Goal: Transaction & Acquisition: Book appointment/travel/reservation

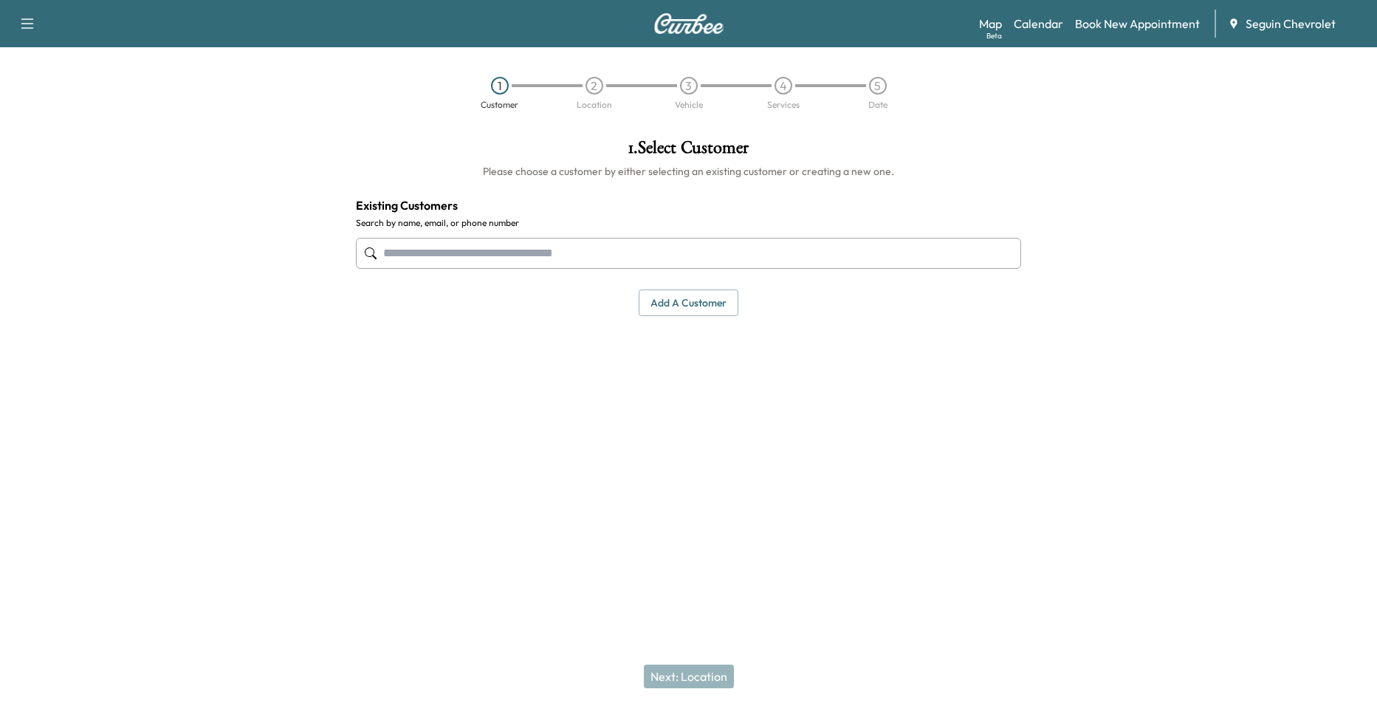
click at [549, 278] on div "1 . Select Customer Please choose a customer by either selecting an existing cu…" at bounding box center [688, 227] width 689 height 201
click at [567, 269] on div at bounding box center [688, 253] width 665 height 49
click at [577, 260] on input "text" at bounding box center [688, 253] width 665 height 31
click at [607, 263] on input "text" at bounding box center [688, 253] width 665 height 31
type input "*"
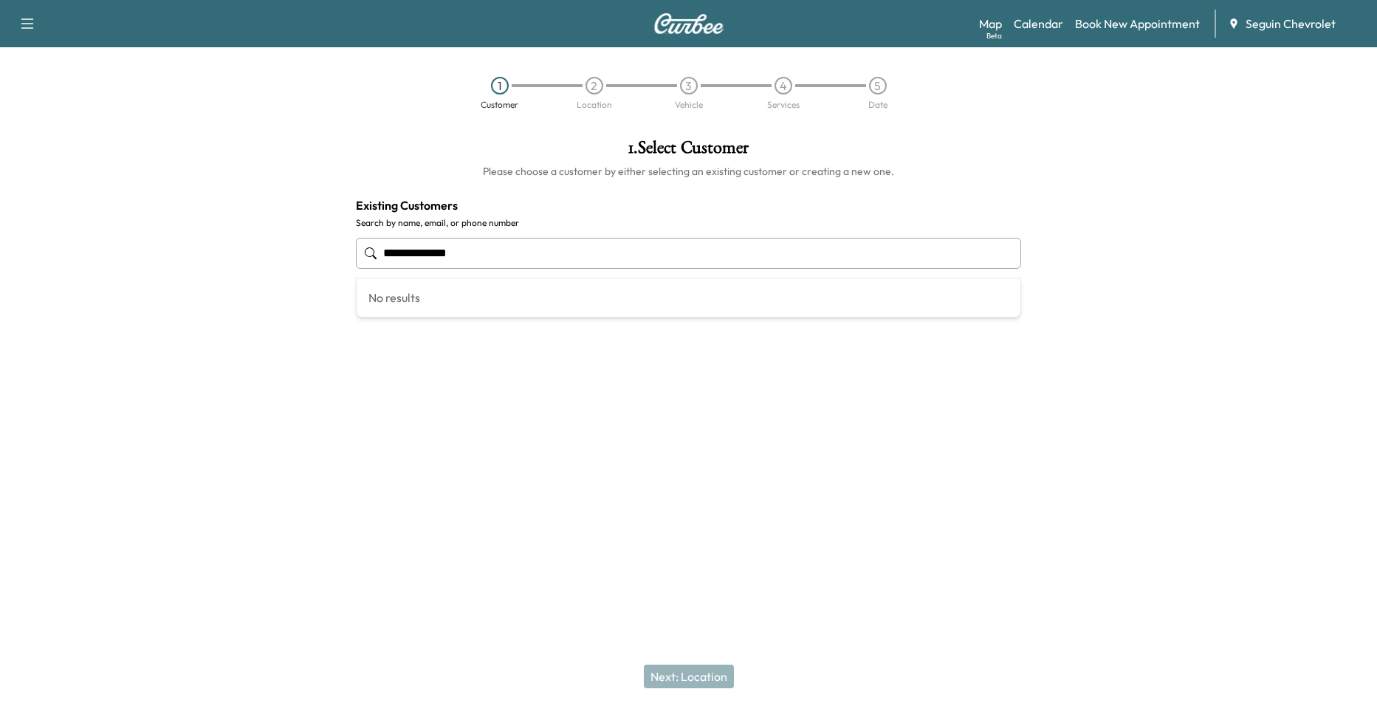
type input "**********"
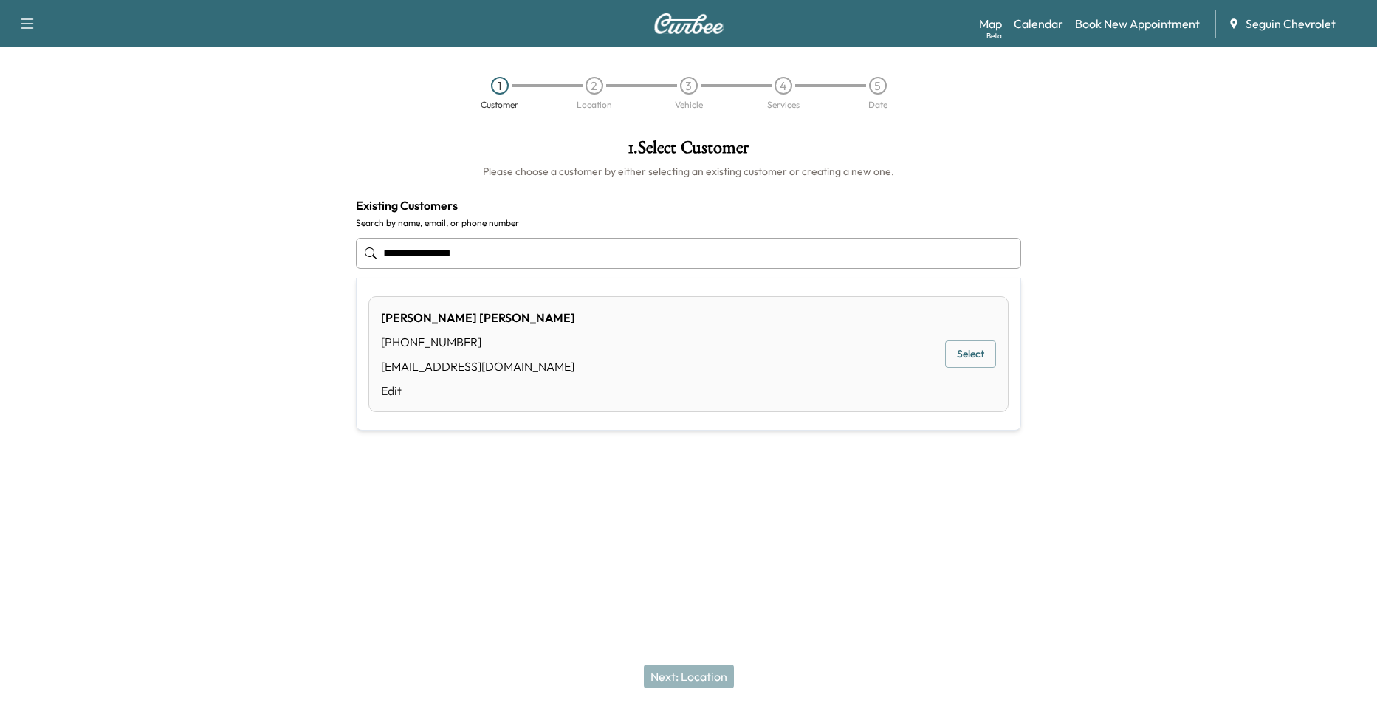
drag, startPoint x: 540, startPoint y: 255, endPoint x: 292, endPoint y: 243, distance: 247.6
click at [303, 244] on div "**********" at bounding box center [688, 303] width 1377 height 353
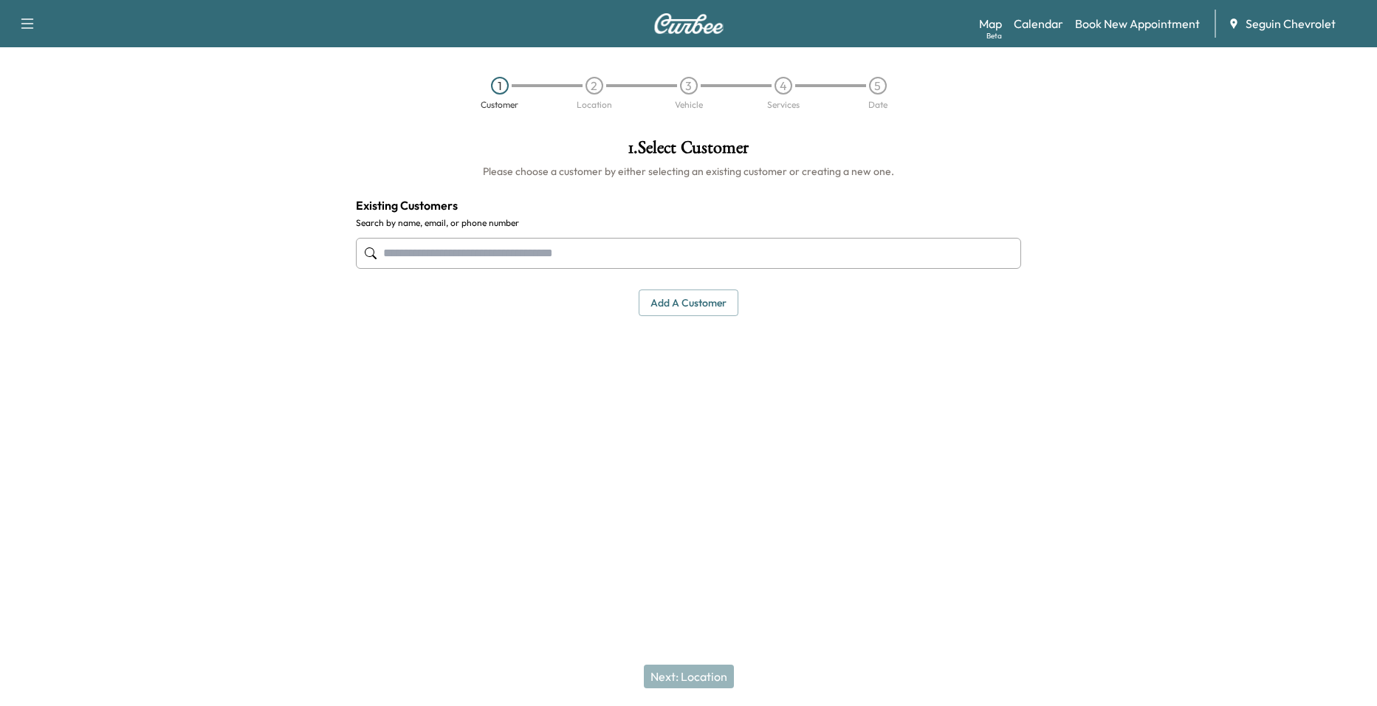
click at [652, 300] on button "Add a customer" at bounding box center [689, 302] width 100 height 27
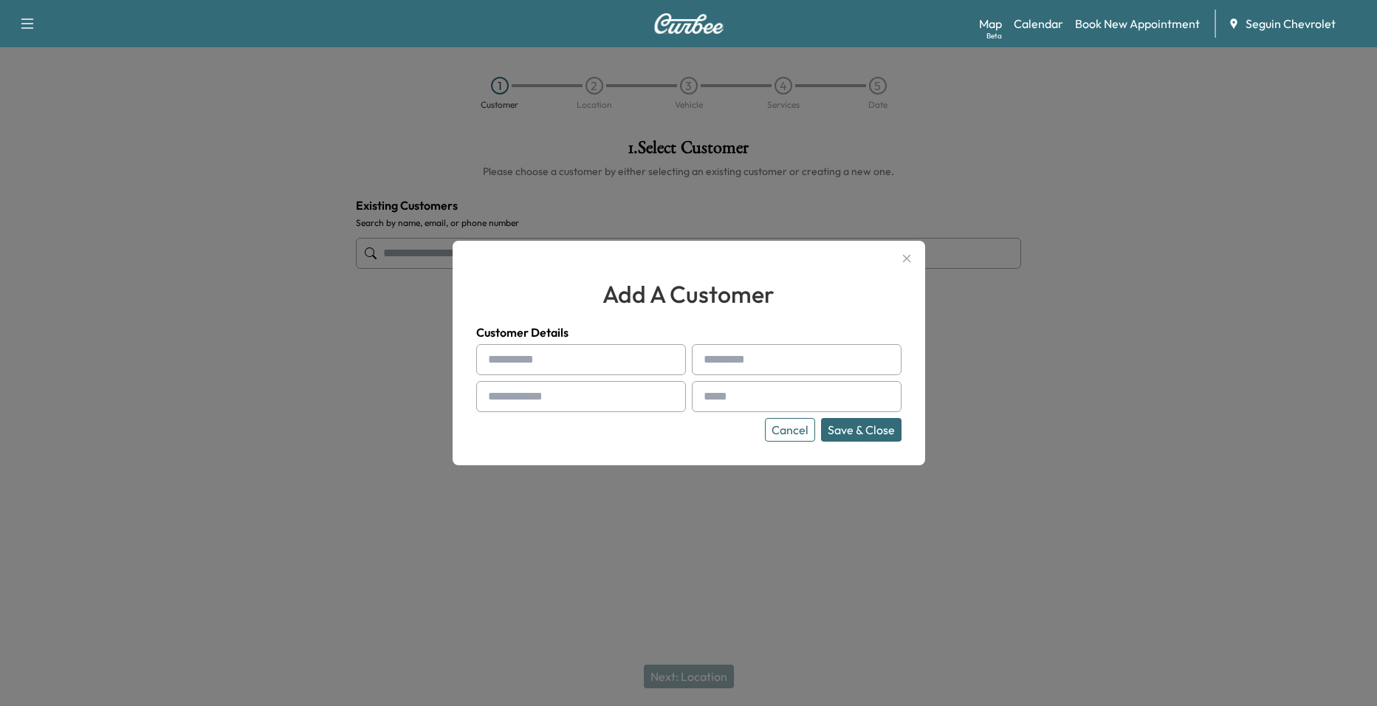
click at [556, 362] on input "text" at bounding box center [581, 359] width 210 height 31
type input "*******"
click at [744, 365] on input "text" at bounding box center [797, 359] width 210 height 31
type input "******"
click at [659, 406] on input "text" at bounding box center [581, 396] width 210 height 31
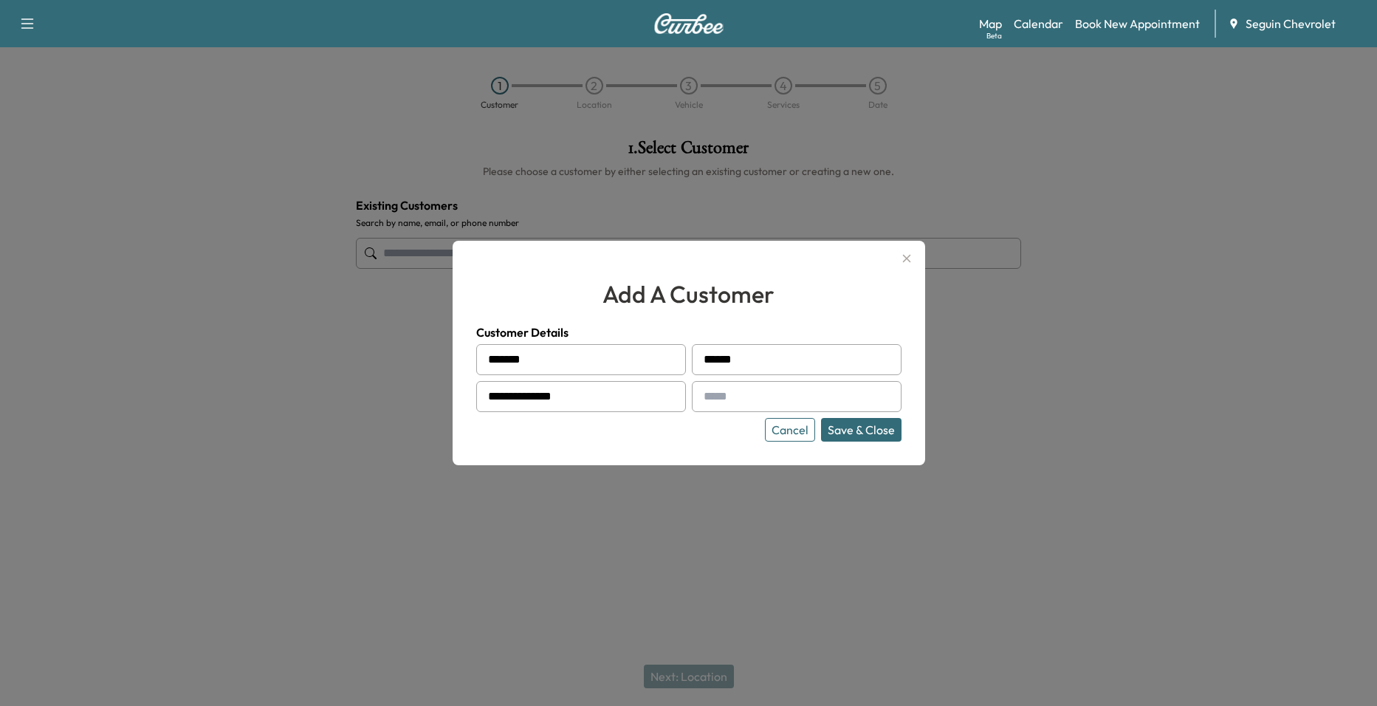
type input "**********"
click at [790, 389] on input "text" at bounding box center [797, 396] width 210 height 31
type input "*"
type input "**********"
click at [851, 436] on button "Save & Close" at bounding box center [861, 430] width 80 height 24
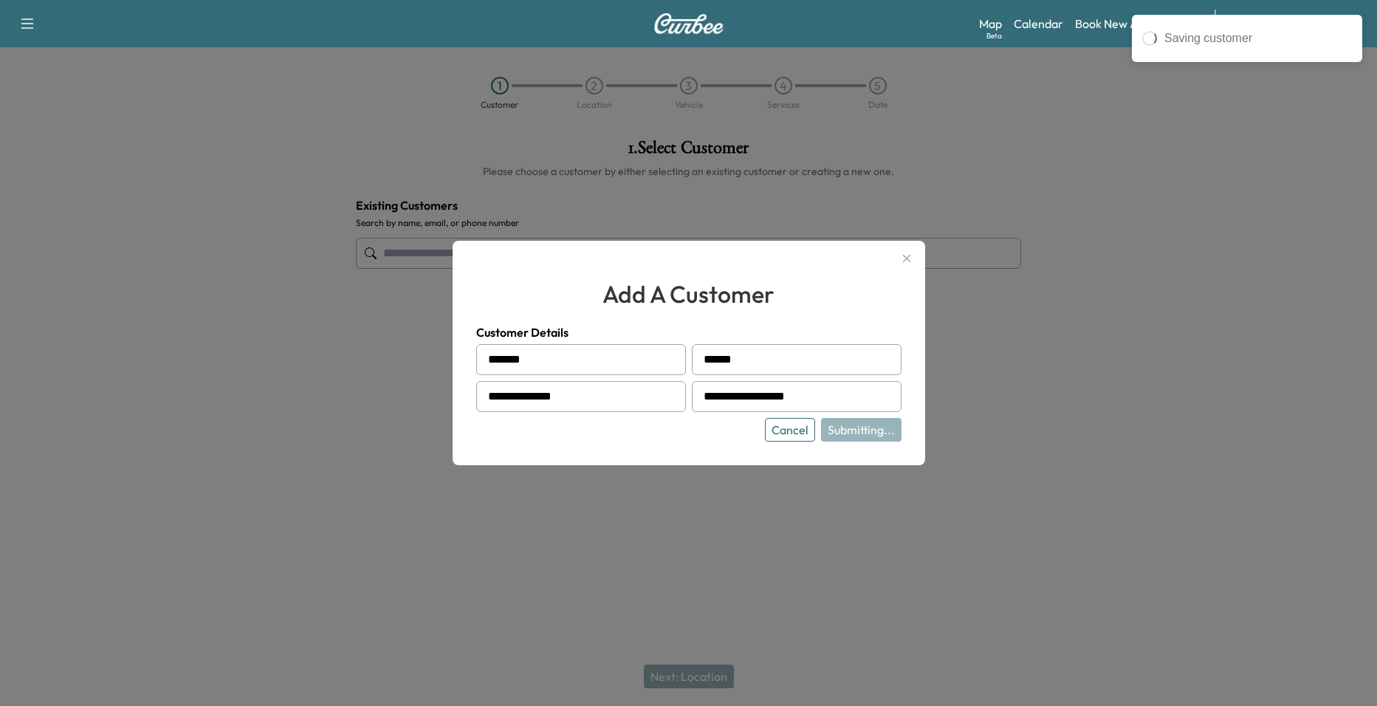
type input "**********"
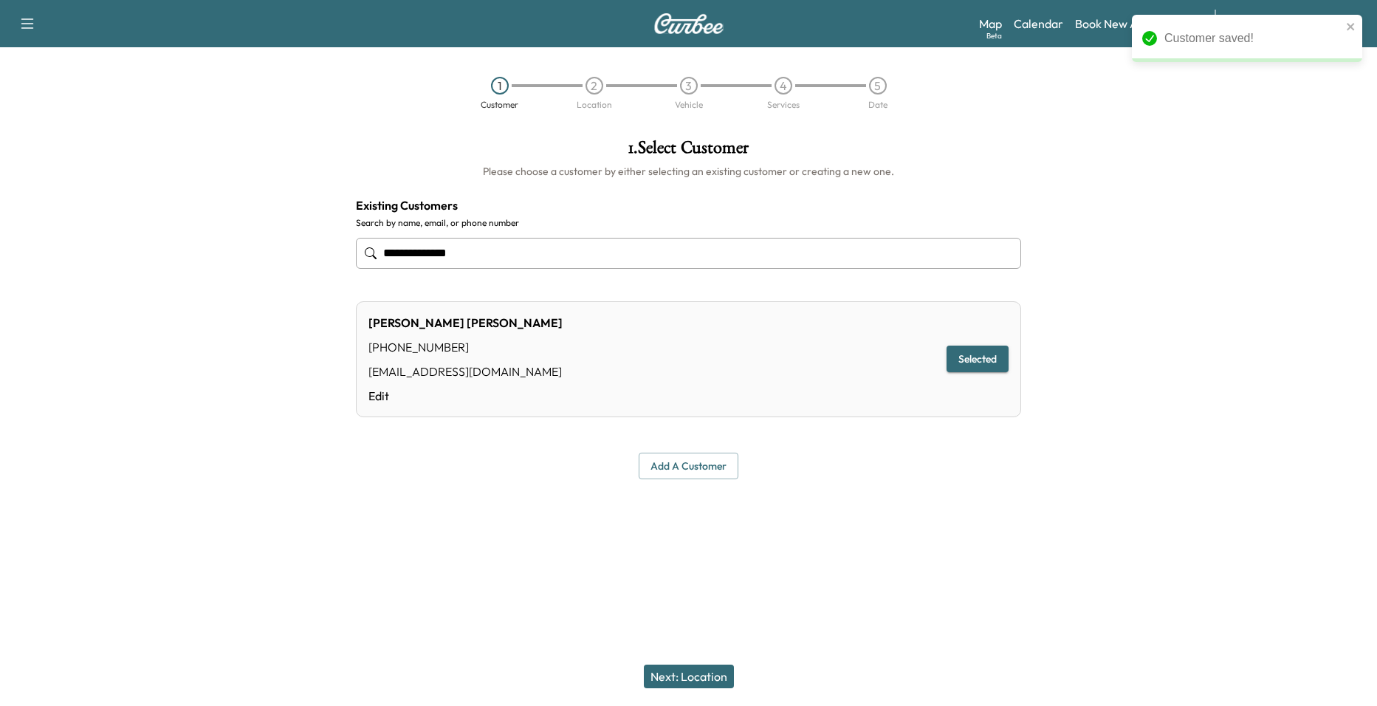
click at [994, 363] on button "Selected" at bounding box center [977, 359] width 62 height 27
click at [701, 670] on button "Next: Location" at bounding box center [689, 676] width 90 height 24
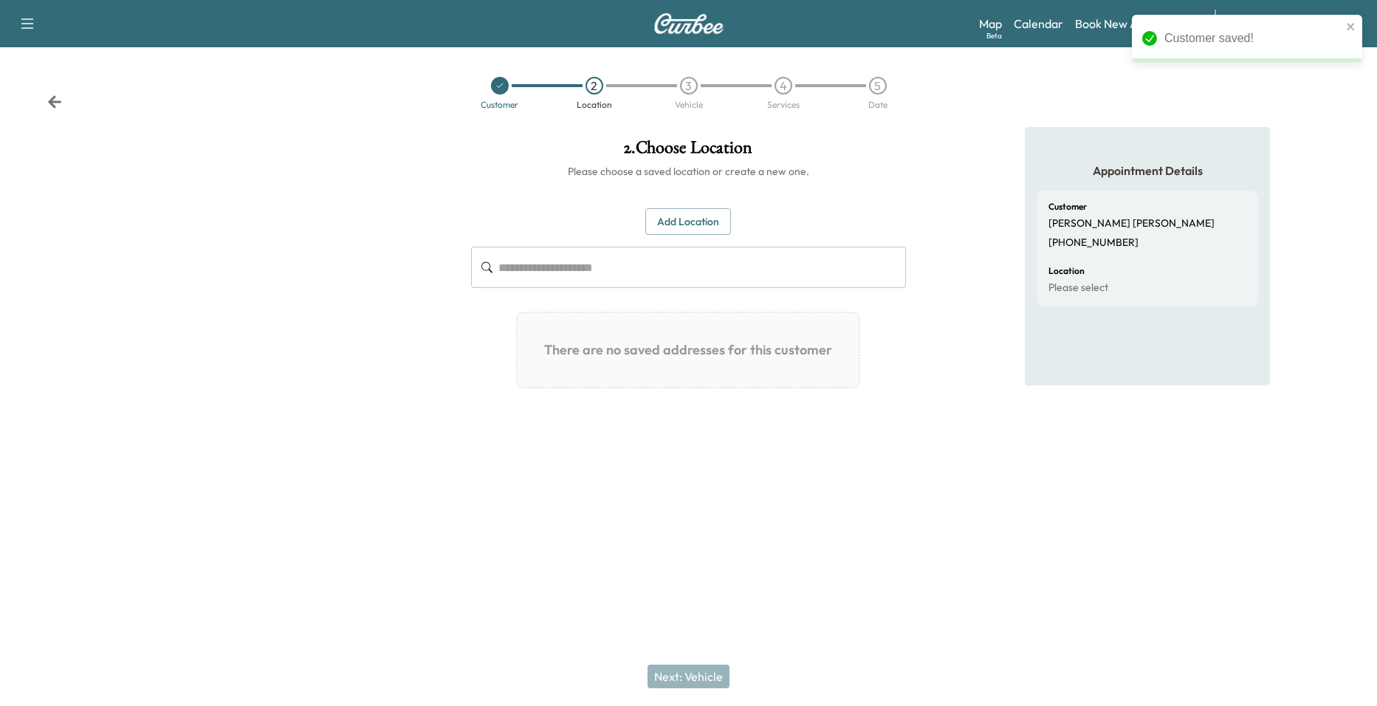
click at [708, 270] on input "text" at bounding box center [702, 267] width 408 height 41
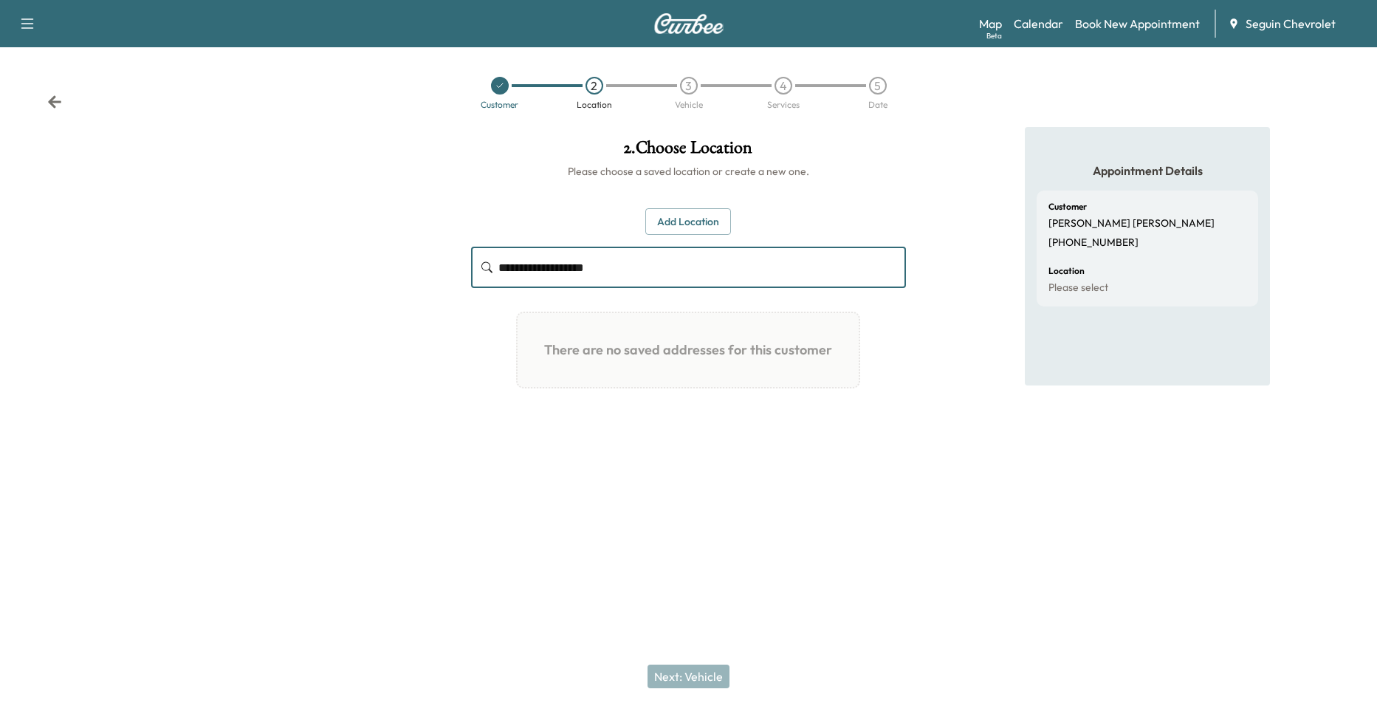
type input "**********"
click at [676, 225] on button "Add Location" at bounding box center [688, 221] width 86 height 27
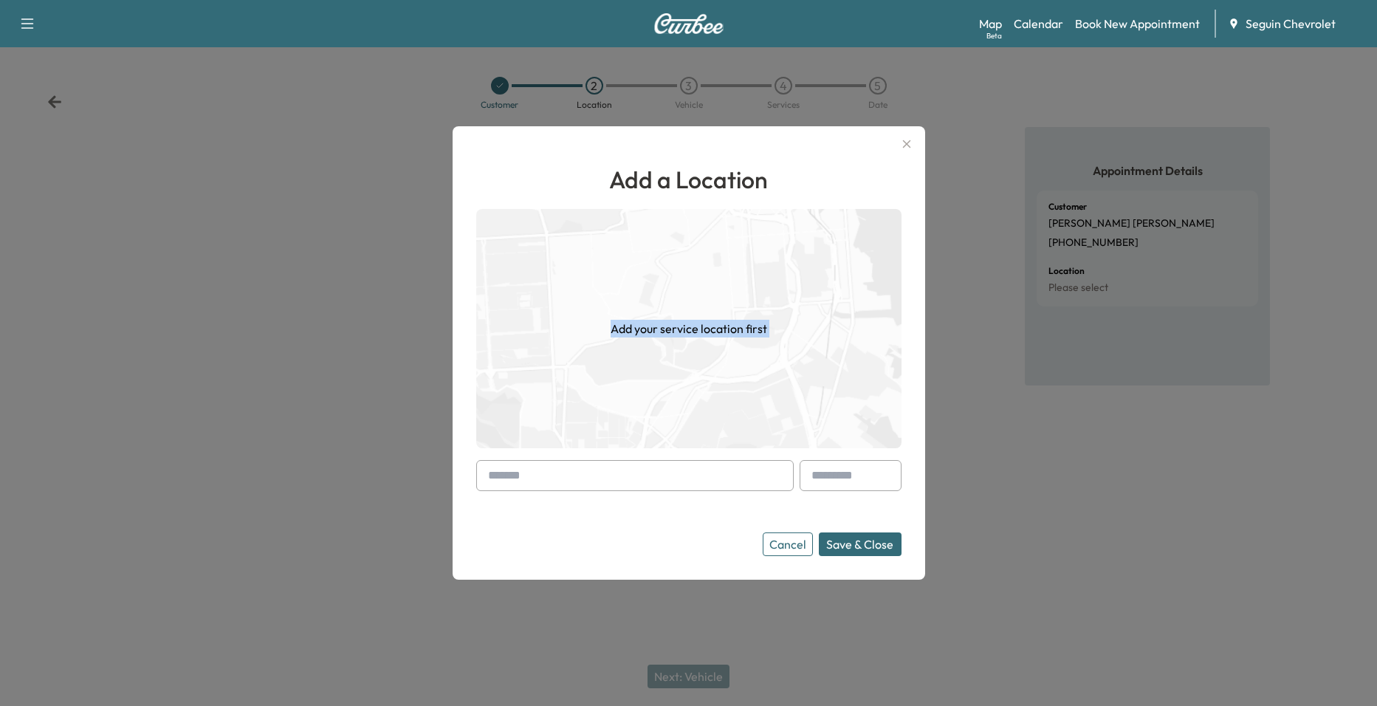
drag, startPoint x: 614, startPoint y: 455, endPoint x: 610, endPoint y: 473, distance: 18.8
click at [611, 470] on div "Add a Location Add your service location first Cancel Save & Close" at bounding box center [688, 359] width 425 height 394
click at [600, 483] on input "text" at bounding box center [634, 475] width 317 height 31
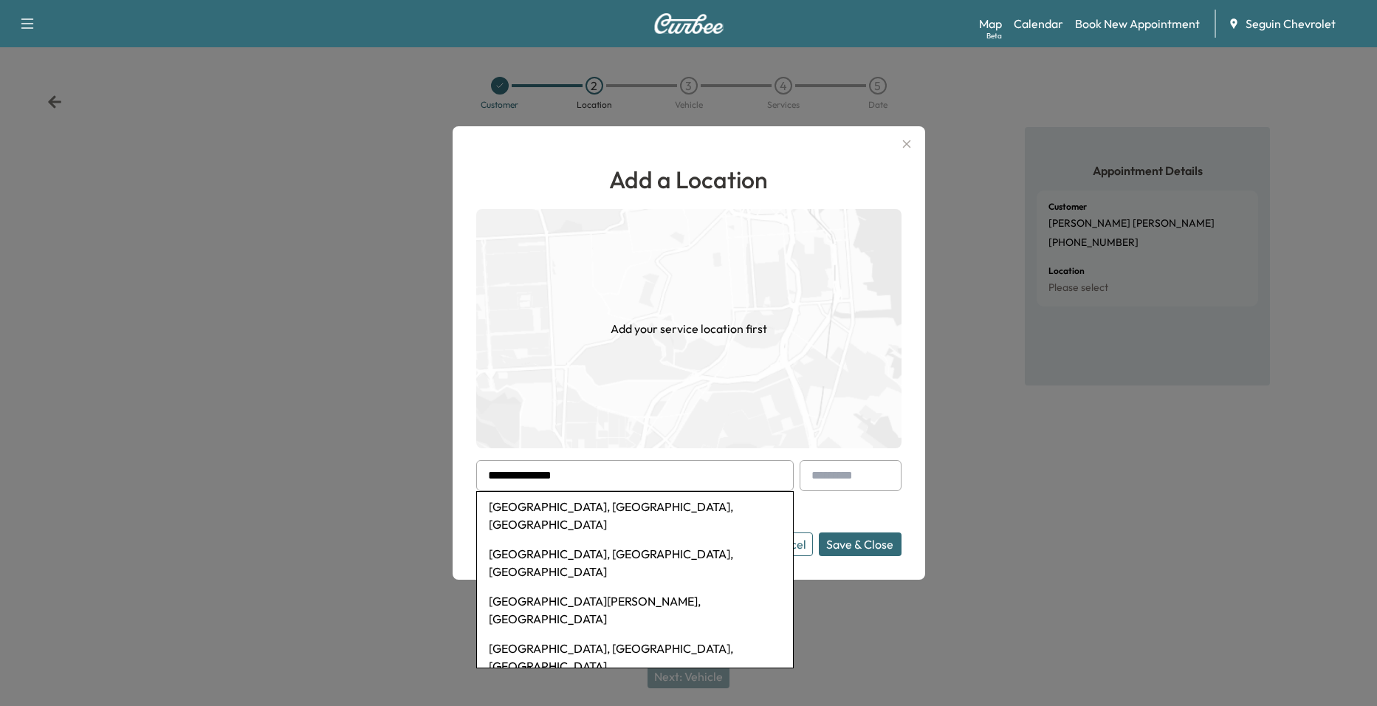
click at [646, 474] on input "**********" at bounding box center [634, 475] width 317 height 31
click at [604, 473] on input "**********" at bounding box center [634, 475] width 317 height 31
type input "**********"
click at [825, 501] on form "**********" at bounding box center [688, 508] width 425 height 96
click at [755, 472] on input "**********" at bounding box center [634, 475] width 317 height 31
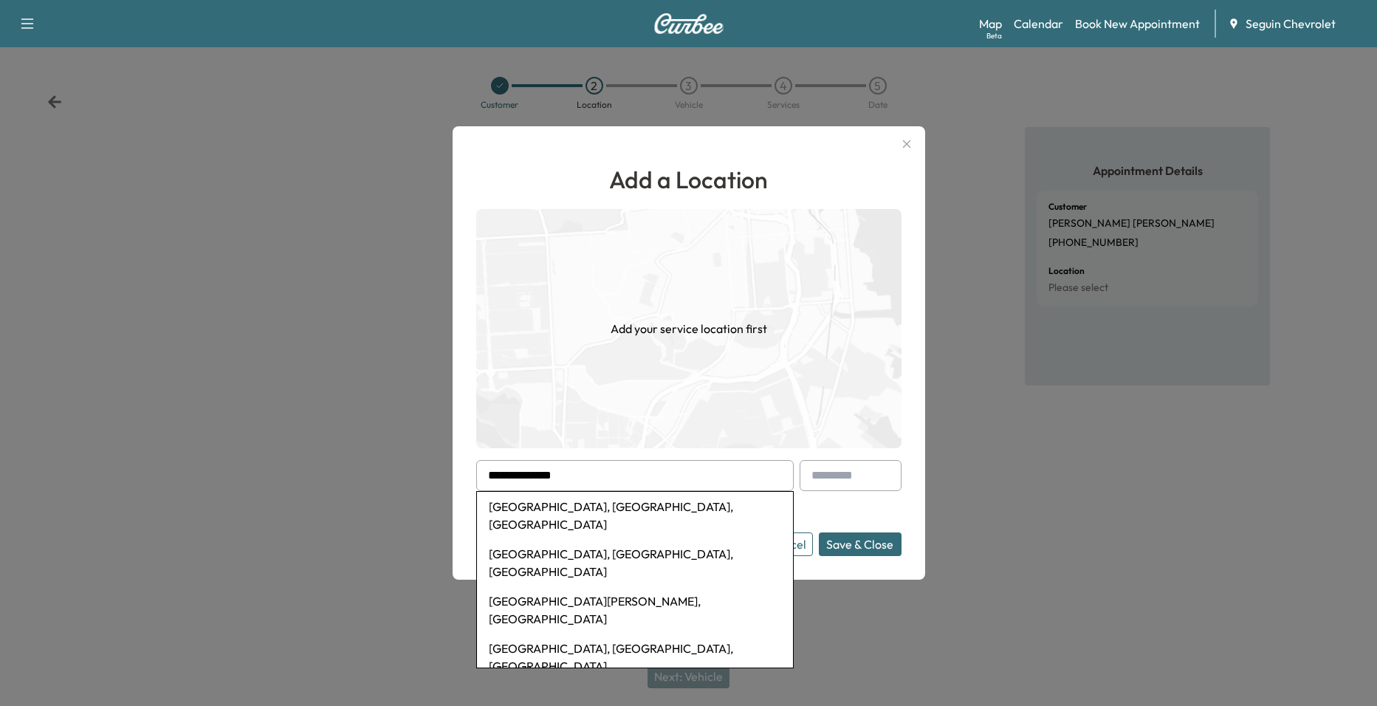
click at [755, 472] on input "**********" at bounding box center [634, 475] width 317 height 31
click at [786, 475] on div at bounding box center [779, 476] width 18 height 18
click at [811, 477] on div at bounding box center [814, 476] width 18 height 18
click at [834, 481] on input "text" at bounding box center [851, 475] width 102 height 31
click at [746, 473] on input "**********" at bounding box center [634, 475] width 317 height 31
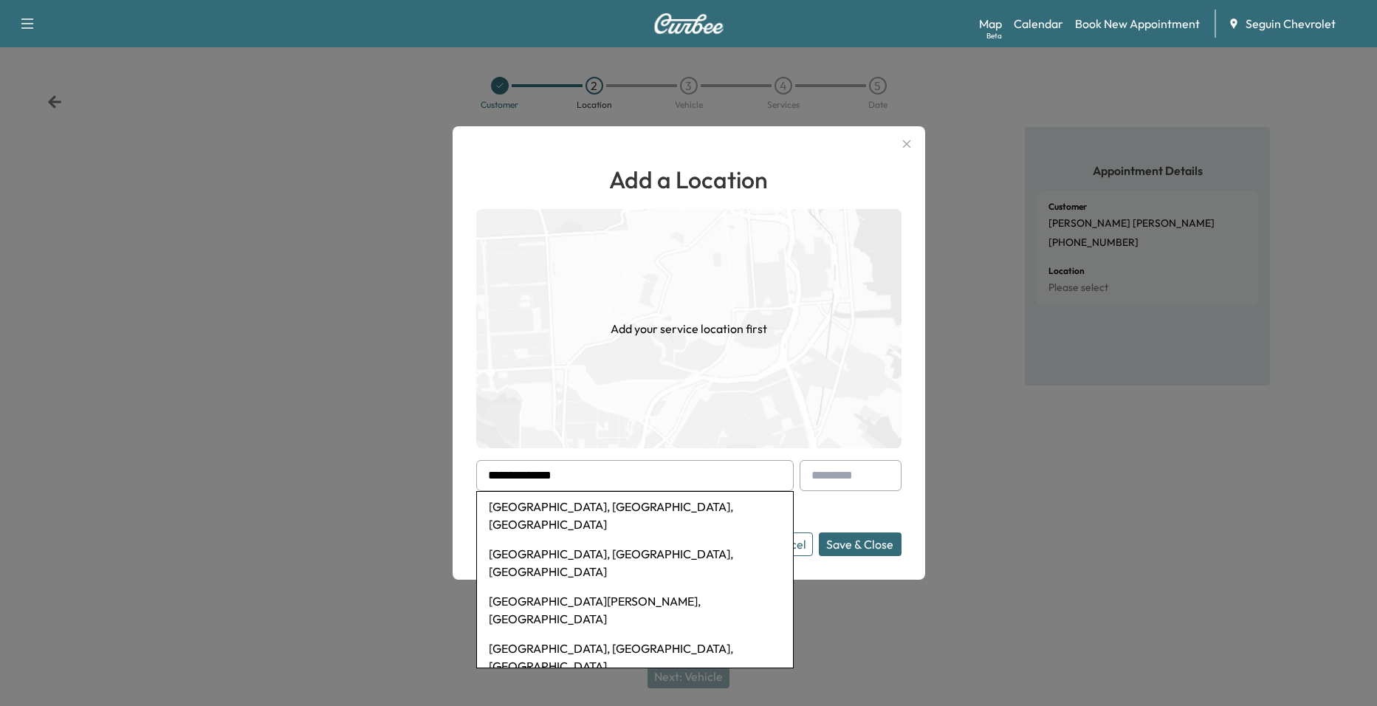
click at [484, 478] on div at bounding box center [491, 476] width 18 height 18
click at [494, 478] on div at bounding box center [491, 476] width 18 height 18
click at [489, 479] on div at bounding box center [491, 476] width 18 height 18
click at [492, 474] on div at bounding box center [491, 476] width 18 height 18
click at [494, 471] on div at bounding box center [491, 476] width 18 height 18
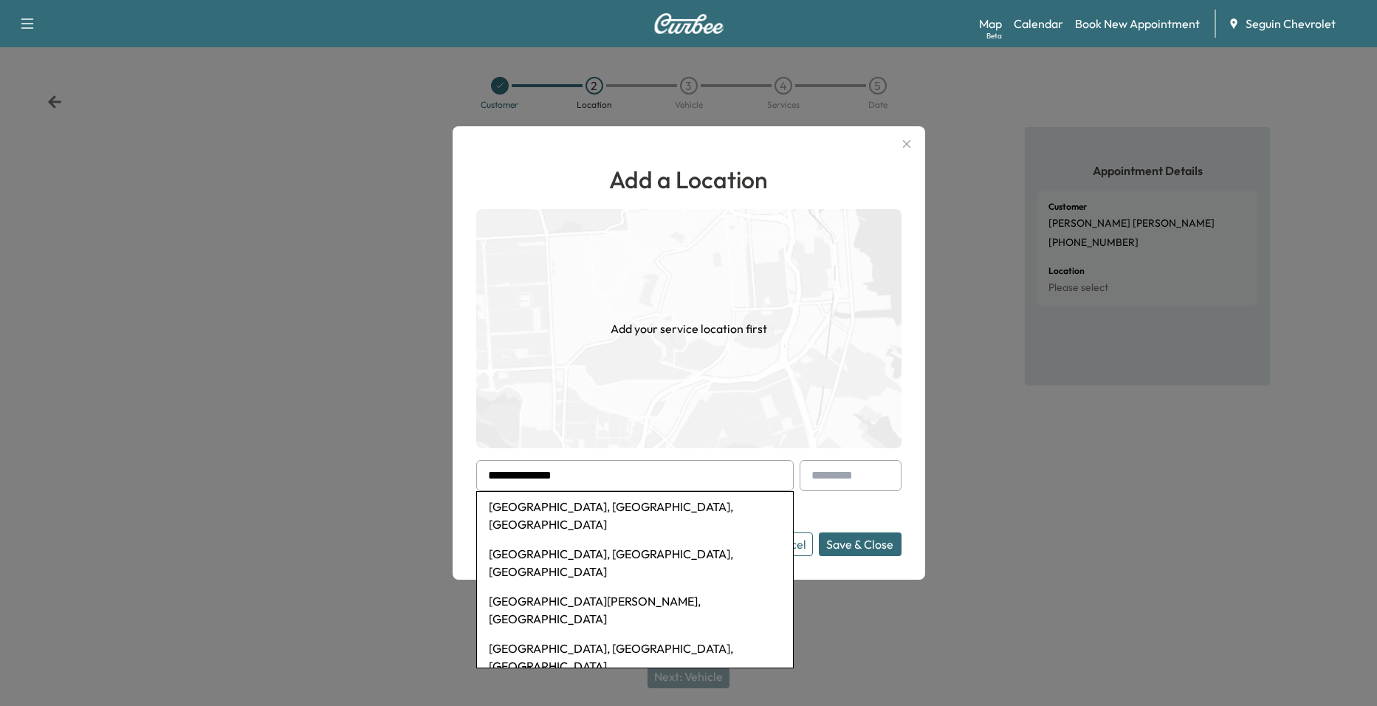
click at [517, 478] on input "**********" at bounding box center [634, 475] width 317 height 31
click at [496, 479] on div at bounding box center [491, 476] width 18 height 18
click at [497, 475] on div at bounding box center [491, 476] width 18 height 18
drag, startPoint x: 537, startPoint y: 474, endPoint x: 489, endPoint y: 470, distance: 47.4
click at [487, 470] on div "**********" at bounding box center [634, 475] width 317 height 31
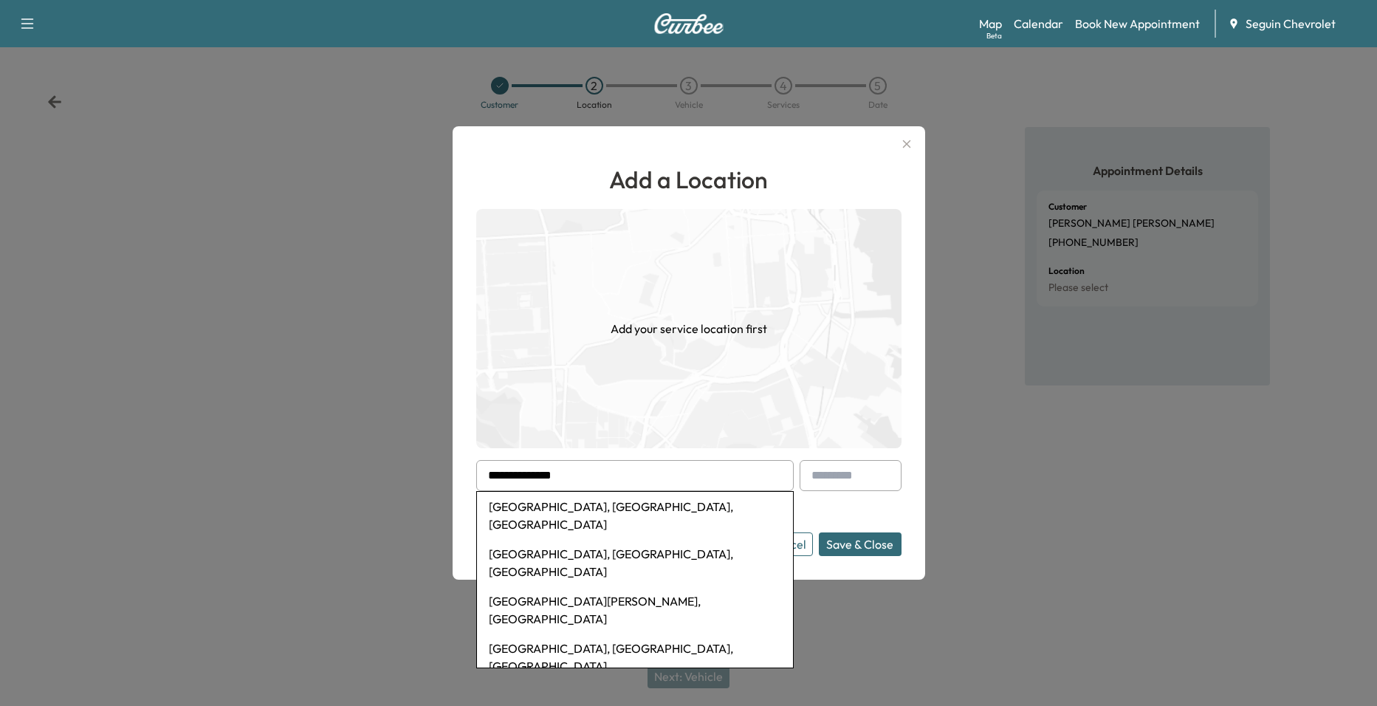
click at [489, 470] on div at bounding box center [491, 476] width 18 height 18
drag, startPoint x: 597, startPoint y: 476, endPoint x: 403, endPoint y: 477, distance: 193.4
click at [416, 476] on div "**********" at bounding box center [688, 353] width 1377 height 706
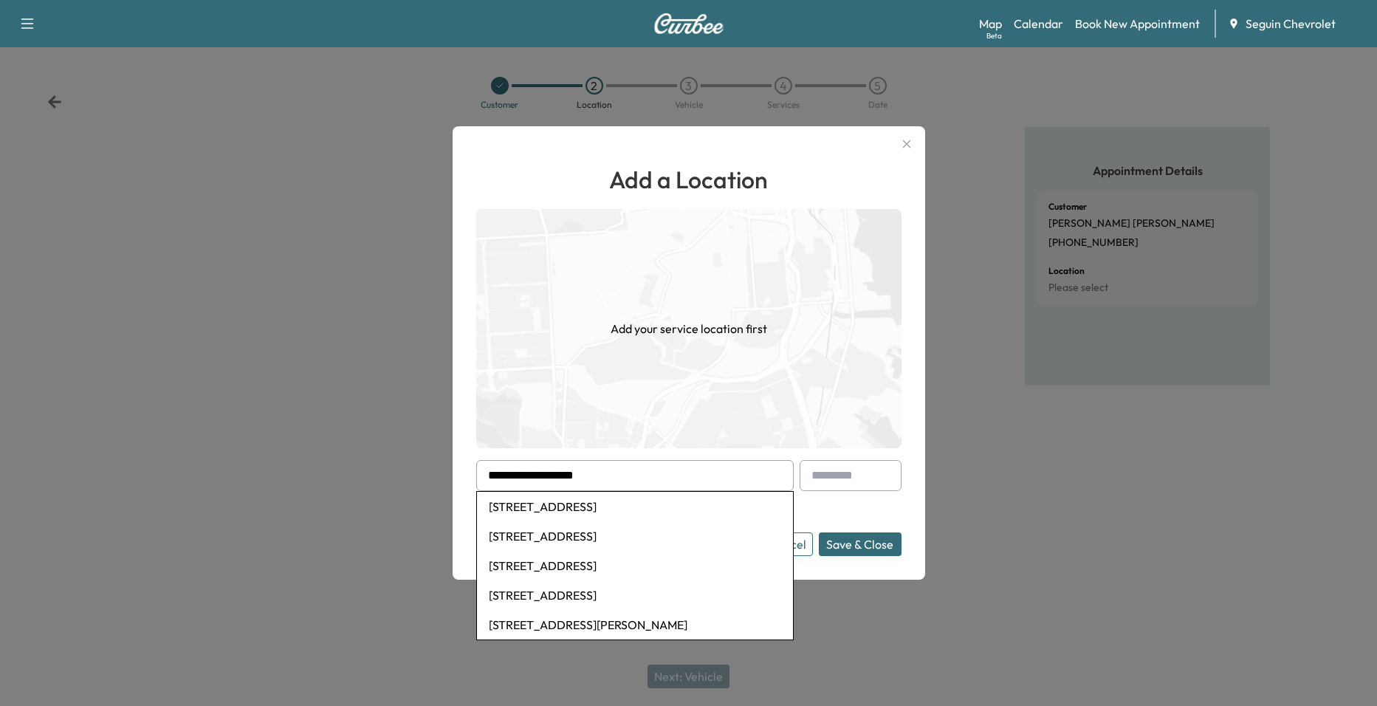
click at [552, 507] on li "[STREET_ADDRESS]" at bounding box center [635, 507] width 316 height 30
type input "**********"
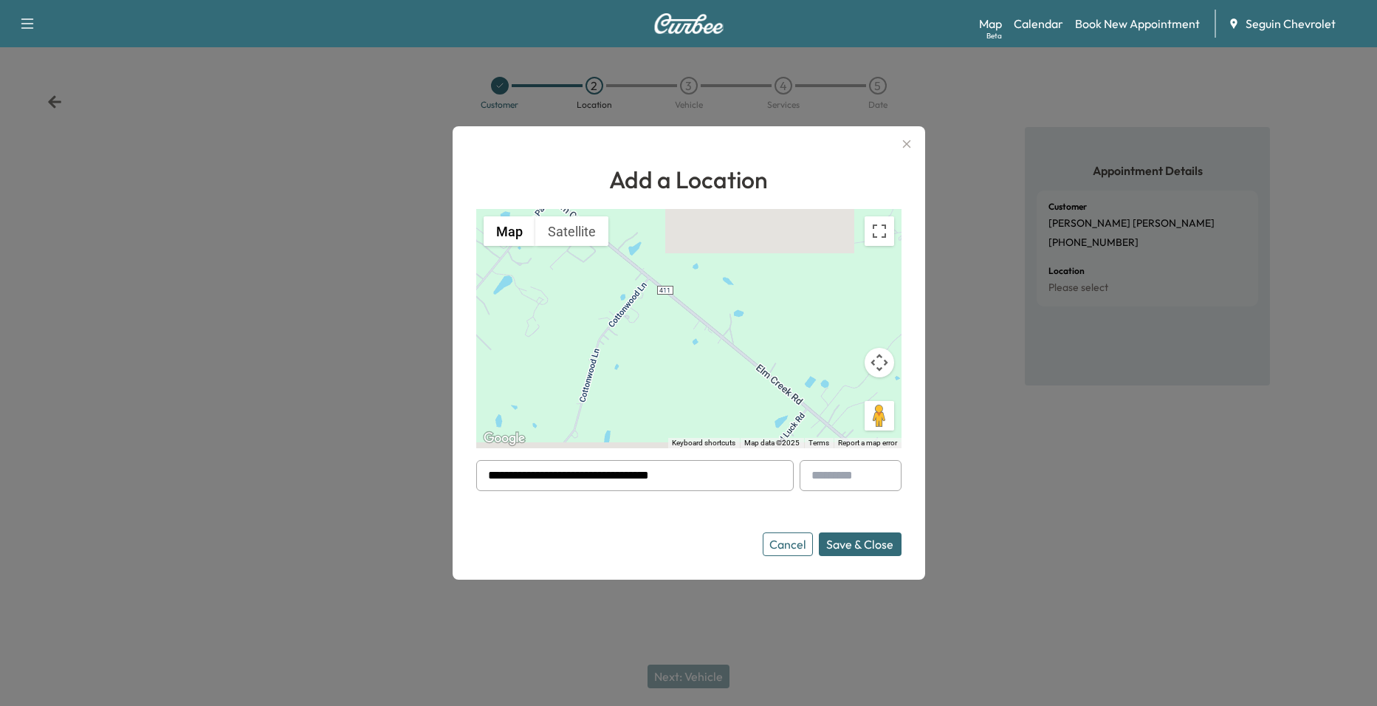
click at [844, 547] on button "Save & Close" at bounding box center [860, 544] width 83 height 24
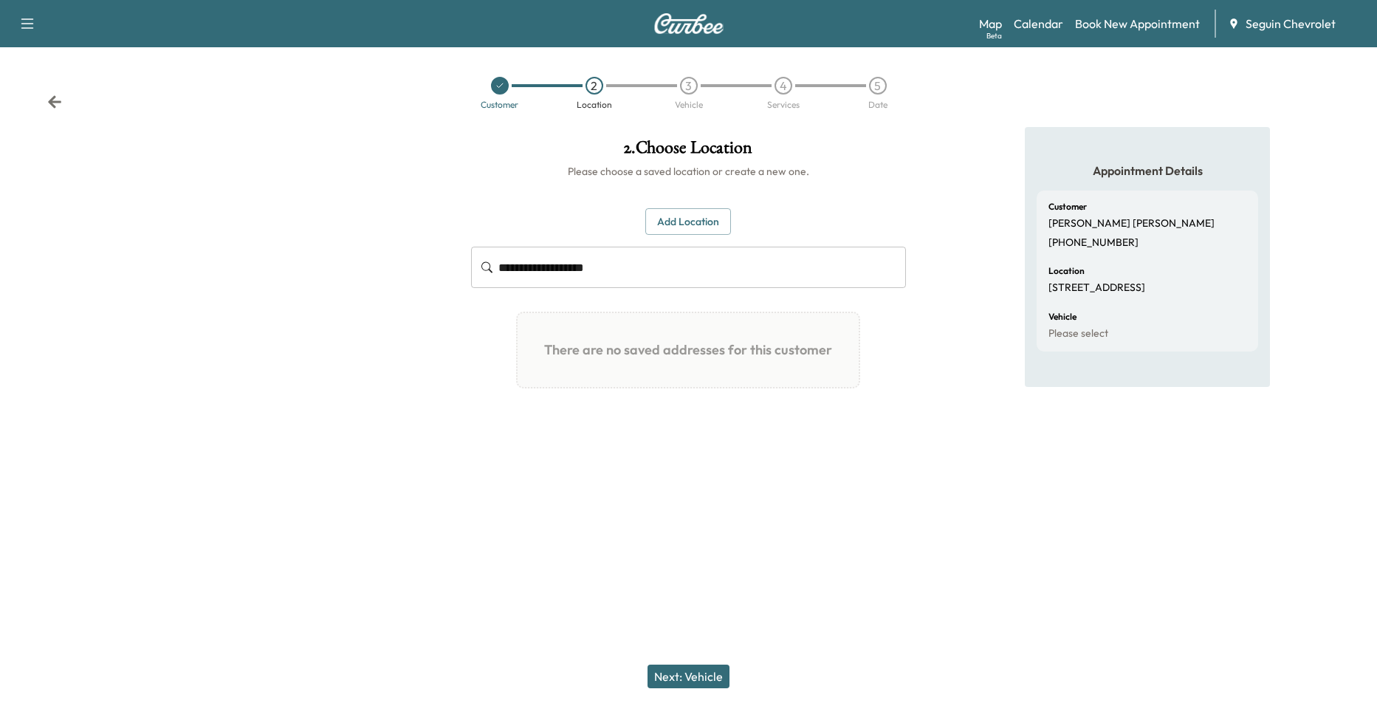
click at [692, 678] on button "Next: Vehicle" at bounding box center [688, 676] width 82 height 24
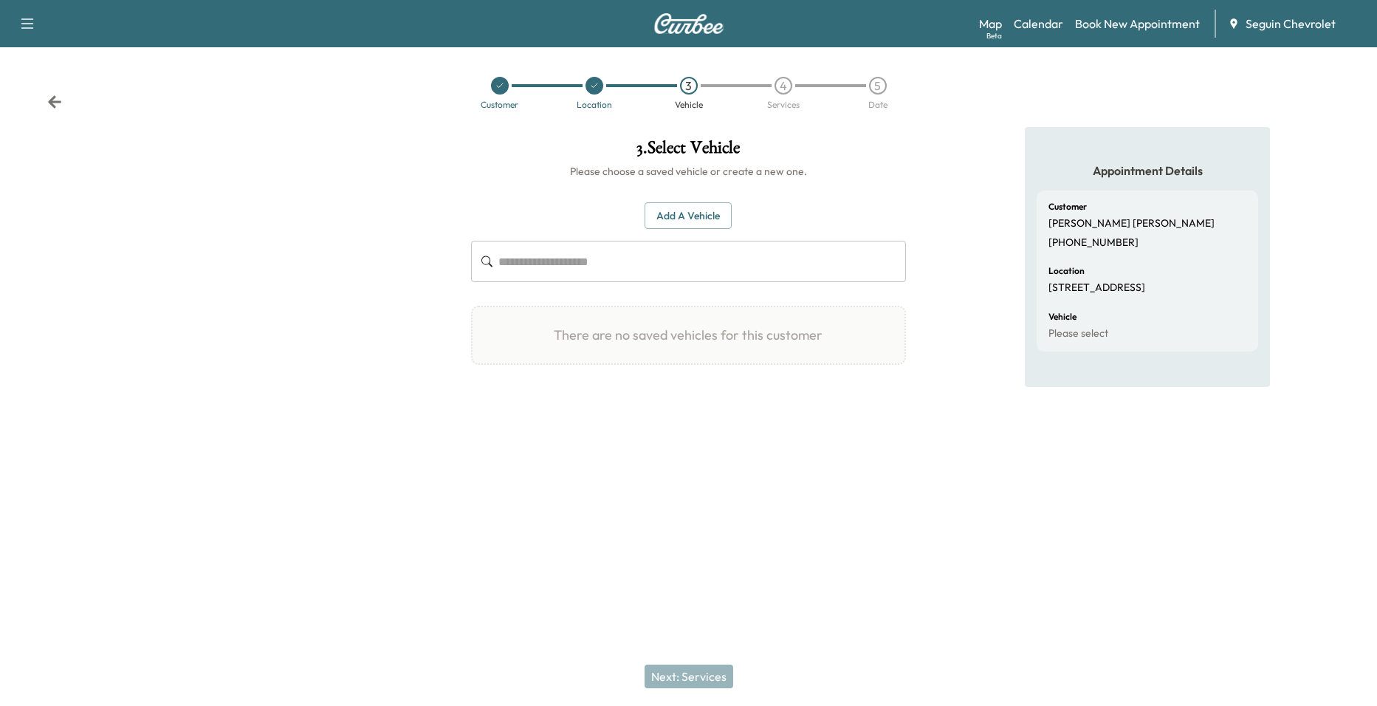
click at [695, 221] on button "Add a Vehicle" at bounding box center [688, 215] width 87 height 27
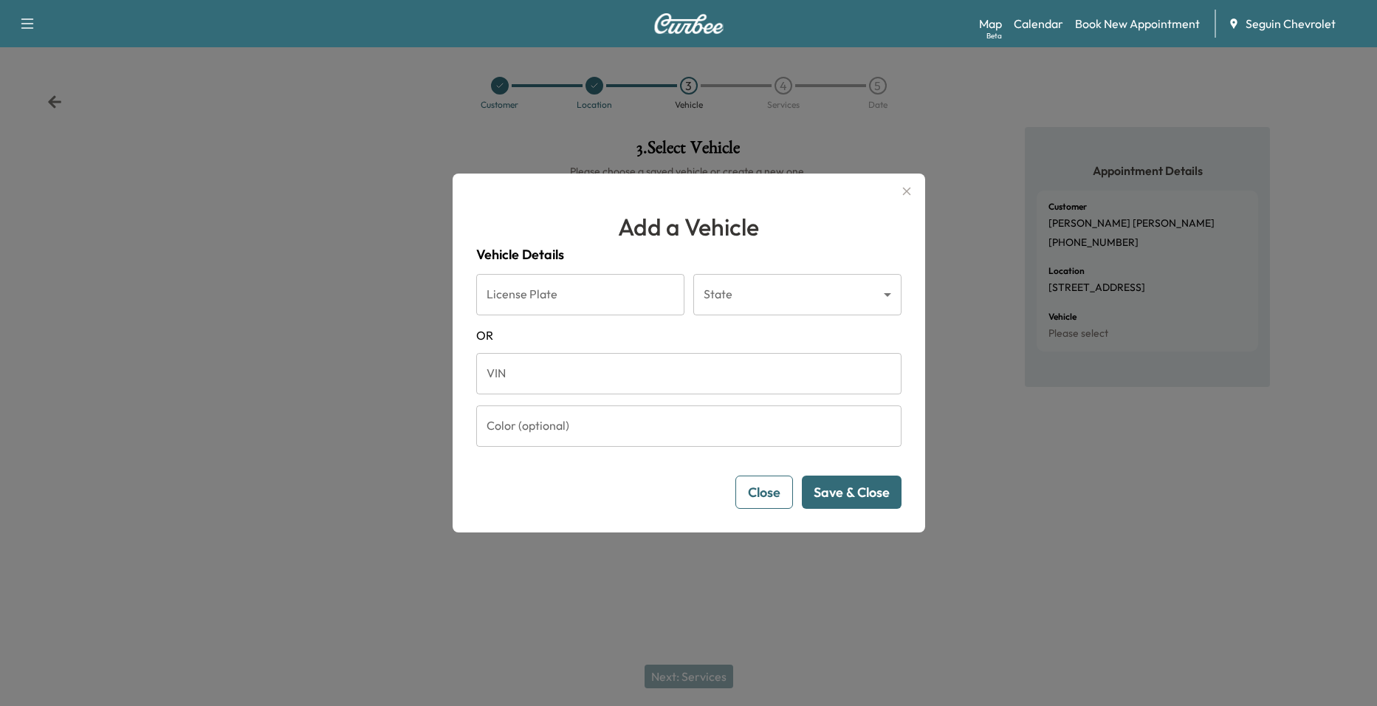
click at [620, 292] on input "License Plate" at bounding box center [580, 294] width 208 height 41
click at [761, 295] on body "Support Log Out Map Beta Calendar Book New Appointment Seguin Chevrolet Custome…" at bounding box center [688, 353] width 1377 height 706
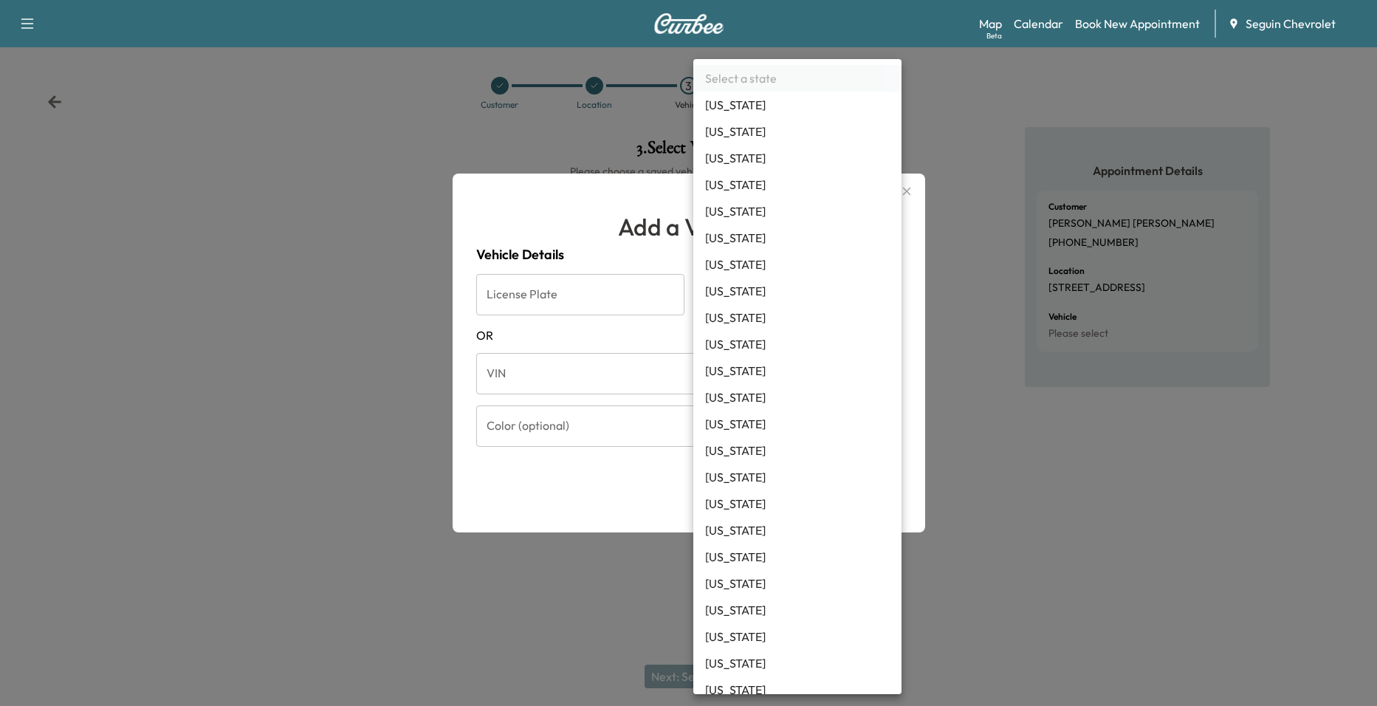
click at [625, 365] on div at bounding box center [688, 353] width 1377 height 706
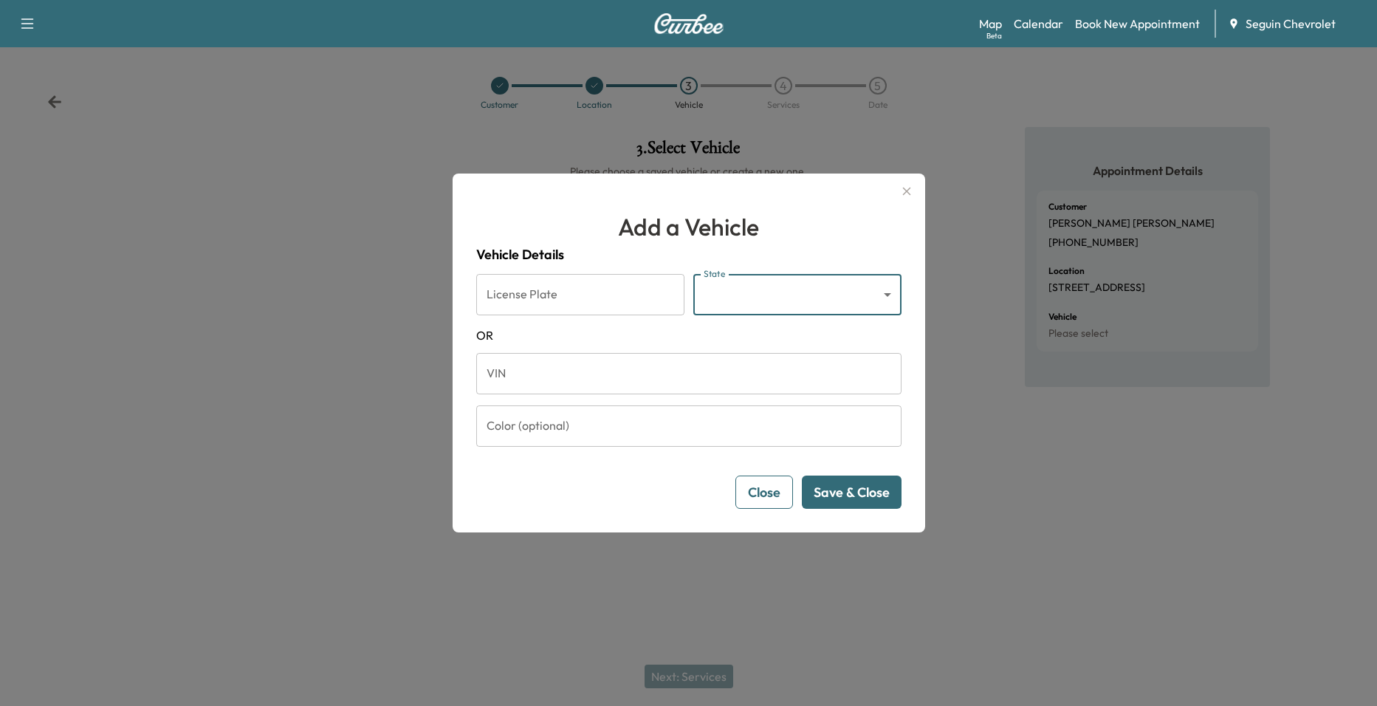
click at [623, 382] on div "Select a state [US_STATE] [US_STATE] [US_STATE] [US_STATE] [US_STATE] [US_STATE…" at bounding box center [688, 353] width 1377 height 706
drag, startPoint x: 592, startPoint y: 379, endPoint x: 577, endPoint y: 379, distance: 14.8
click at [589, 379] on input "VIN" at bounding box center [688, 373] width 425 height 41
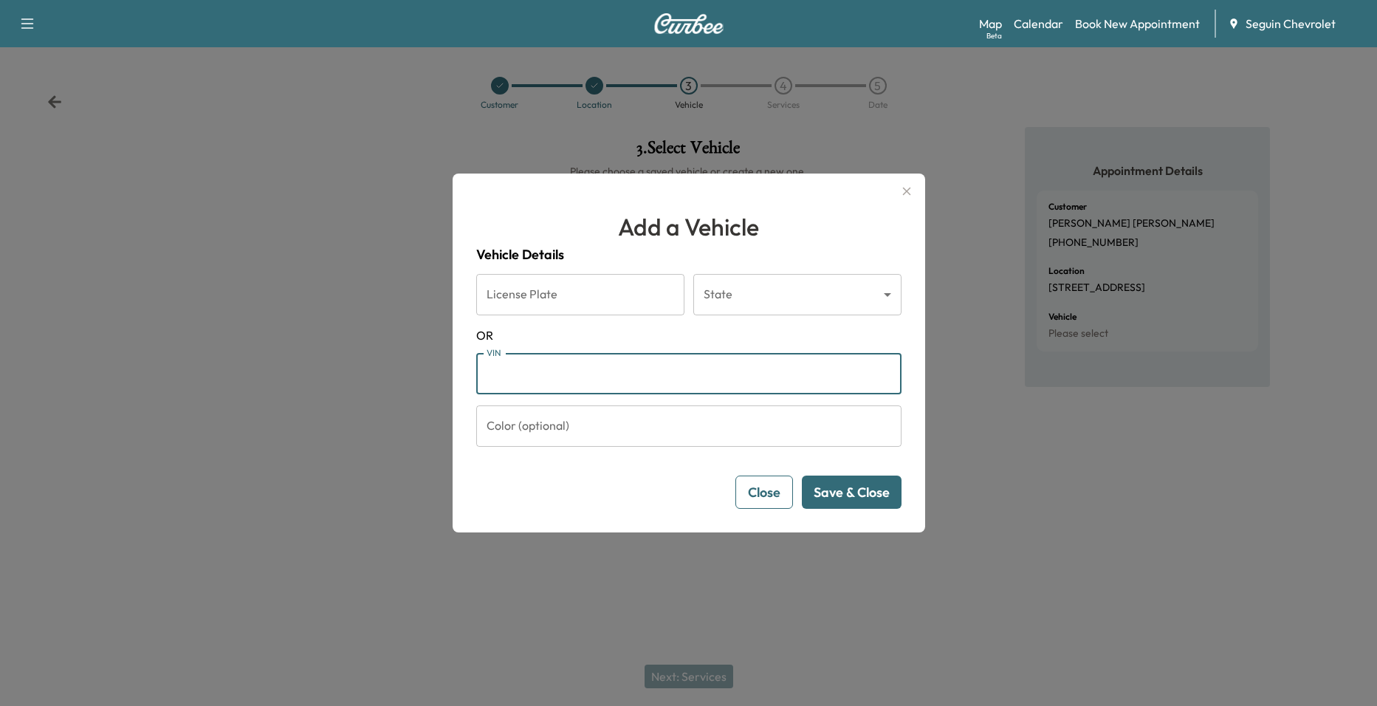
paste input "**********"
type input "**********"
click at [857, 485] on button "Save & Close" at bounding box center [852, 491] width 100 height 33
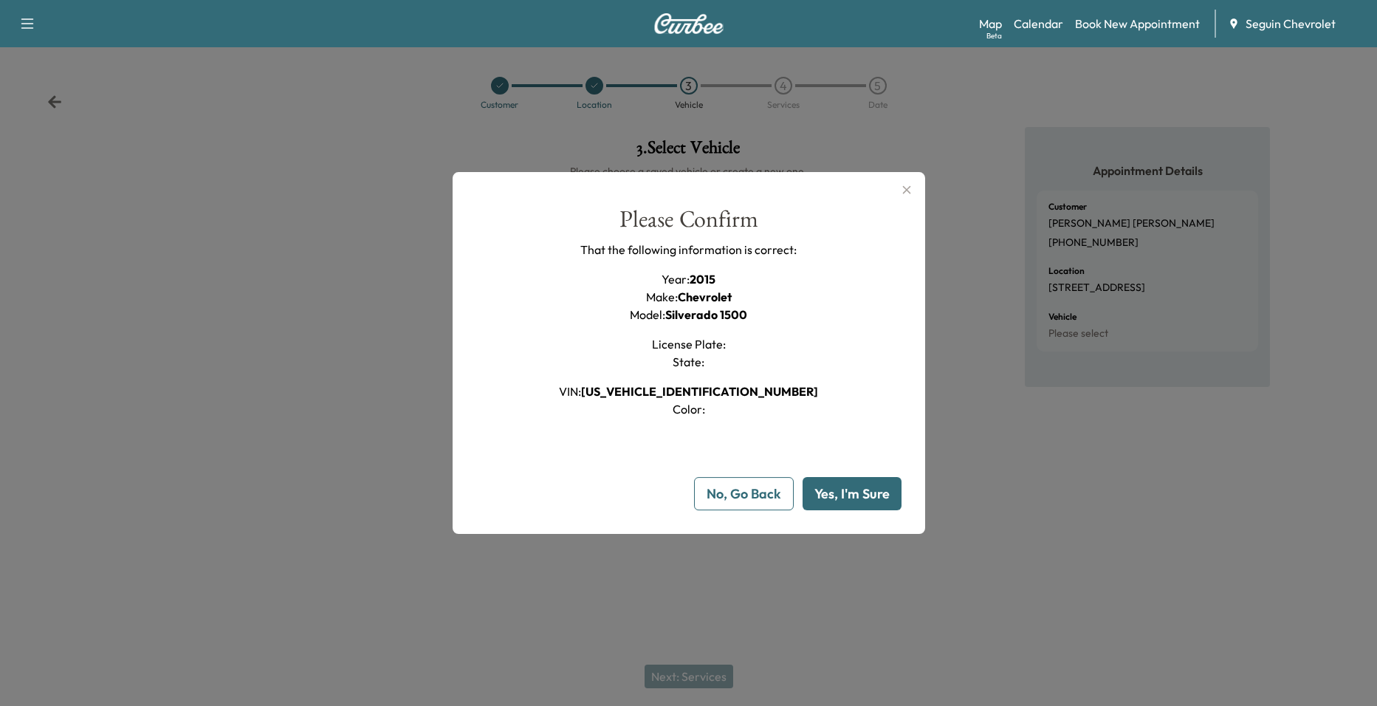
click at [836, 489] on button "Yes, I'm Sure" at bounding box center [852, 493] width 99 height 33
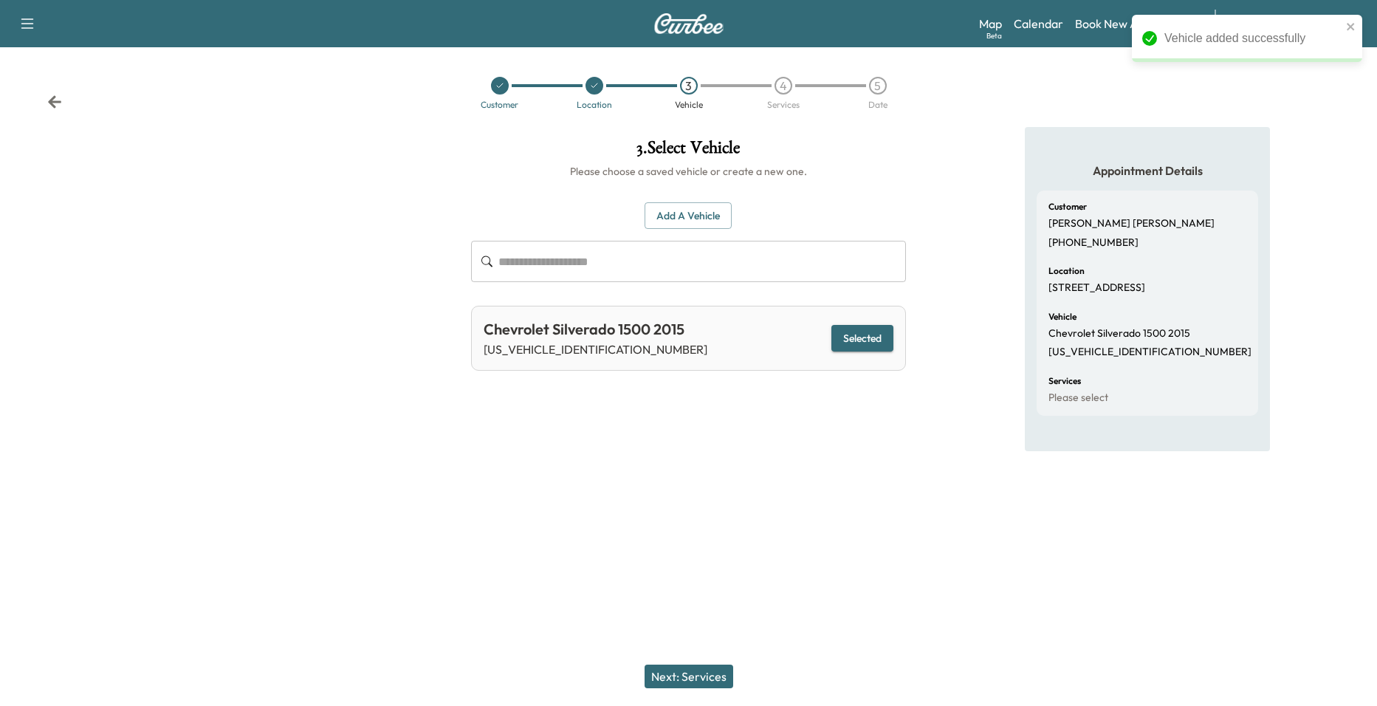
click at [773, 97] on div "4 Services" at bounding box center [783, 93] width 95 height 32
click at [781, 92] on div "4" at bounding box center [783, 86] width 18 height 18
click at [701, 670] on button "Next: Services" at bounding box center [689, 676] width 89 height 24
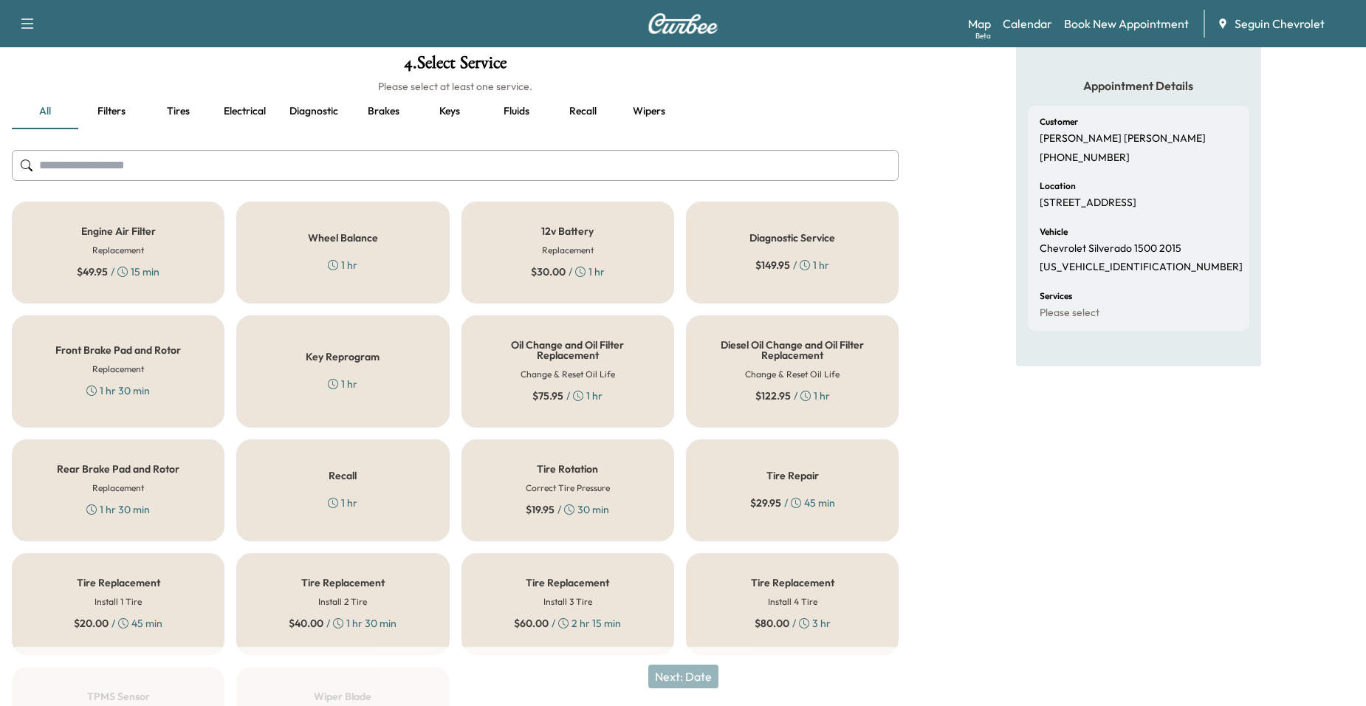
scroll to position [207, 0]
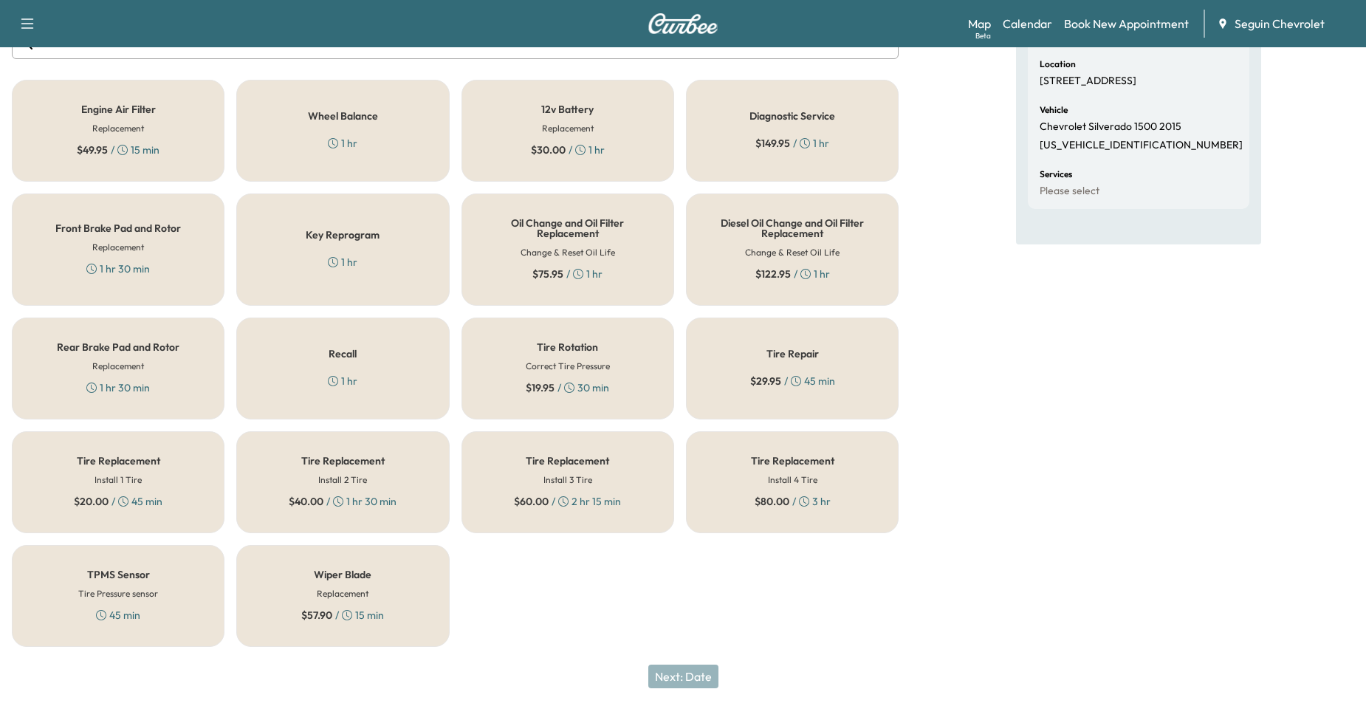
click at [371, 383] on div "Recall 1 hr" at bounding box center [342, 368] width 213 height 102
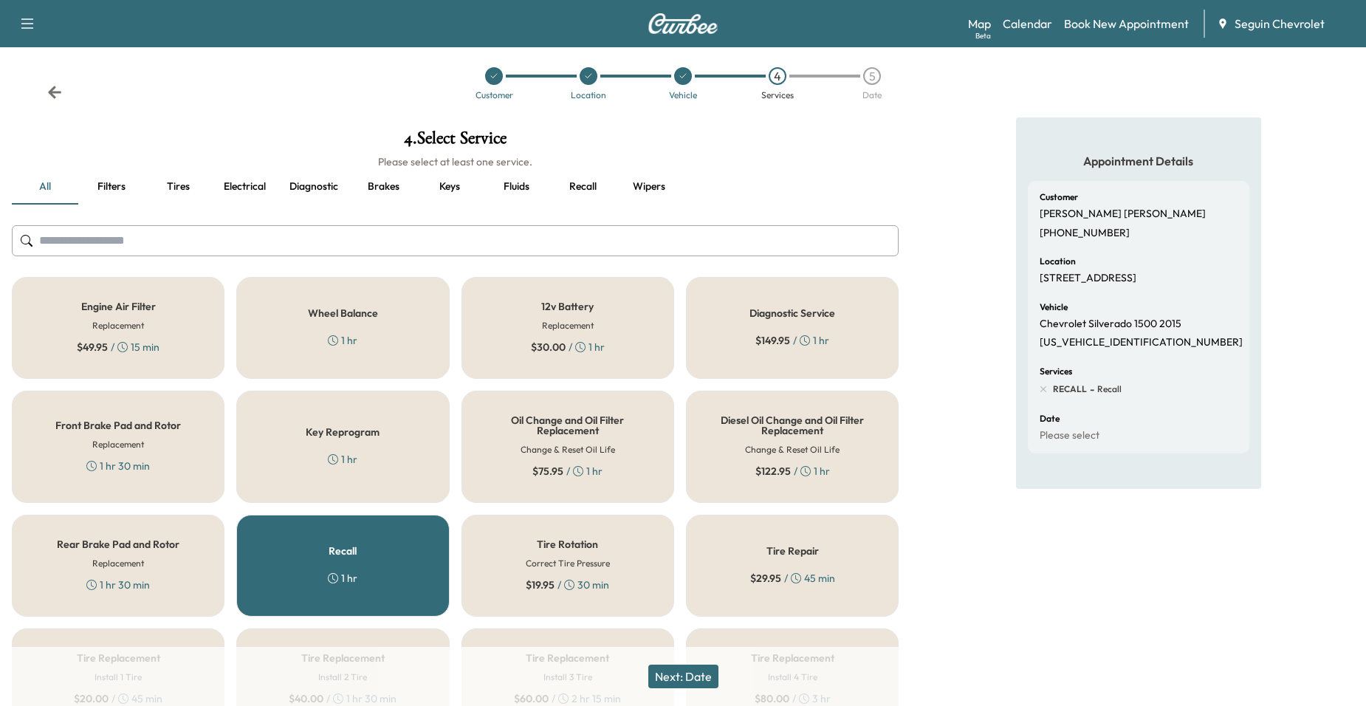
scroll to position [0, 0]
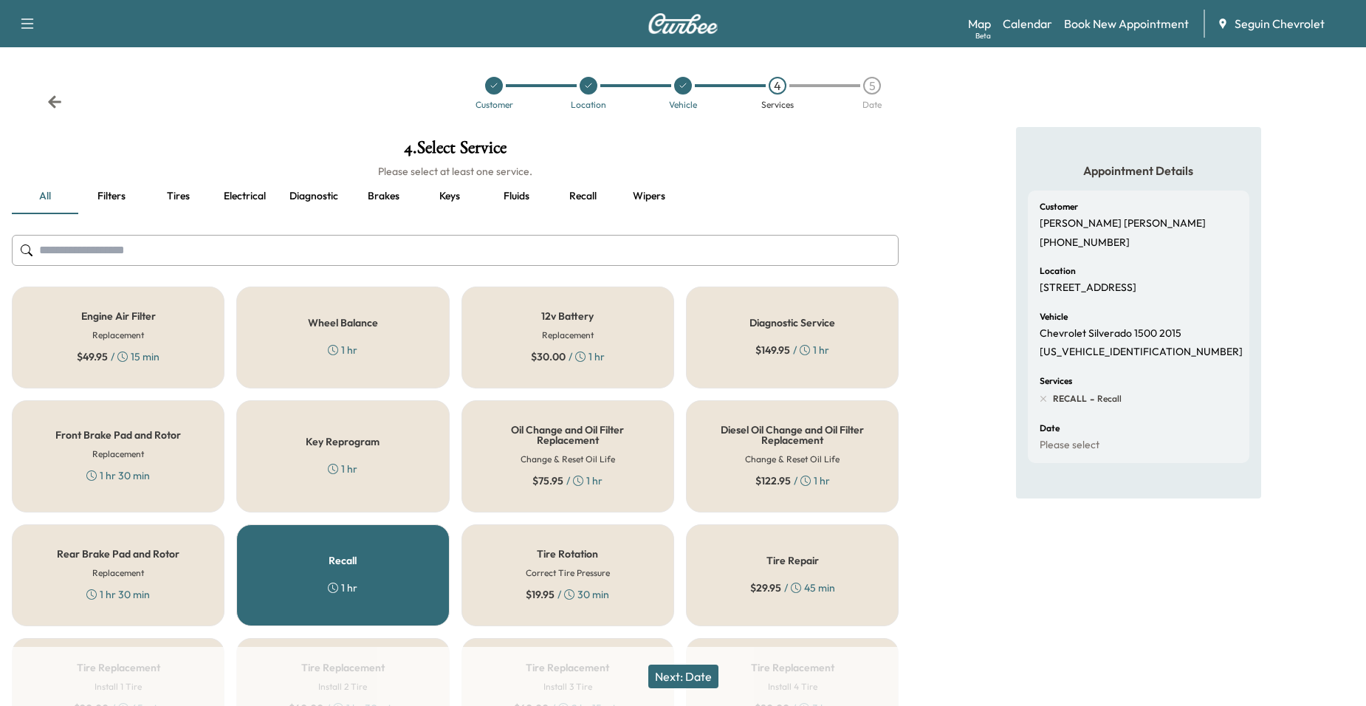
click at [703, 676] on button "Next: Date" at bounding box center [683, 676] width 70 height 24
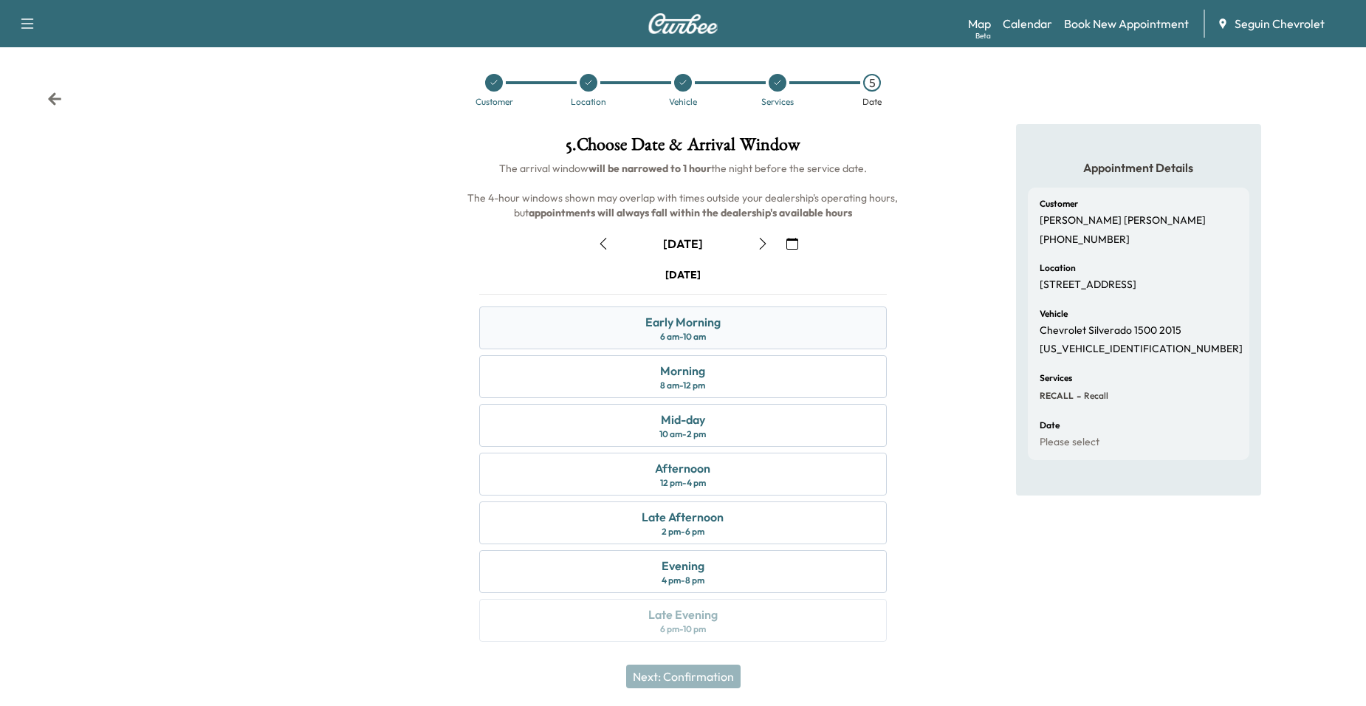
scroll to position [4, 0]
click at [782, 427] on div "Mid-day 10 am - 2 pm" at bounding box center [683, 424] width 408 height 43
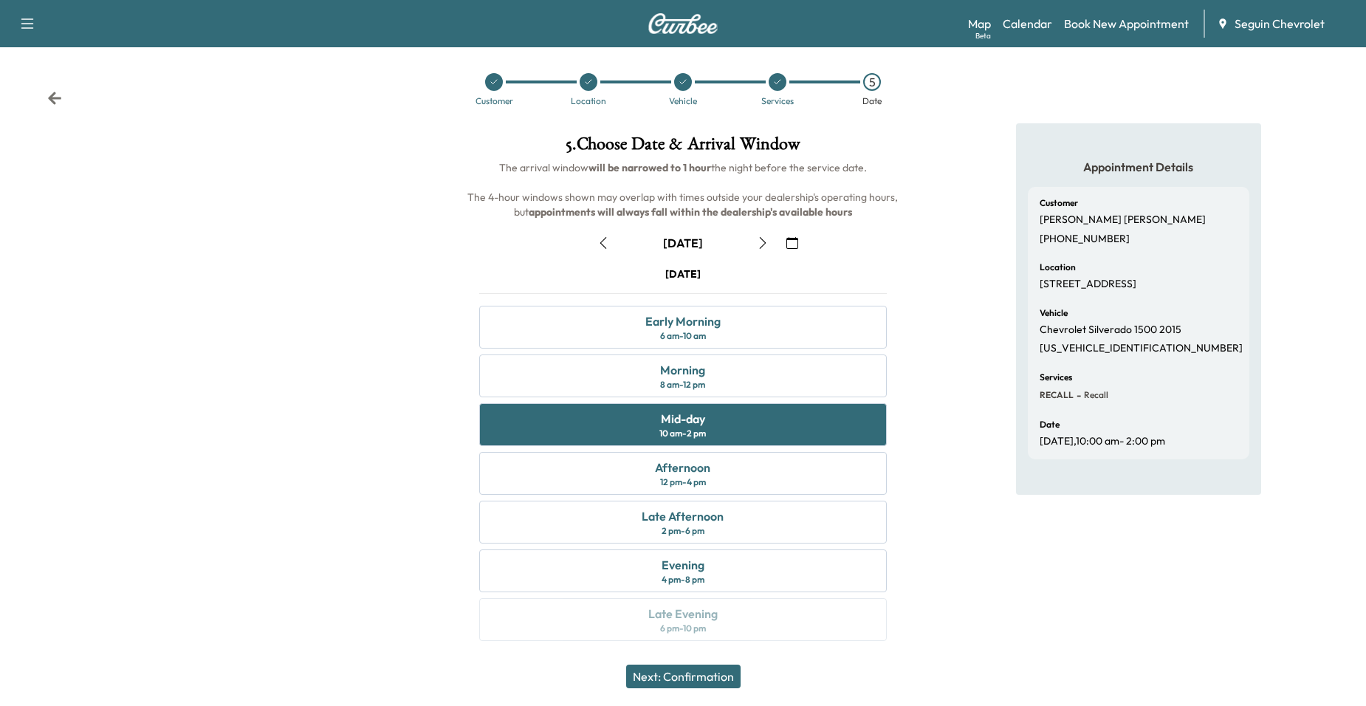
click at [789, 242] on icon "button" at bounding box center [792, 243] width 12 height 12
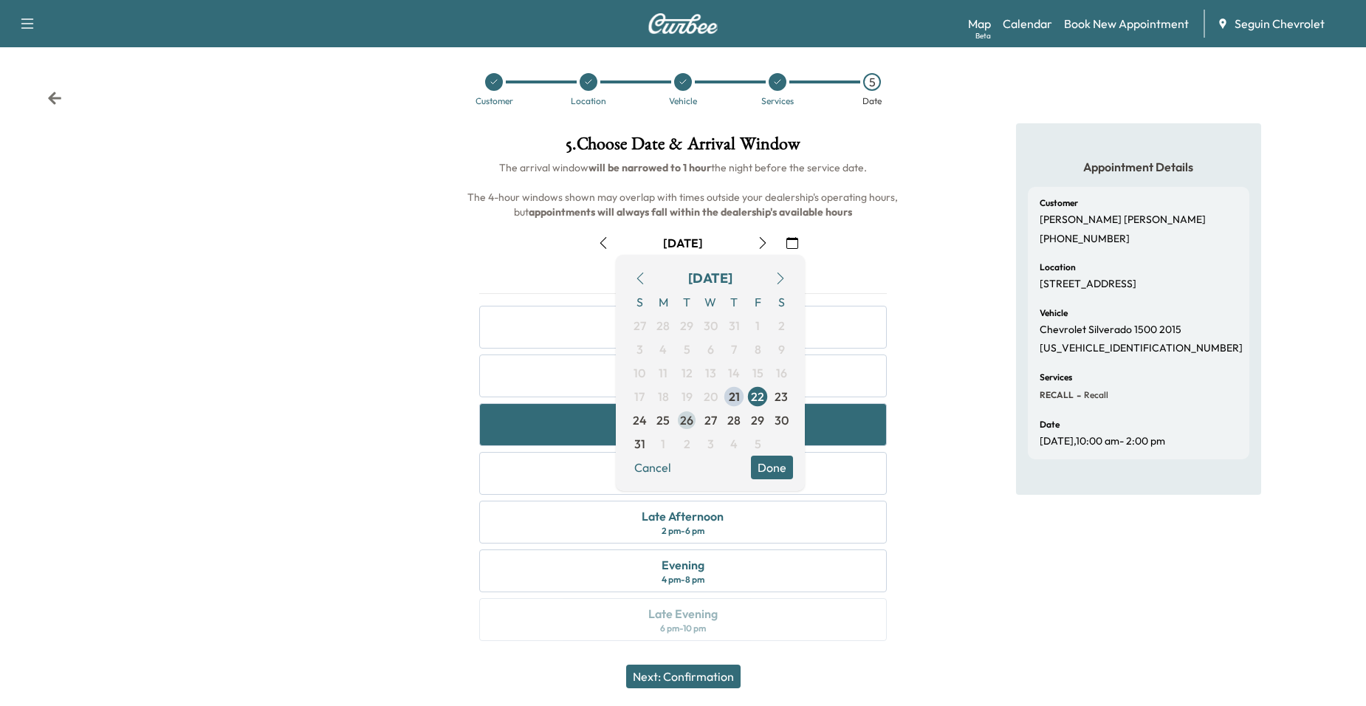
click at [687, 420] on span "26" at bounding box center [686, 420] width 13 height 18
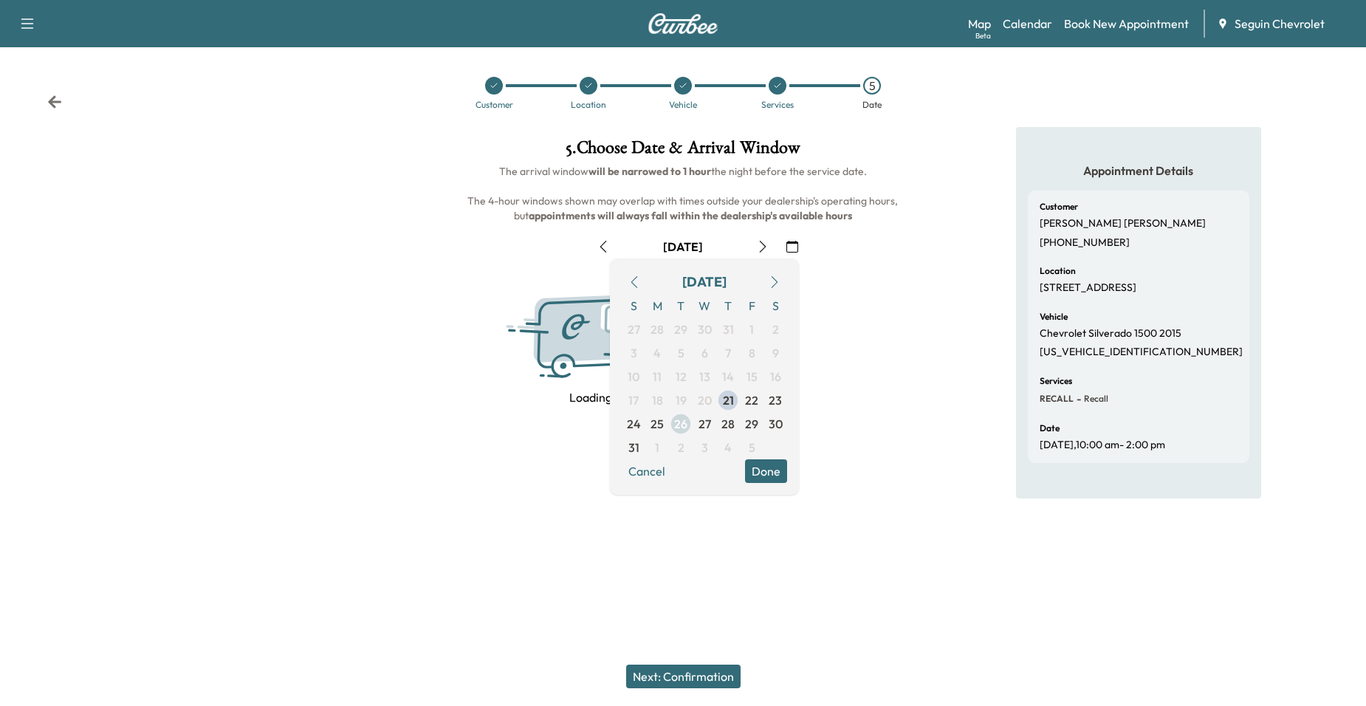
scroll to position [0, 0]
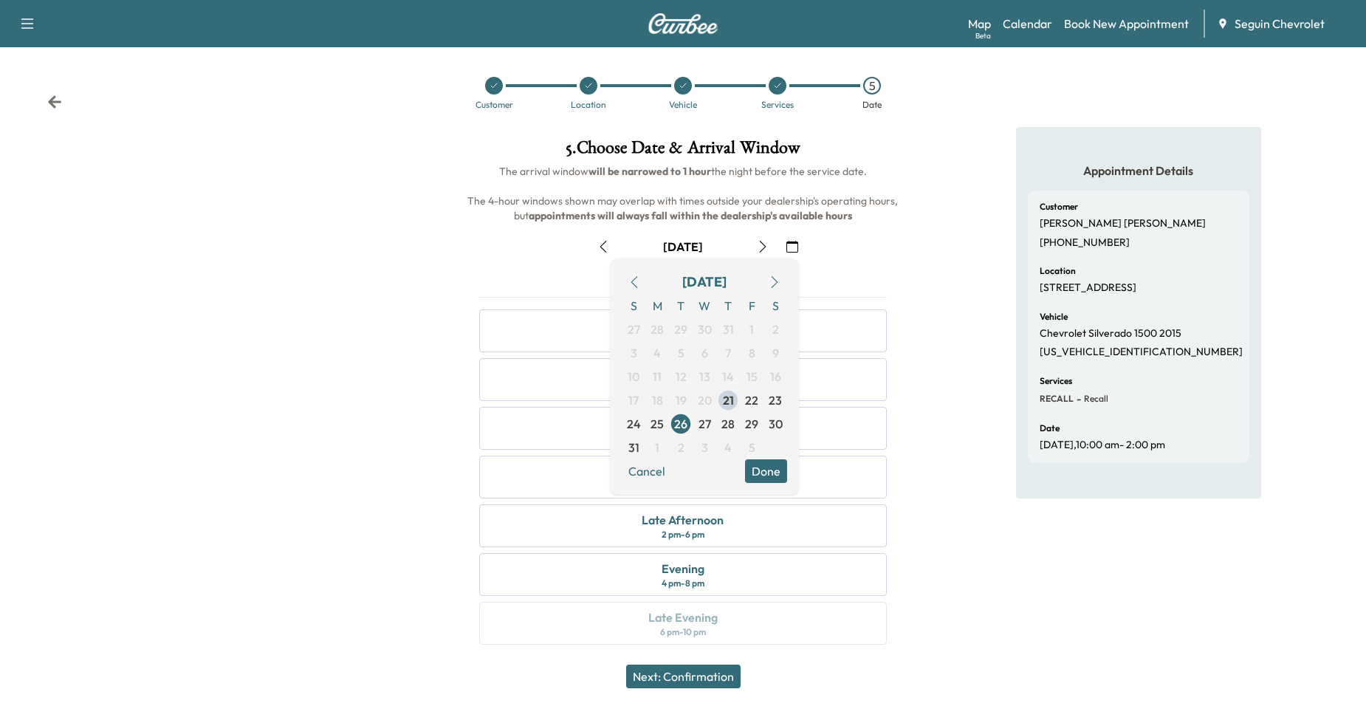
click at [895, 505] on div "[DATE] Early Morning 6 am - 10 am Morning 8 am - 12 pm Mid-day 10 am - 2 pm Aft…" at bounding box center [683, 460] width 432 height 380
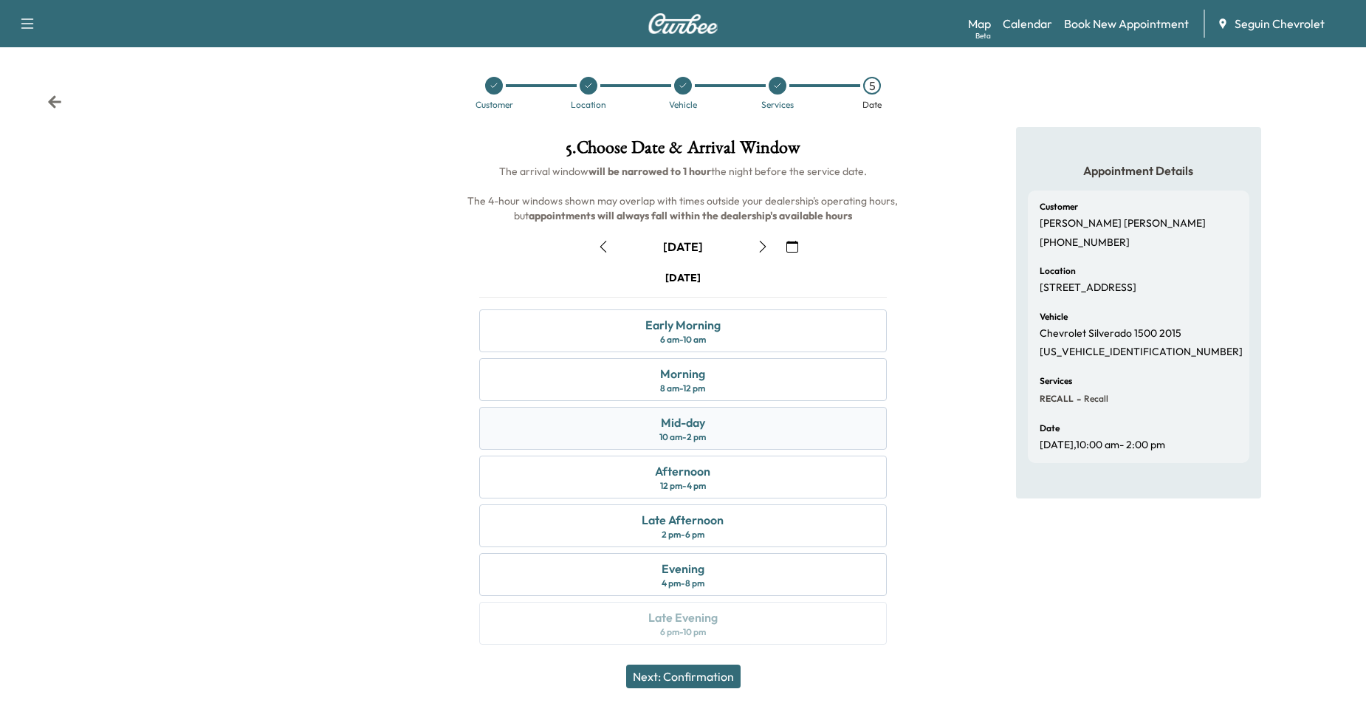
click at [815, 432] on div "Mid-day 10 am - 2 pm" at bounding box center [683, 428] width 408 height 43
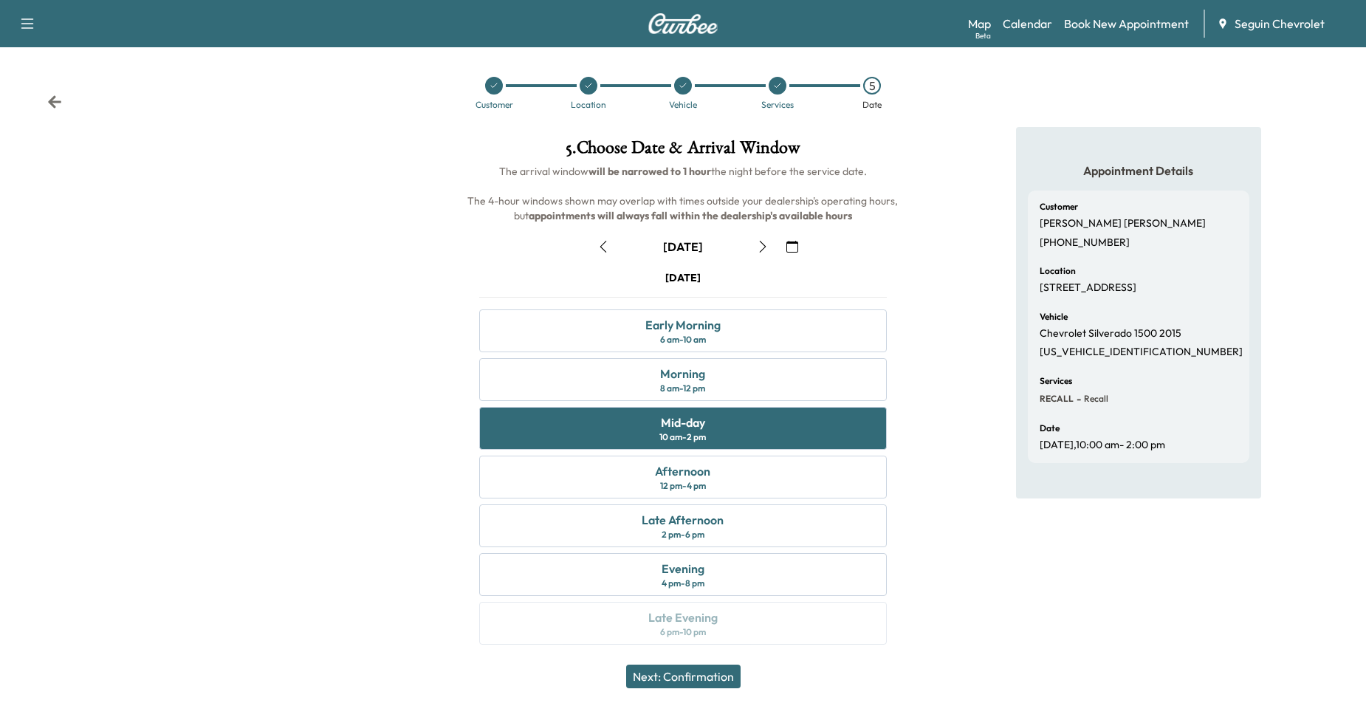
click at [711, 670] on button "Next: Confirmation" at bounding box center [683, 676] width 114 height 24
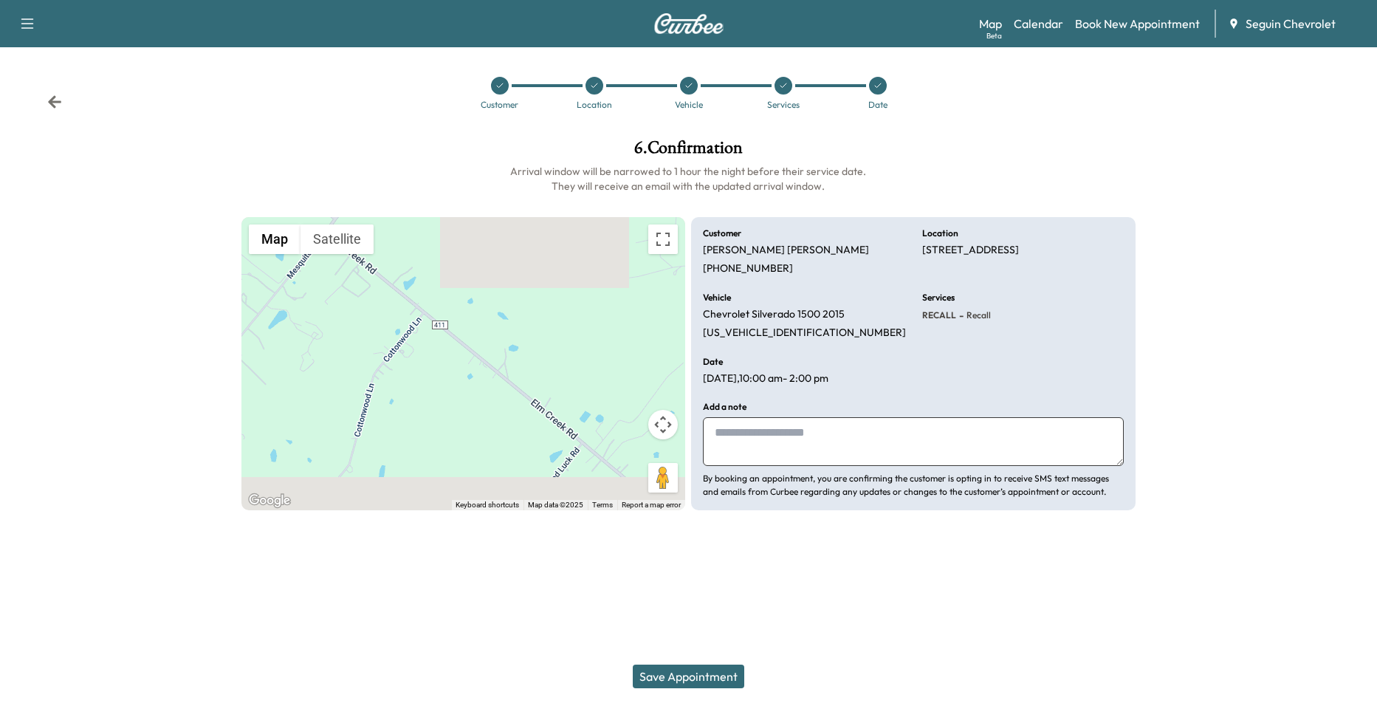
click at [808, 447] on textarea at bounding box center [913, 441] width 421 height 49
click at [868, 436] on textarea at bounding box center [913, 441] width 421 height 49
click at [923, 417] on textarea at bounding box center [913, 441] width 421 height 49
click at [904, 447] on textarea at bounding box center [913, 441] width 421 height 49
click at [874, 431] on textarea at bounding box center [913, 441] width 421 height 49
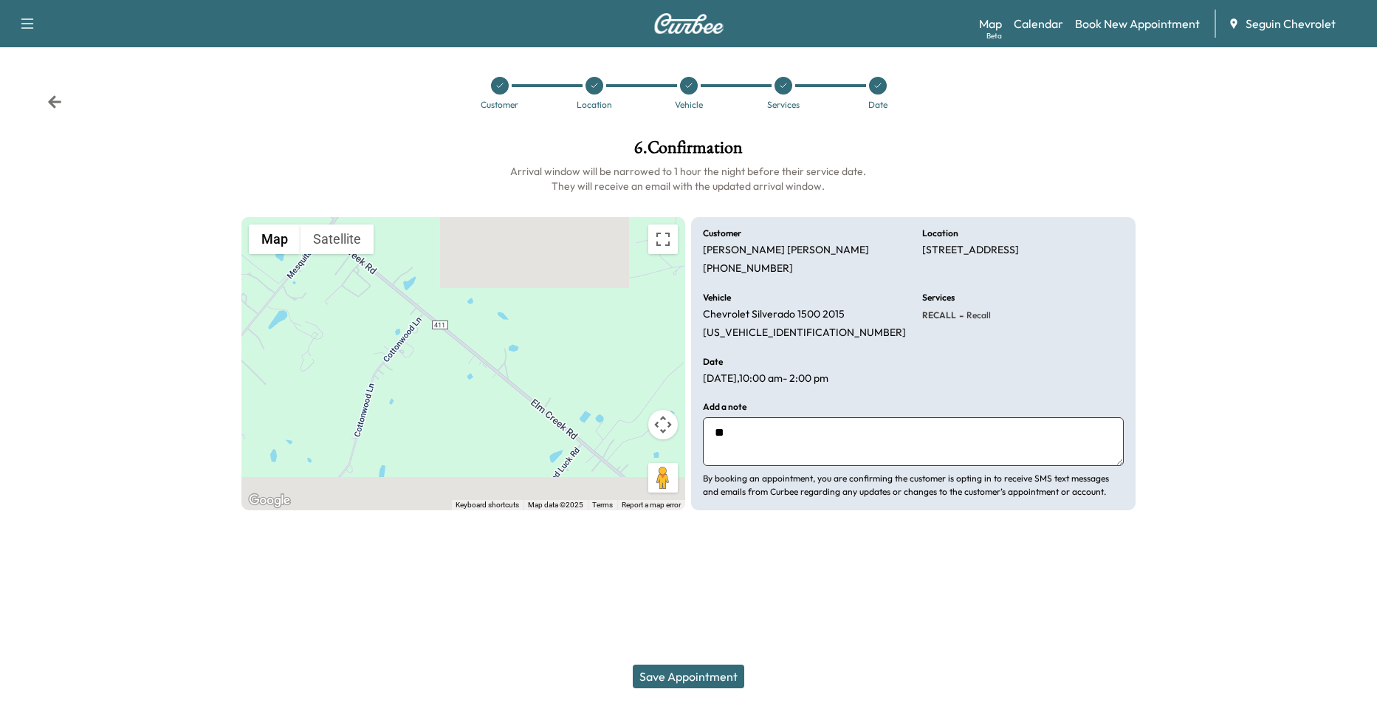
type textarea "*"
type textarea "**********"
drag, startPoint x: 1376, startPoint y: 1, endPoint x: 936, endPoint y: 193, distance: 480.4
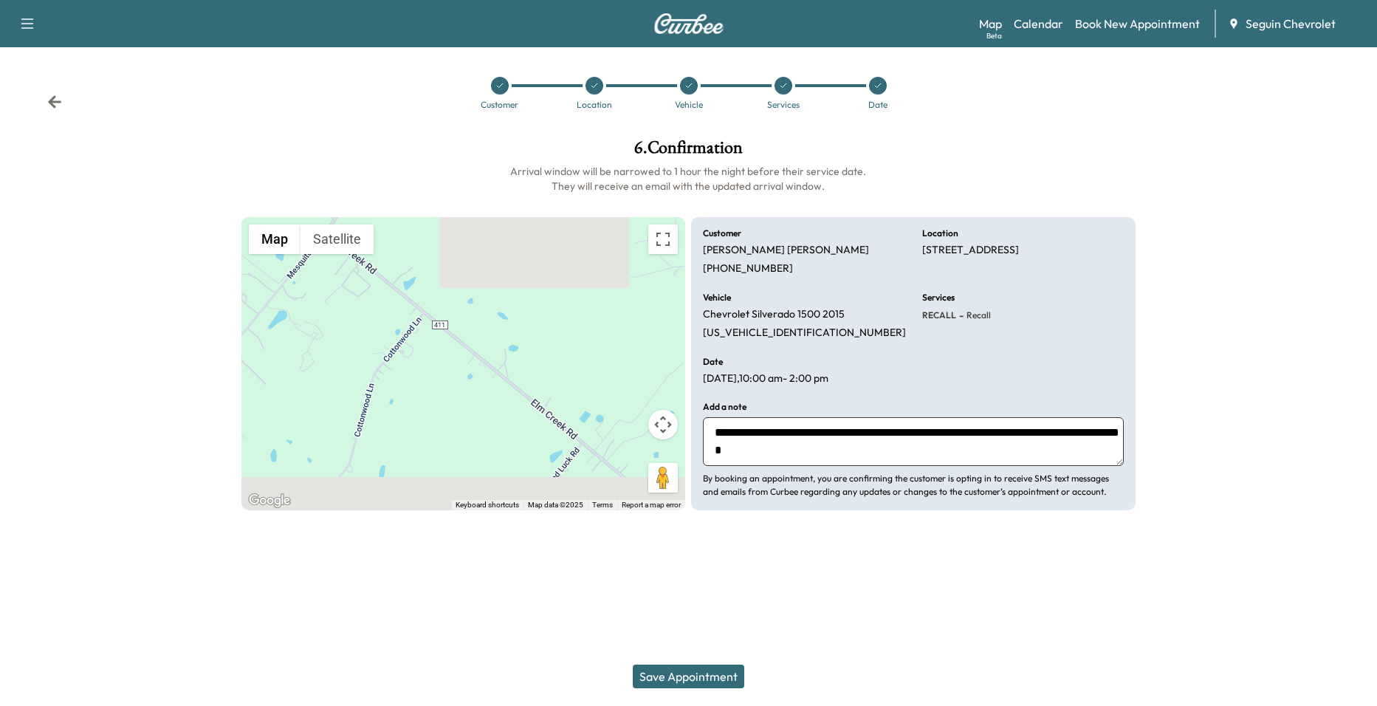
click at [931, 196] on div "**********" at bounding box center [689, 324] width 918 height 395
drag, startPoint x: 1294, startPoint y: 9, endPoint x: 985, endPoint y: 172, distance: 349.7
click at [985, 172] on h6 "Arrival window will be narrowed to 1 hour the night before their service date. …" at bounding box center [688, 179] width 894 height 30
drag, startPoint x: 1246, startPoint y: 0, endPoint x: 983, endPoint y: 179, distance: 317.2
click at [986, 179] on h6 "Arrival window will be narrowed to 1 hour the night before their service date. …" at bounding box center [688, 179] width 894 height 30
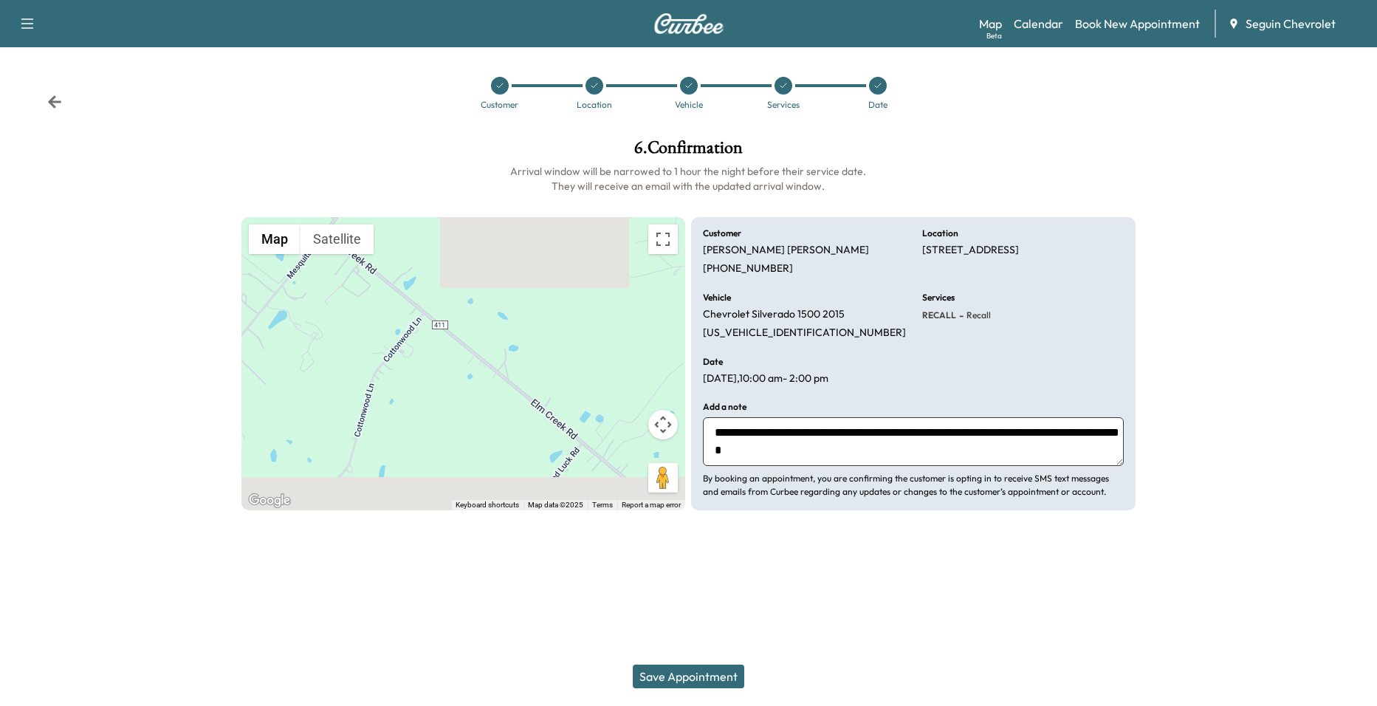
click at [726, 674] on button "Save Appointment" at bounding box center [688, 676] width 111 height 24
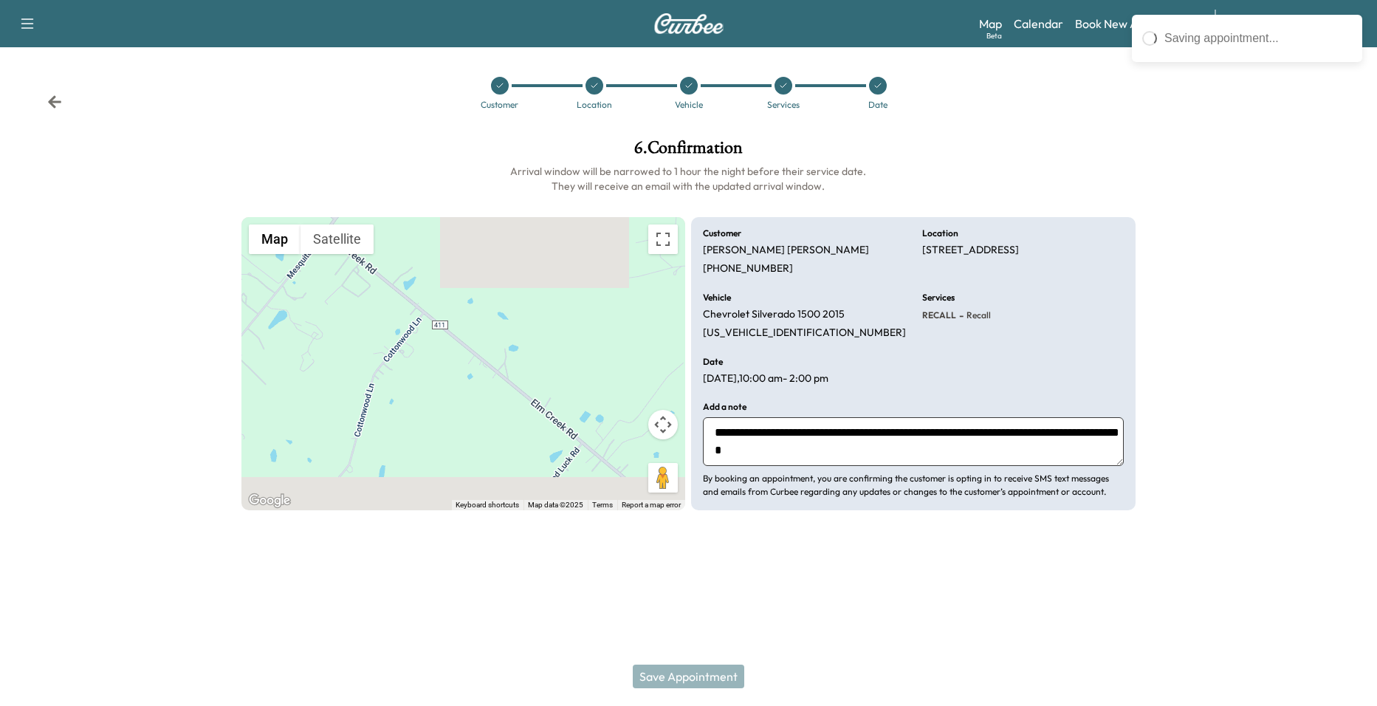
click at [1247, 358] on div at bounding box center [1262, 324] width 230 height 395
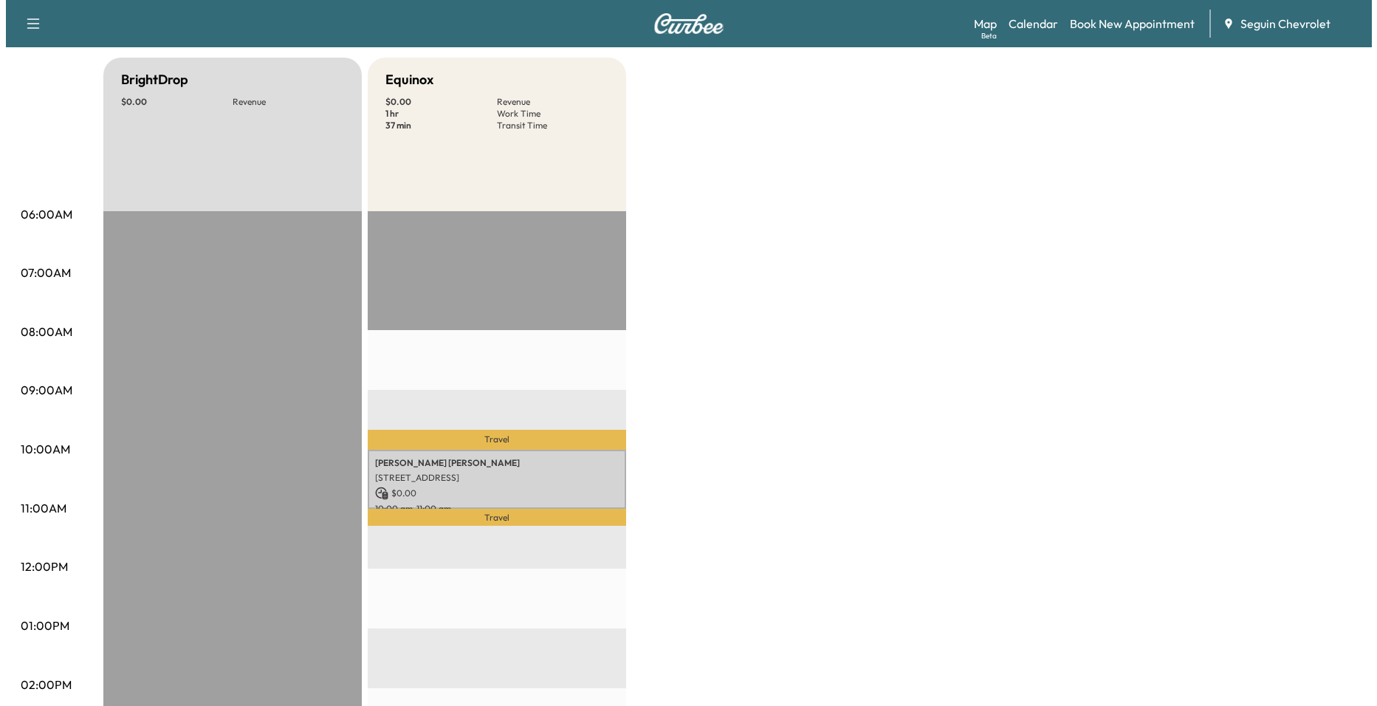
scroll to position [148, 0]
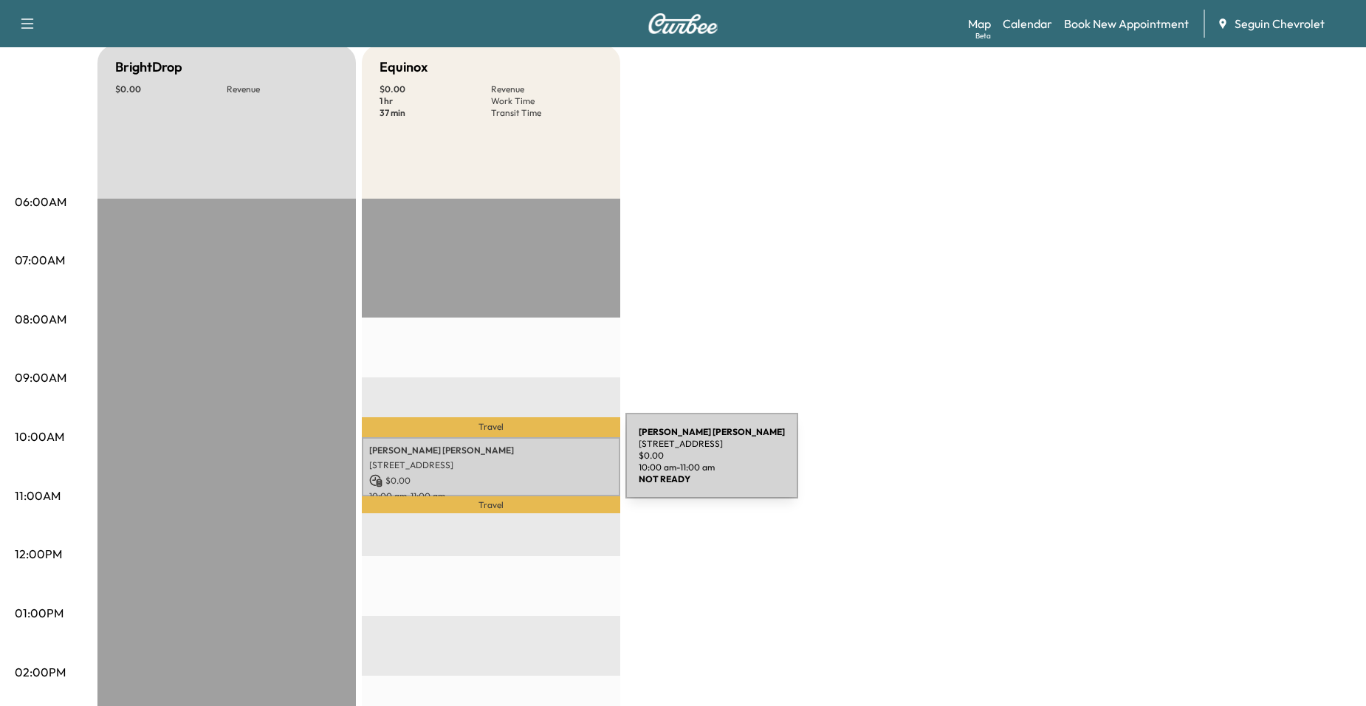
click at [515, 464] on p "[STREET_ADDRESS]" at bounding box center [491, 465] width 244 height 12
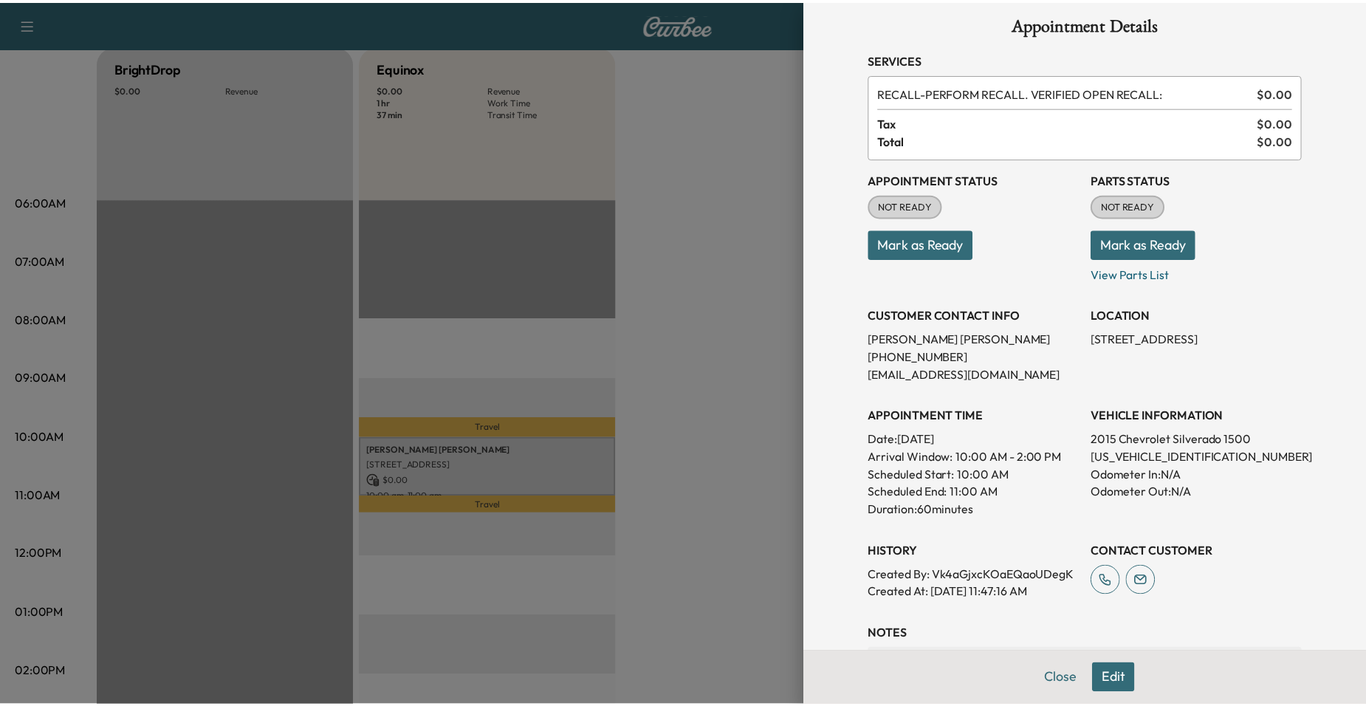
scroll to position [0, 0]
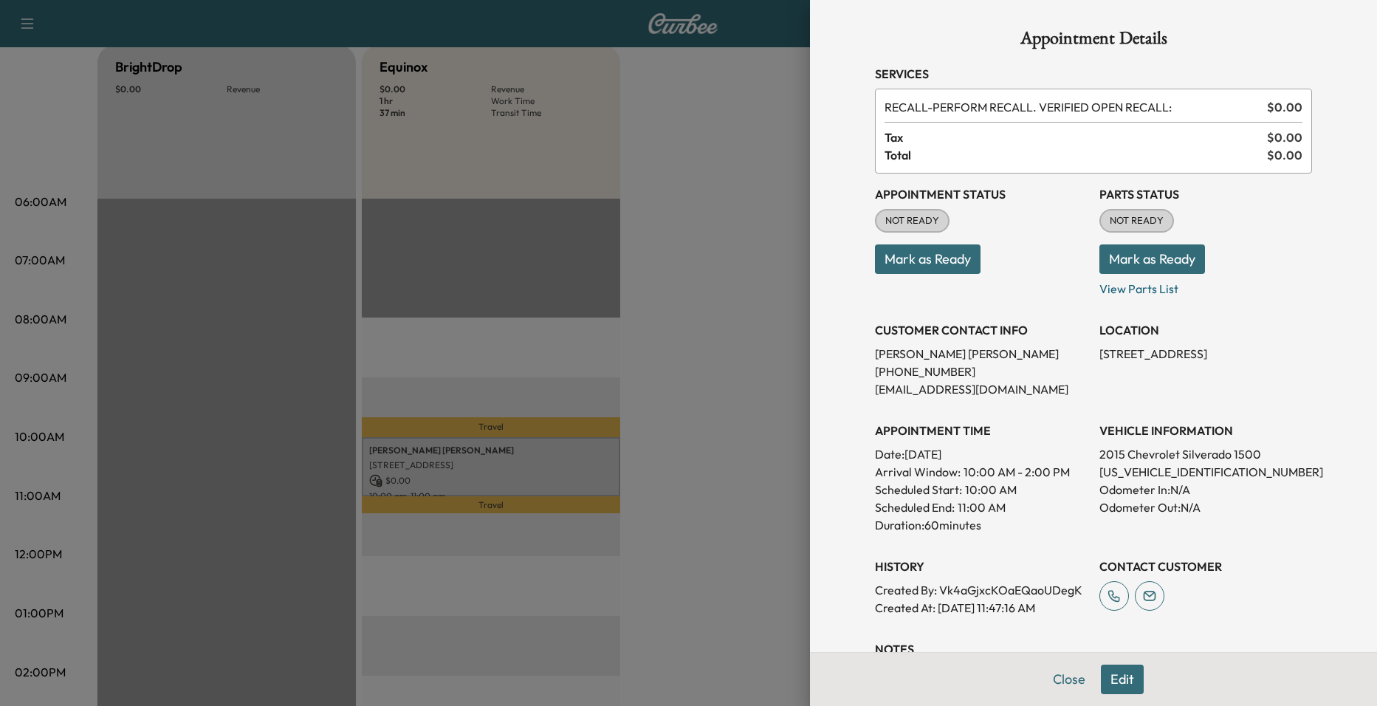
click at [583, 151] on div at bounding box center [688, 353] width 1377 height 706
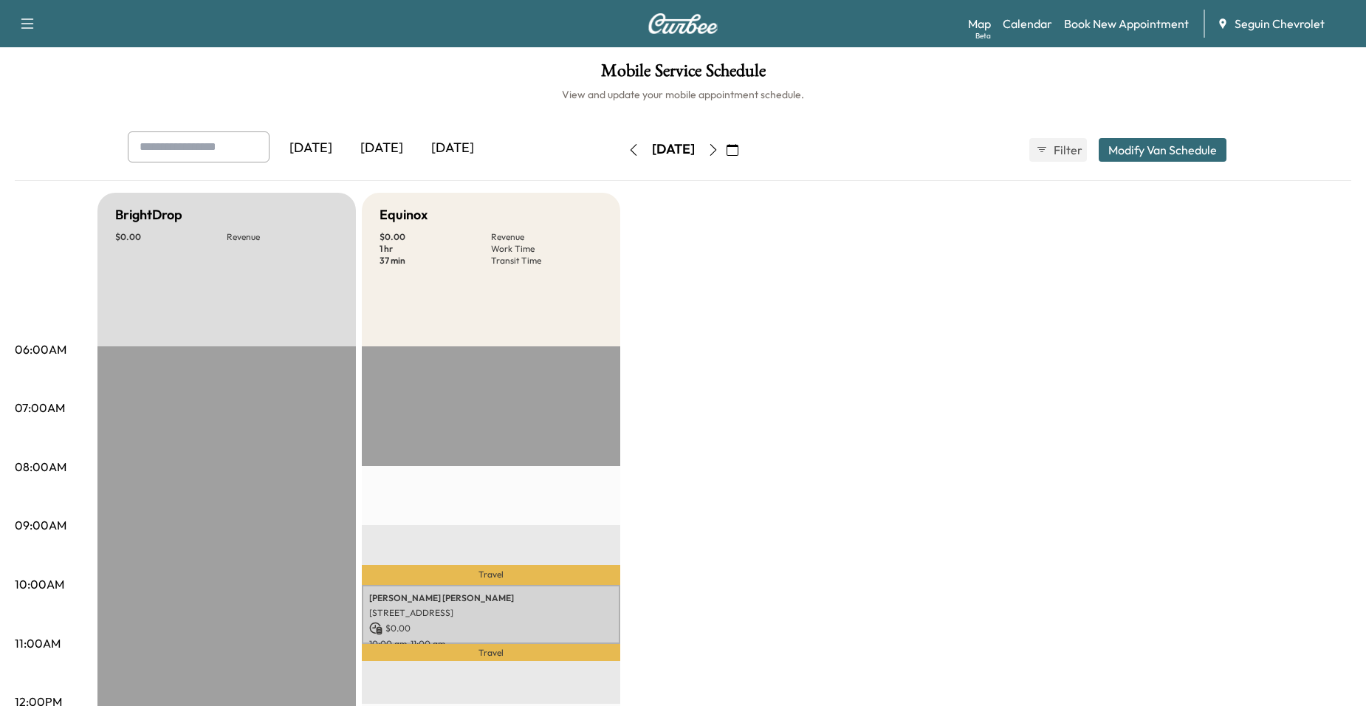
click at [546, 304] on div "Equinox $ 0.00 Revenue 1 hr Work Time 37 min Transit Time" at bounding box center [491, 270] width 258 height 154
click at [561, 296] on div "Equinox $ 0.00 Revenue 1 hr Work Time 37 min Transit Time" at bounding box center [491, 270] width 258 height 154
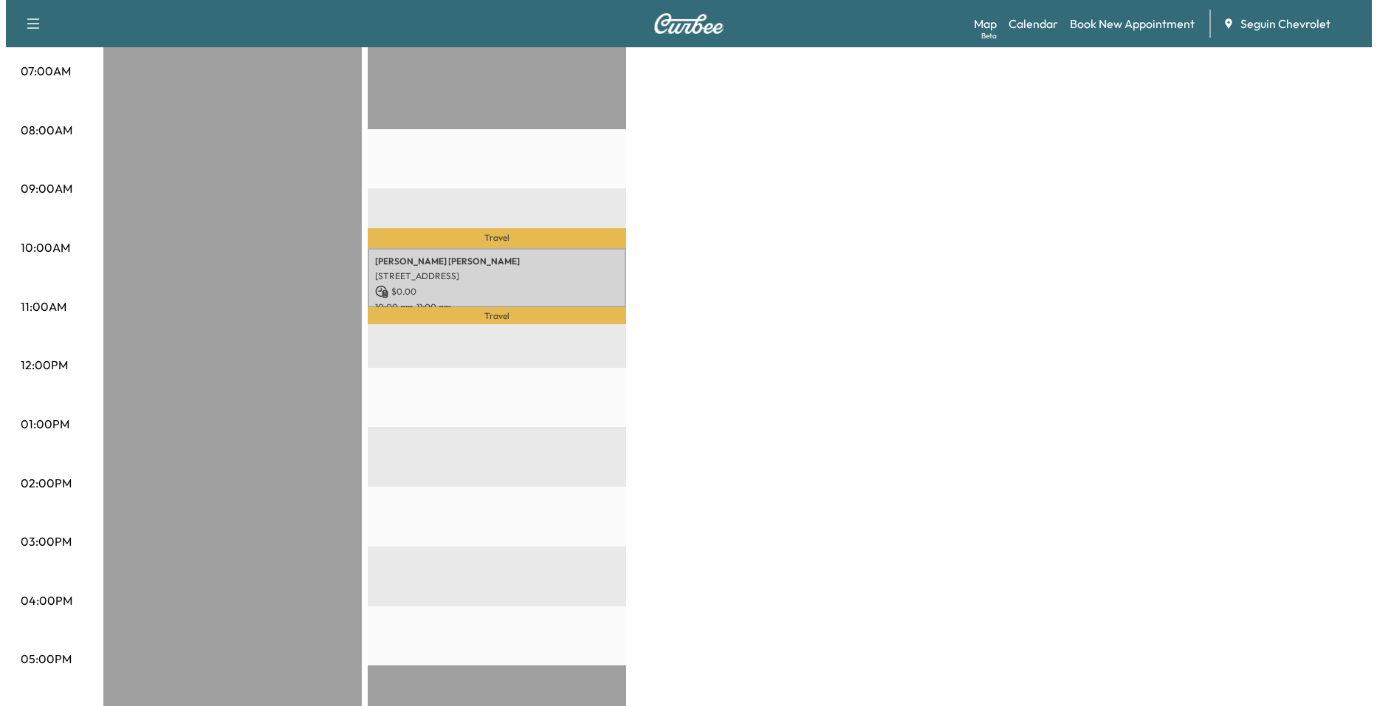
scroll to position [369, 0]
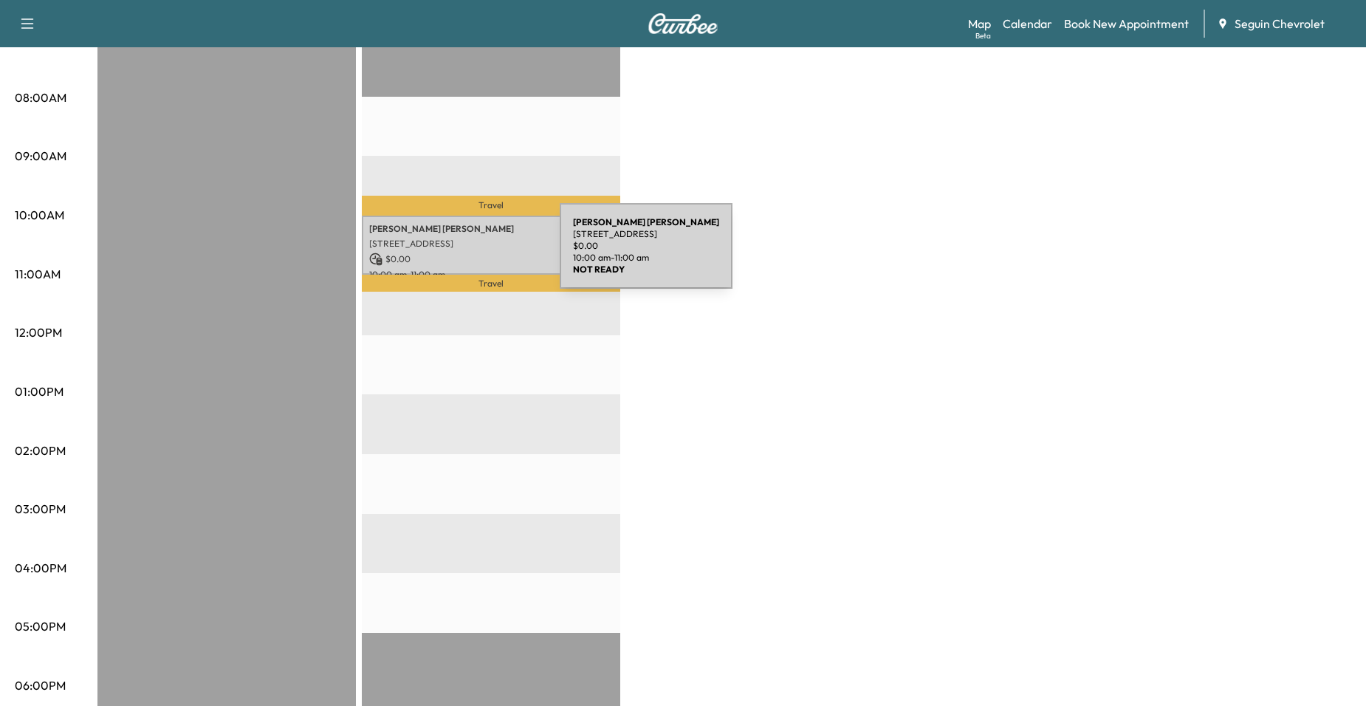
click at [449, 255] on p "$ 0.00" at bounding box center [491, 258] width 244 height 13
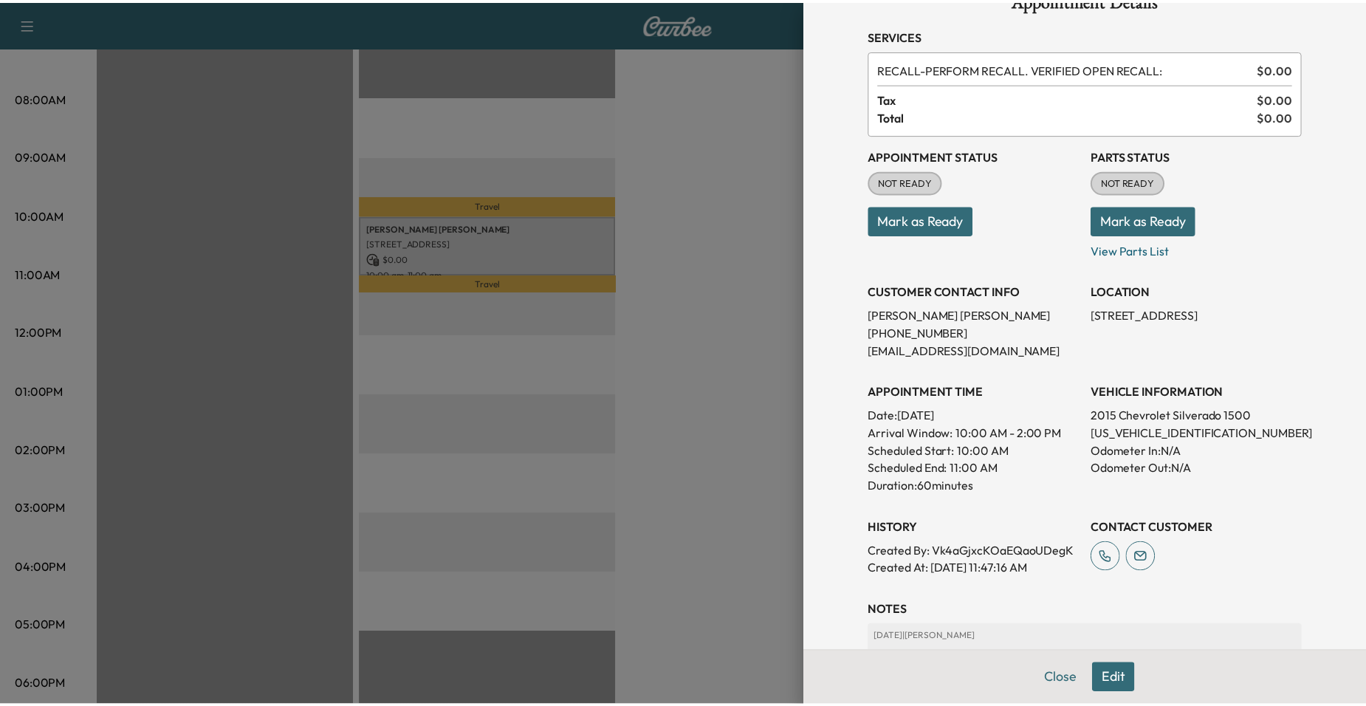
scroll to position [0, 0]
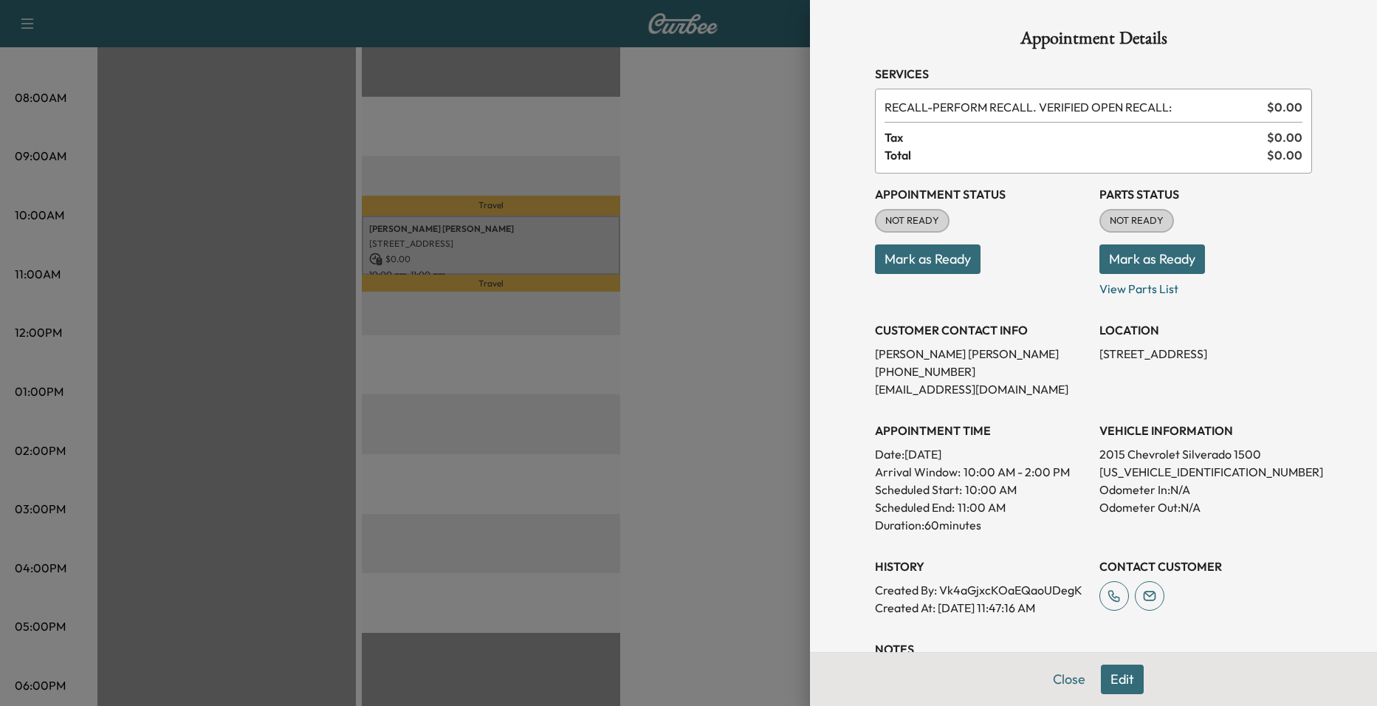
click at [769, 201] on div at bounding box center [688, 353] width 1377 height 706
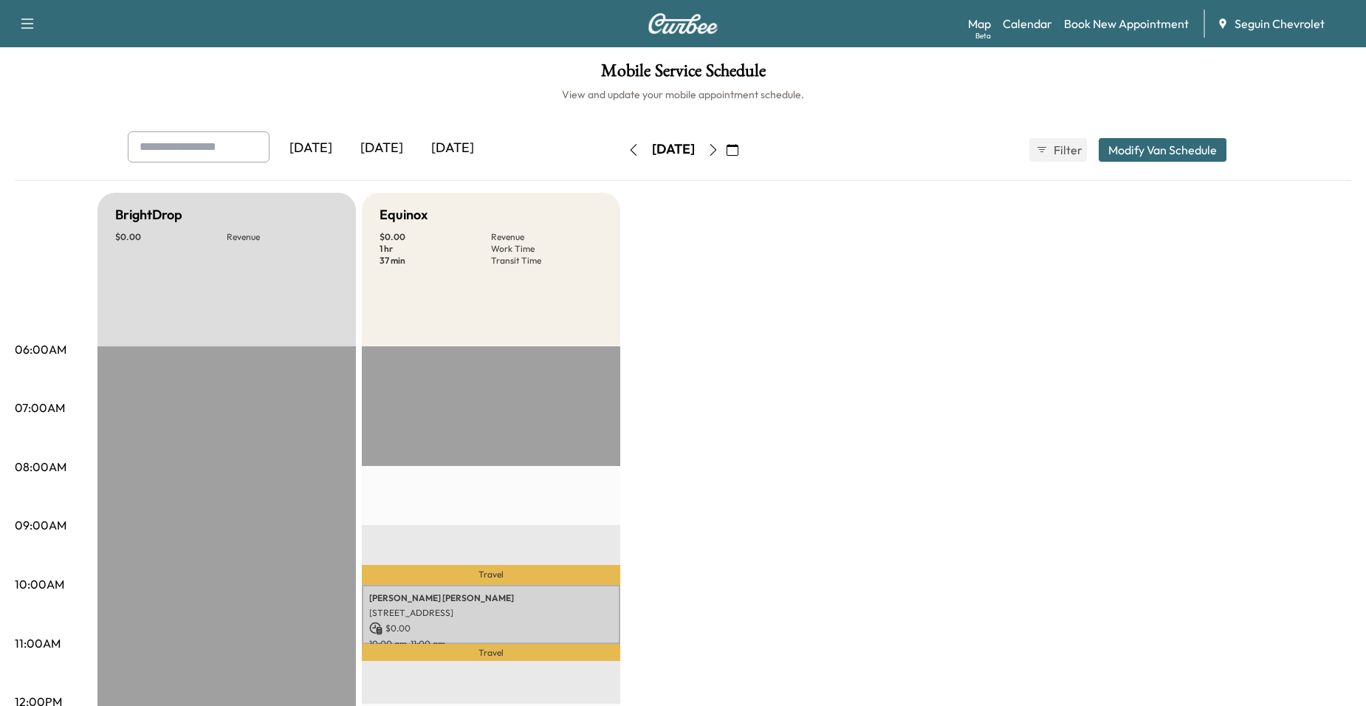
click at [719, 146] on icon "button" at bounding box center [713, 150] width 12 height 12
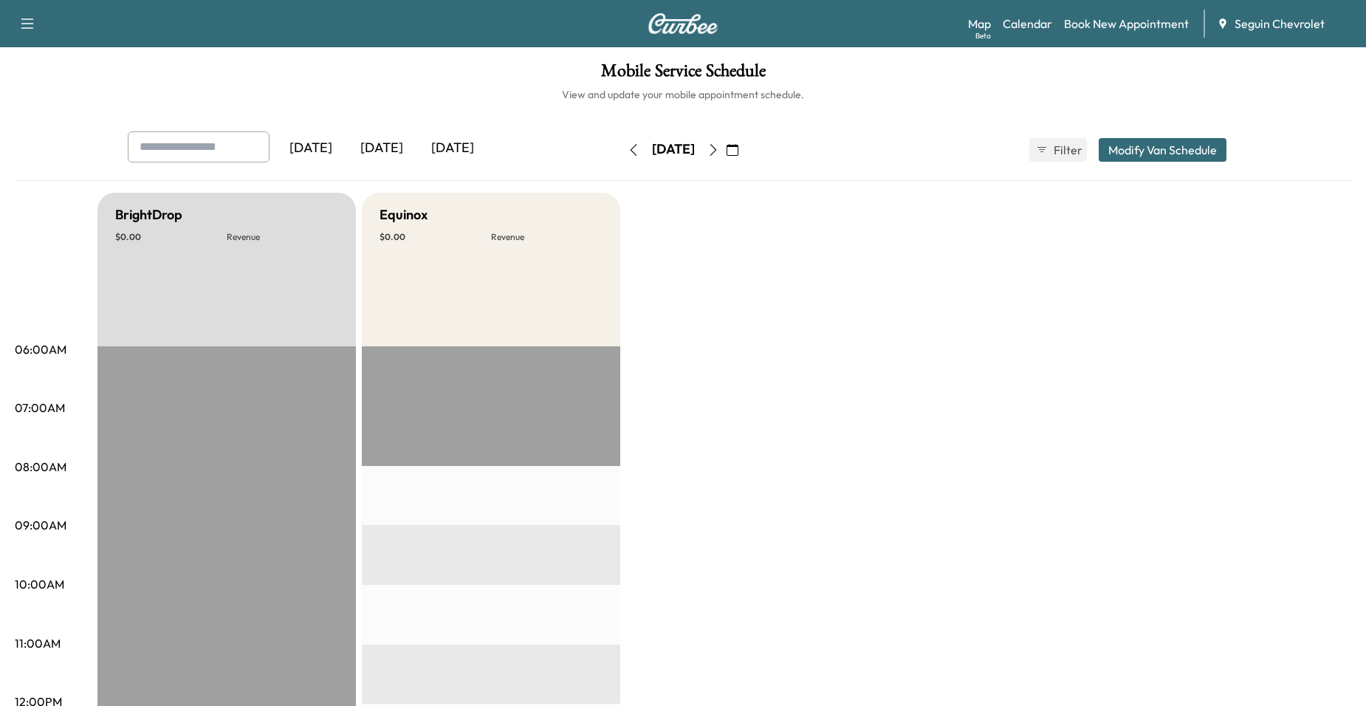
click at [726, 146] on button "button" at bounding box center [713, 150] width 25 height 24
click at [719, 146] on icon "button" at bounding box center [713, 150] width 12 height 12
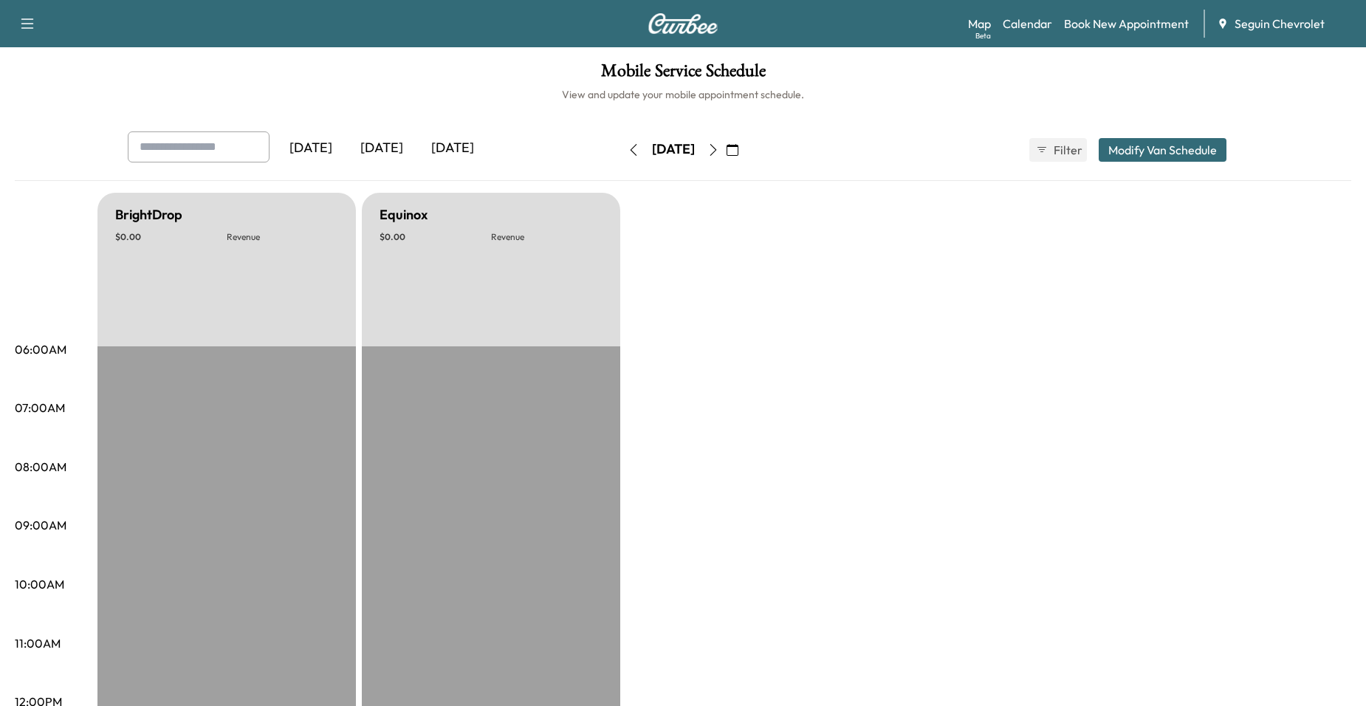
click at [628, 150] on icon "button" at bounding box center [634, 150] width 12 height 12
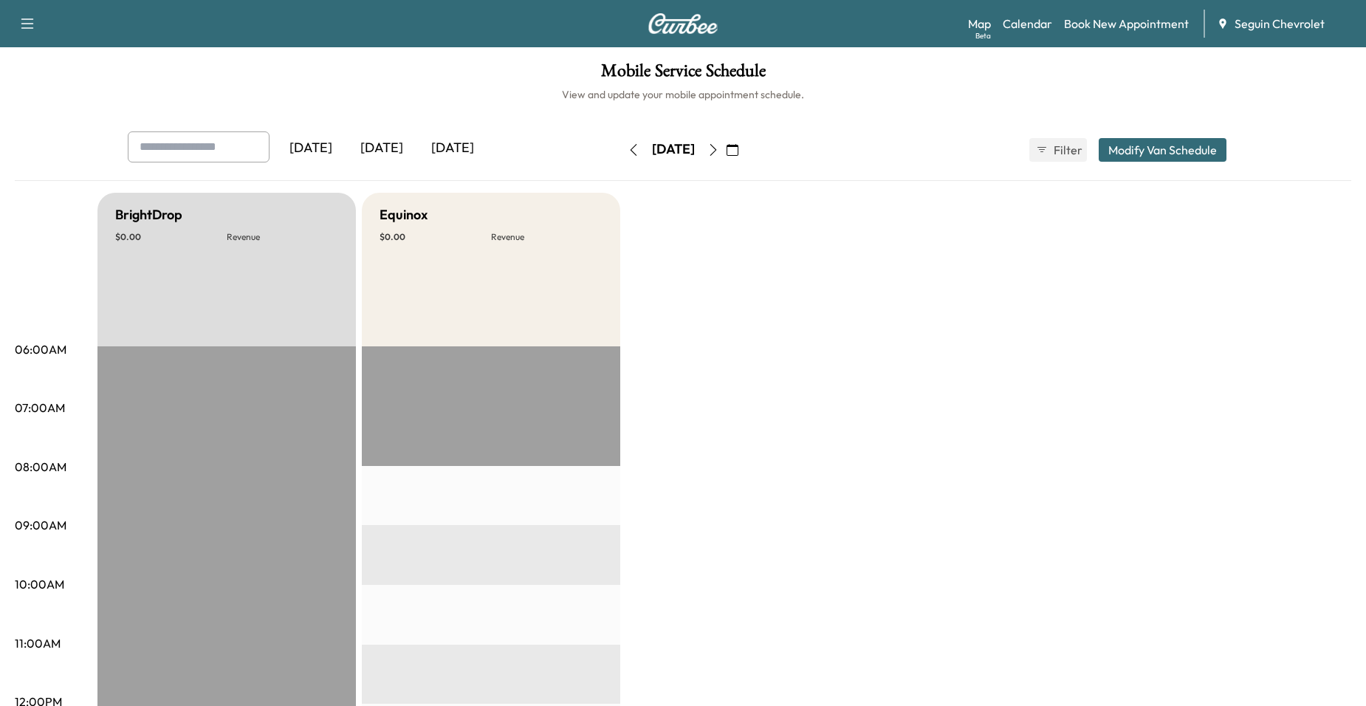
click at [628, 150] on icon "button" at bounding box center [634, 150] width 12 height 12
click at [621, 150] on button "button" at bounding box center [633, 150] width 25 height 24
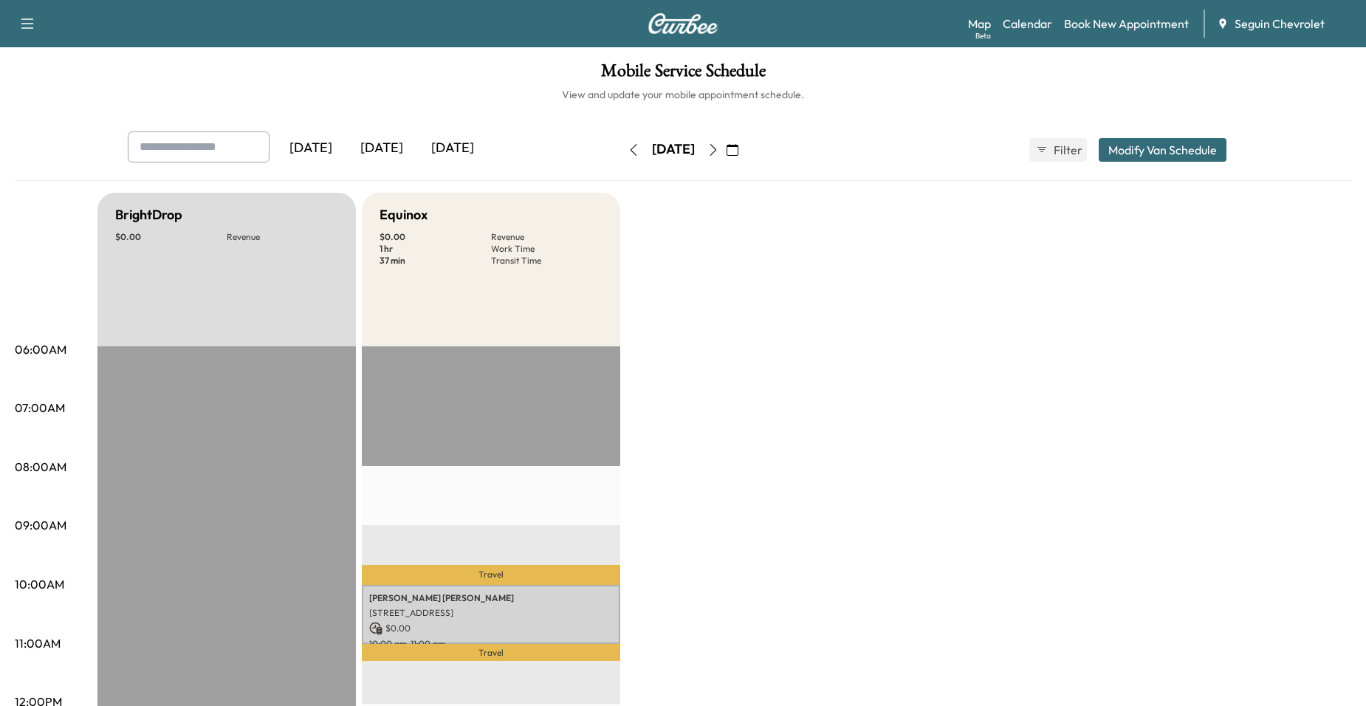
click at [628, 150] on icon "button" at bounding box center [634, 150] width 12 height 12
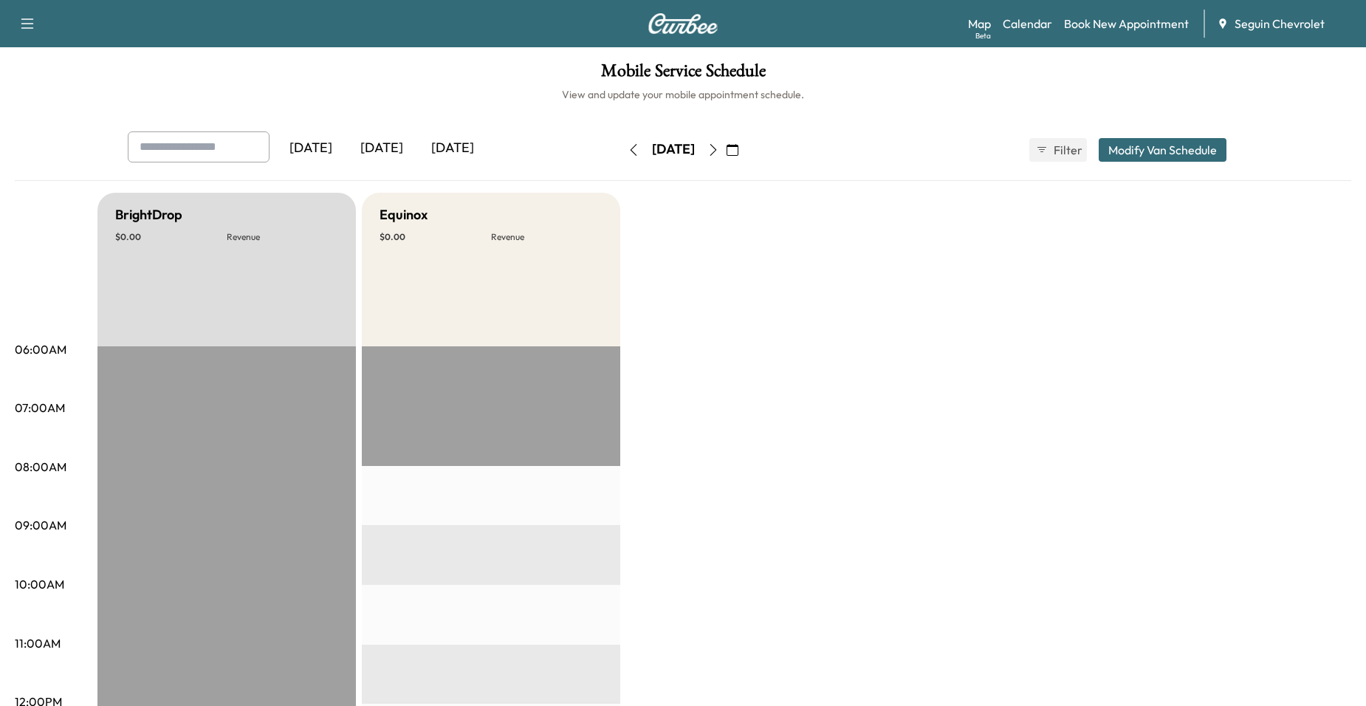
click at [726, 148] on button "button" at bounding box center [713, 150] width 25 height 24
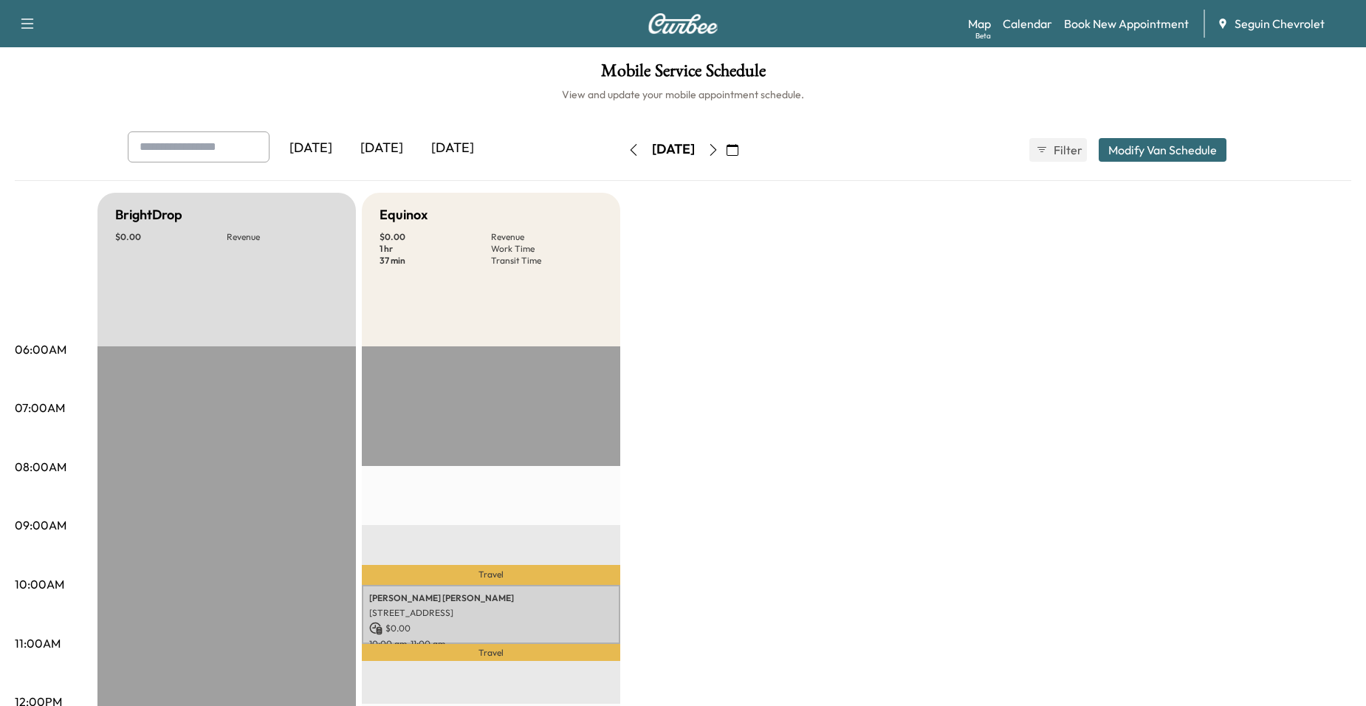
click at [726, 148] on button "button" at bounding box center [713, 150] width 25 height 24
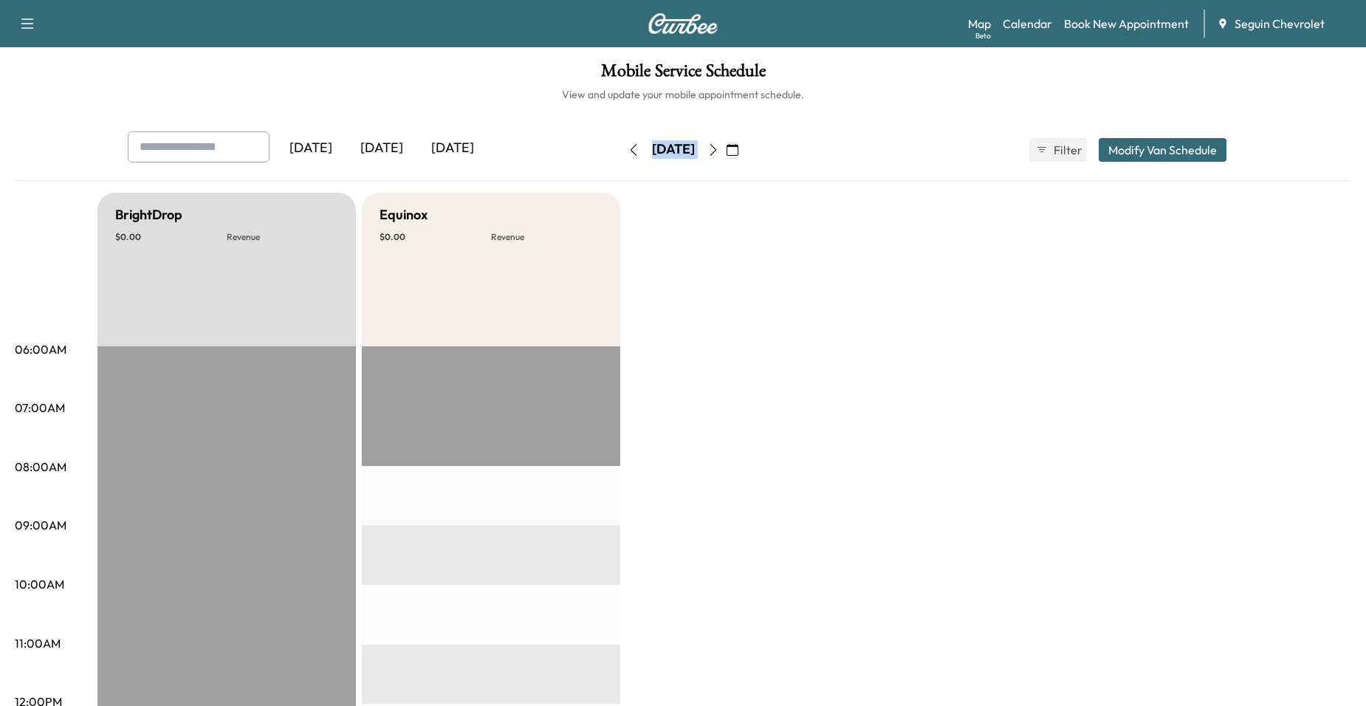
click at [726, 148] on div "[DATE]" at bounding box center [673, 150] width 105 height 24
drag, startPoint x: 741, startPoint y: 148, endPoint x: 755, endPoint y: 154, distance: 14.5
click at [726, 154] on button "button" at bounding box center [713, 150] width 25 height 24
click at [719, 154] on icon "button" at bounding box center [713, 150] width 12 height 12
click at [745, 154] on button "button" at bounding box center [732, 150] width 25 height 24
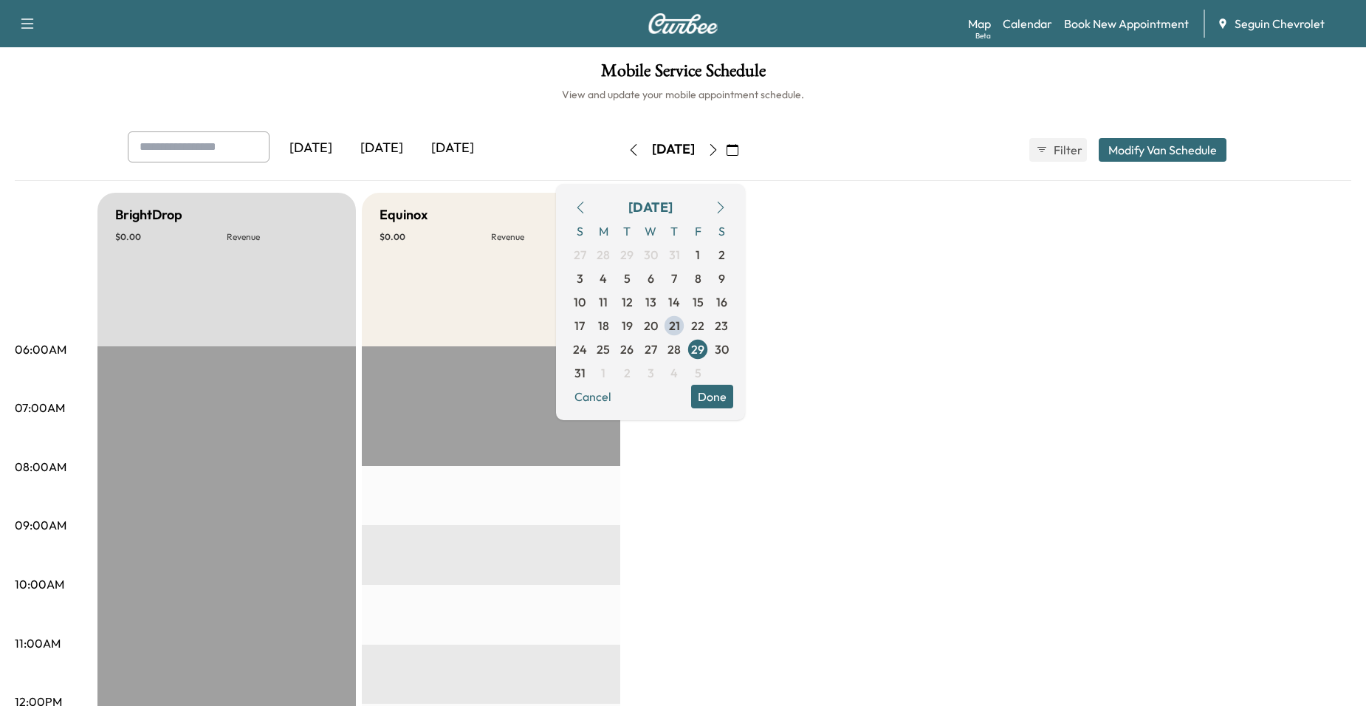
drag, startPoint x: 755, startPoint y: 154, endPoint x: 807, endPoint y: 200, distance: 69.5
click at [729, 346] on span "30" at bounding box center [722, 349] width 14 height 18
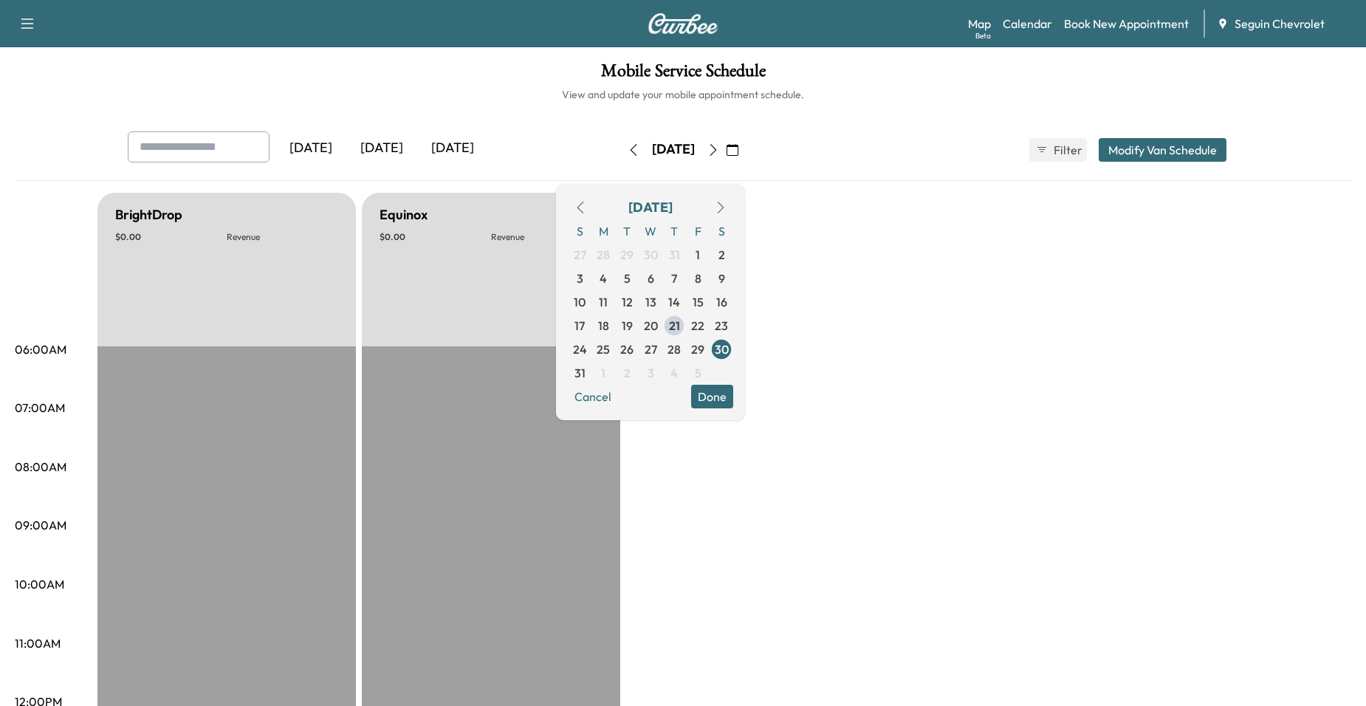
click at [628, 148] on icon "button" at bounding box center [634, 150] width 12 height 12
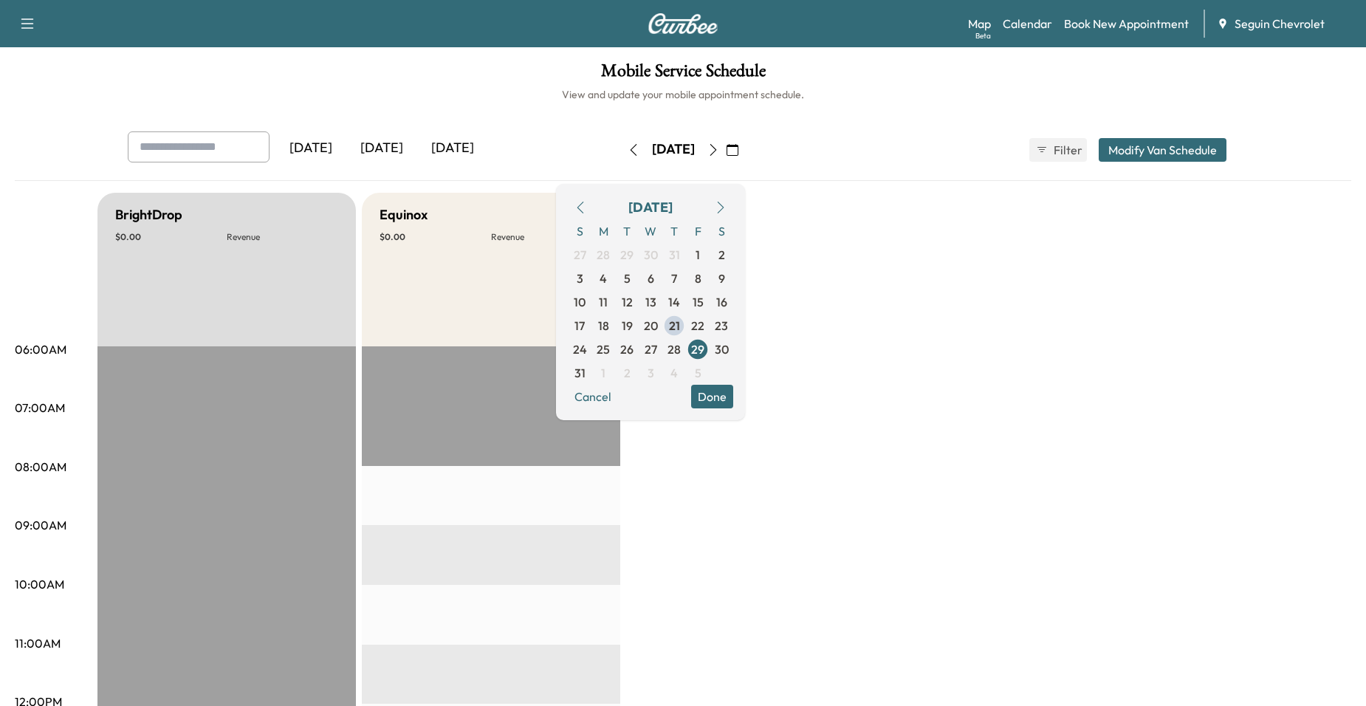
click at [733, 399] on button "Done" at bounding box center [712, 397] width 42 height 24
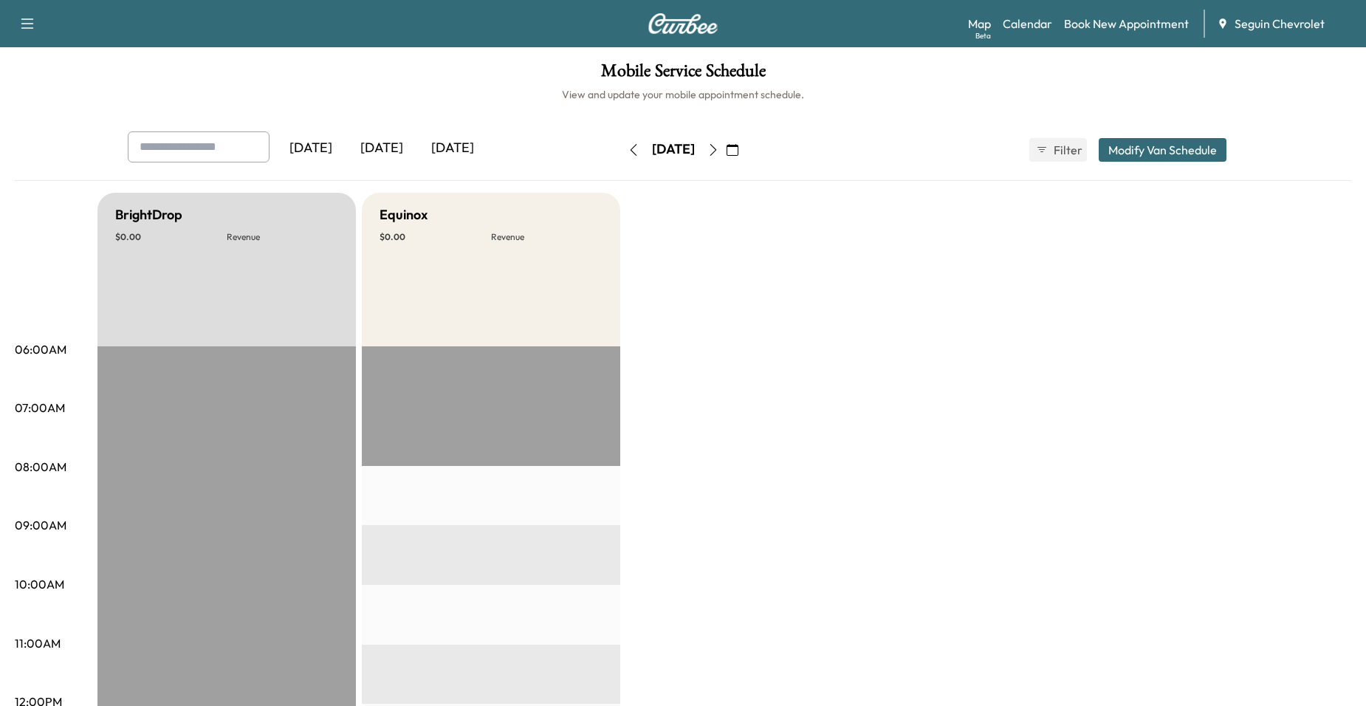
click at [315, 145] on div "[DATE]" at bounding box center [310, 148] width 71 height 34
click at [719, 144] on icon "button" at bounding box center [713, 150] width 12 height 12
click at [719, 151] on icon "button" at bounding box center [713, 150] width 12 height 12
click at [745, 151] on button "button" at bounding box center [732, 150] width 25 height 24
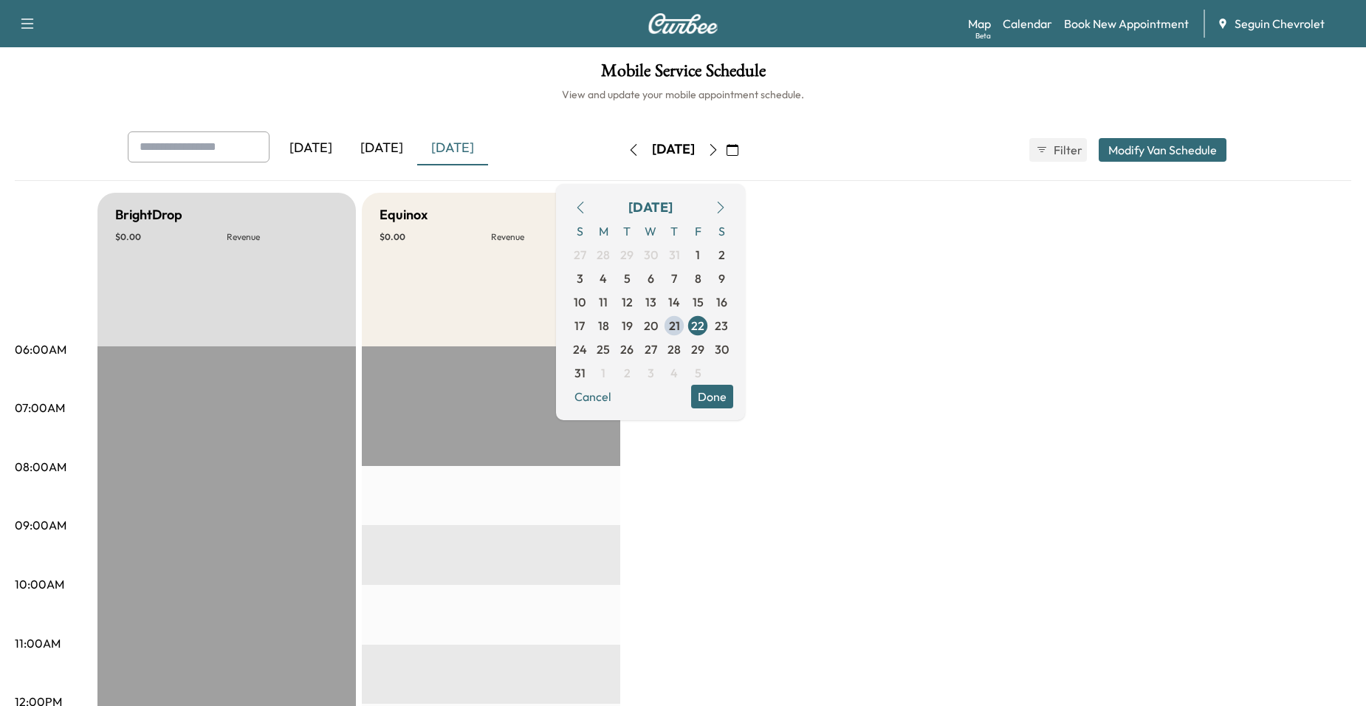
click at [745, 150] on button "button" at bounding box center [732, 150] width 25 height 24
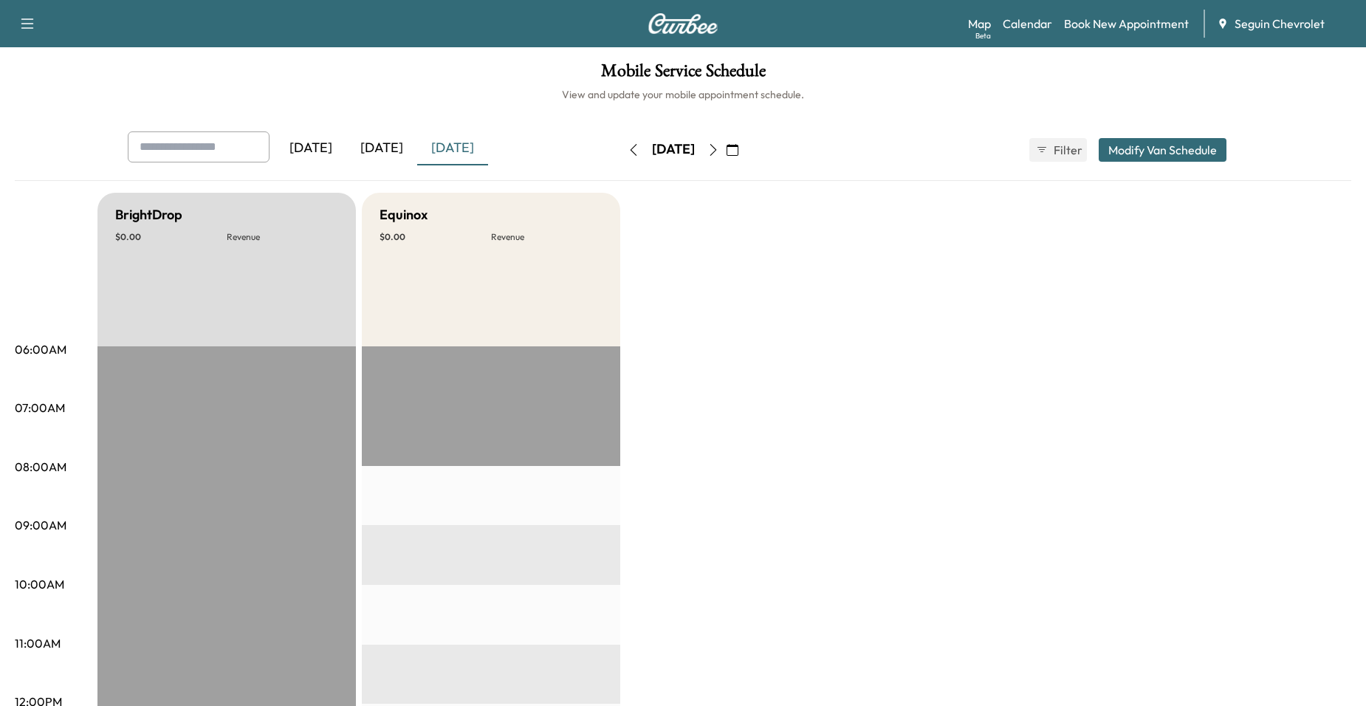
click at [719, 150] on icon "button" at bounding box center [713, 150] width 12 height 12
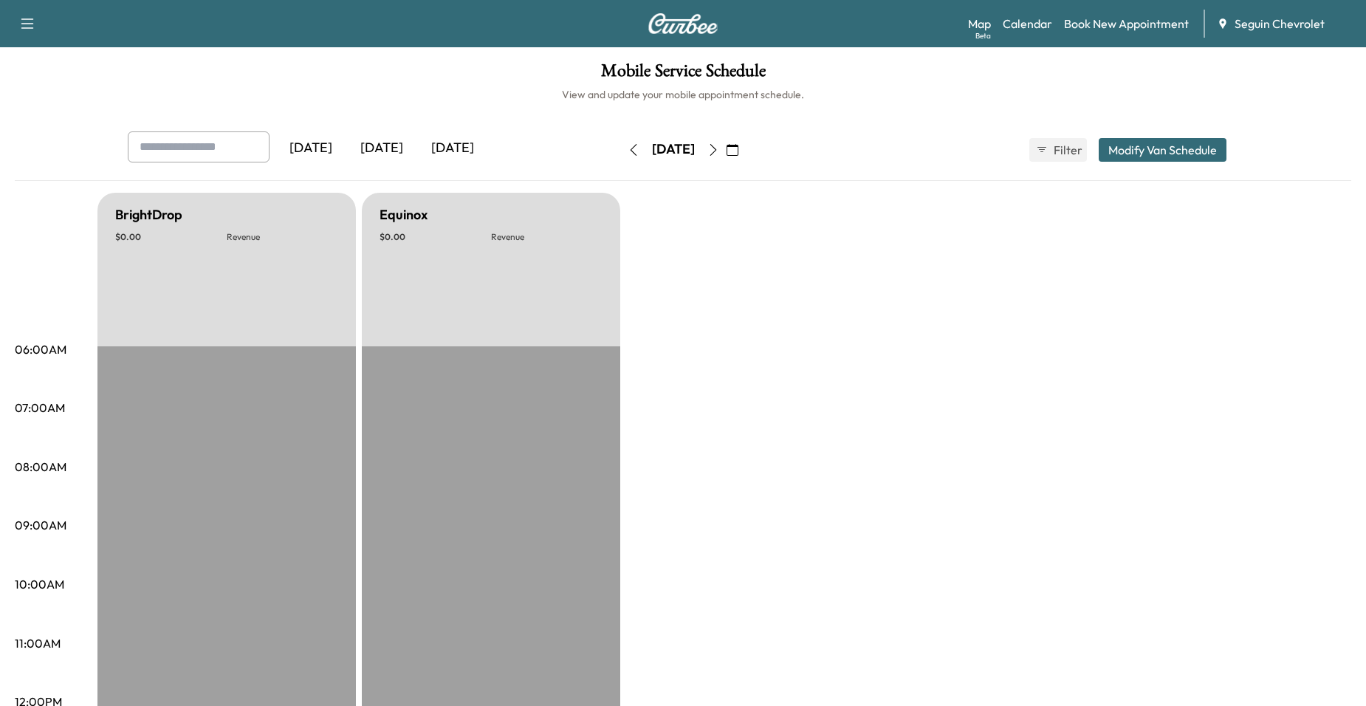
click at [719, 150] on icon "button" at bounding box center [713, 150] width 12 height 12
drag, startPoint x: 733, startPoint y: 156, endPoint x: 743, endPoint y: 151, distance: 11.2
click at [726, 155] on div "[DATE]" at bounding box center [673, 150] width 105 height 24
click at [719, 151] on icon "button" at bounding box center [713, 150] width 12 height 12
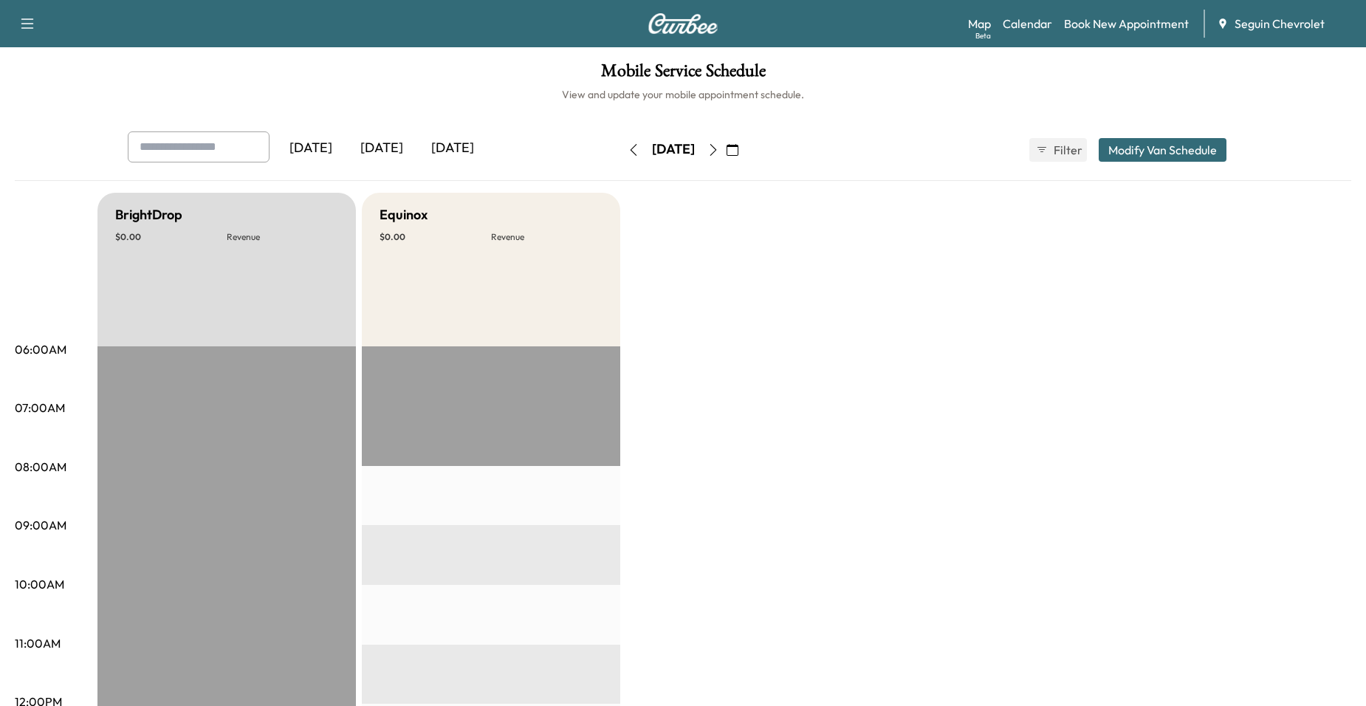
click at [719, 151] on icon "button" at bounding box center [713, 150] width 12 height 12
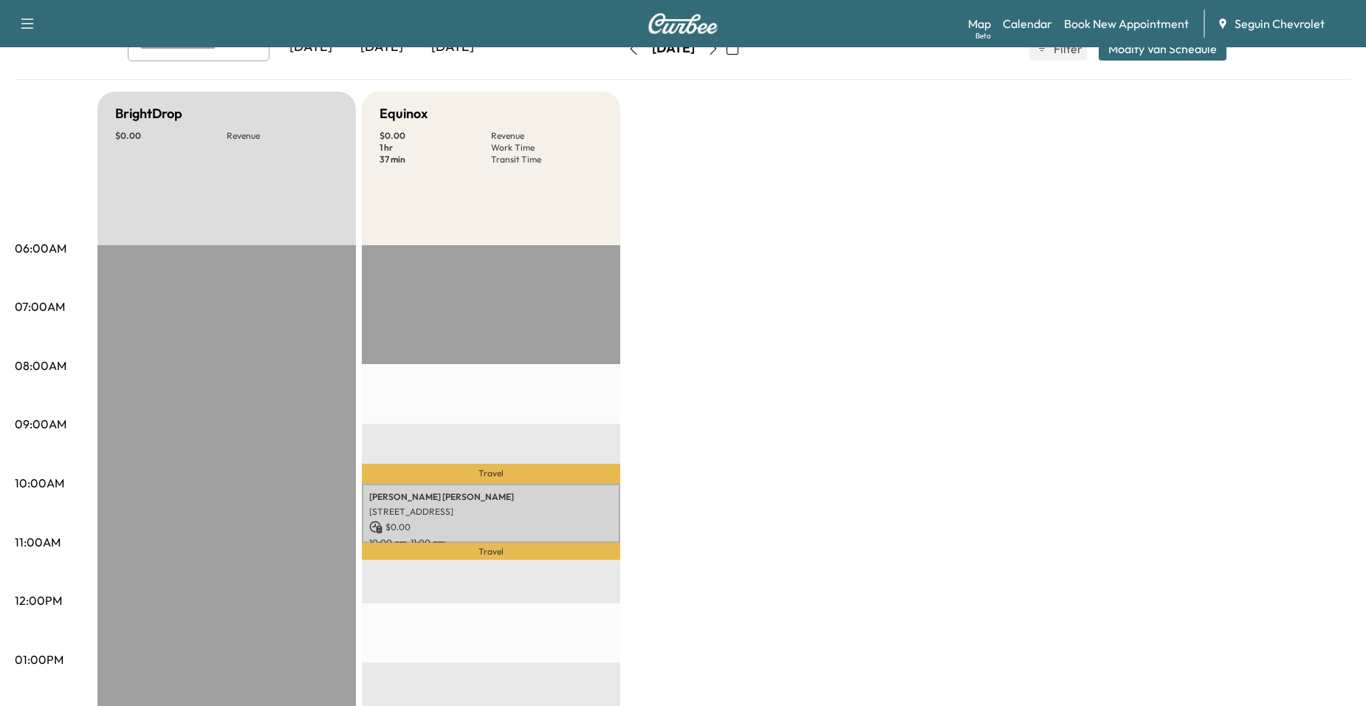
scroll to position [443, 0]
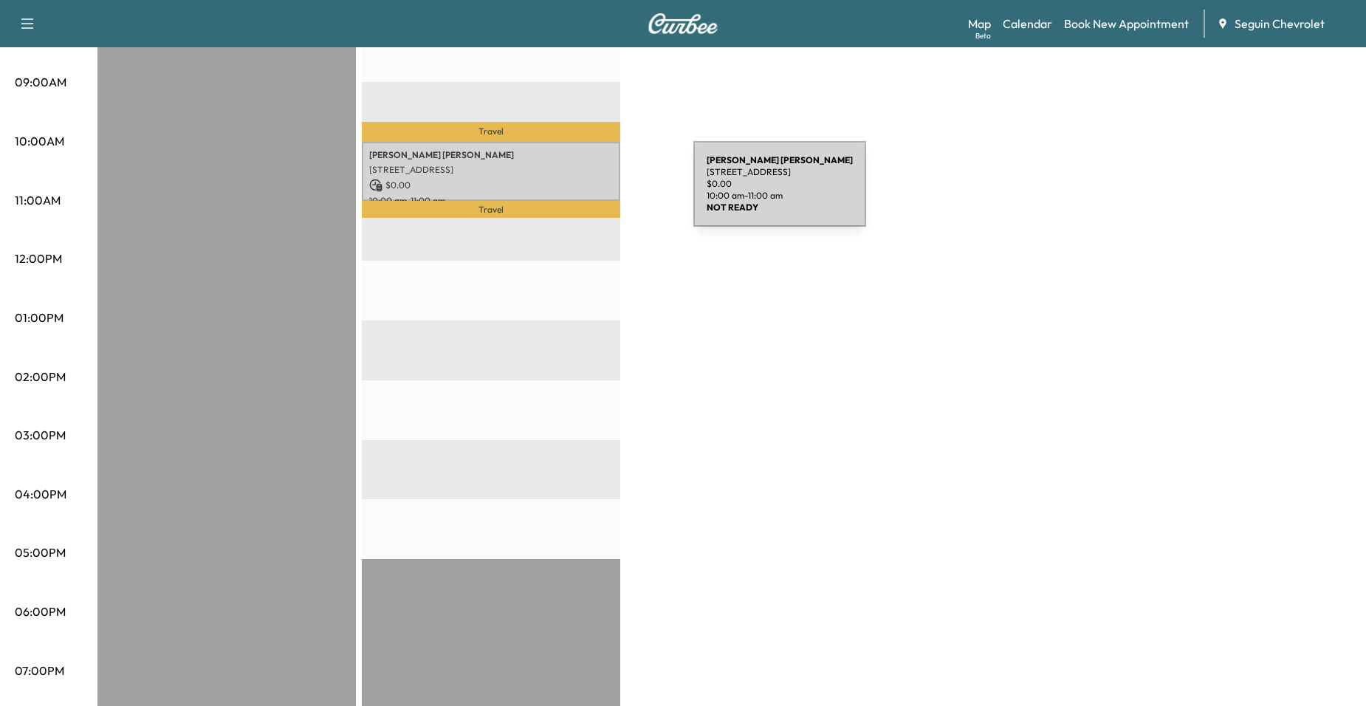
click at [583, 195] on p "10:00 am - 11:00 am" at bounding box center [491, 201] width 244 height 12
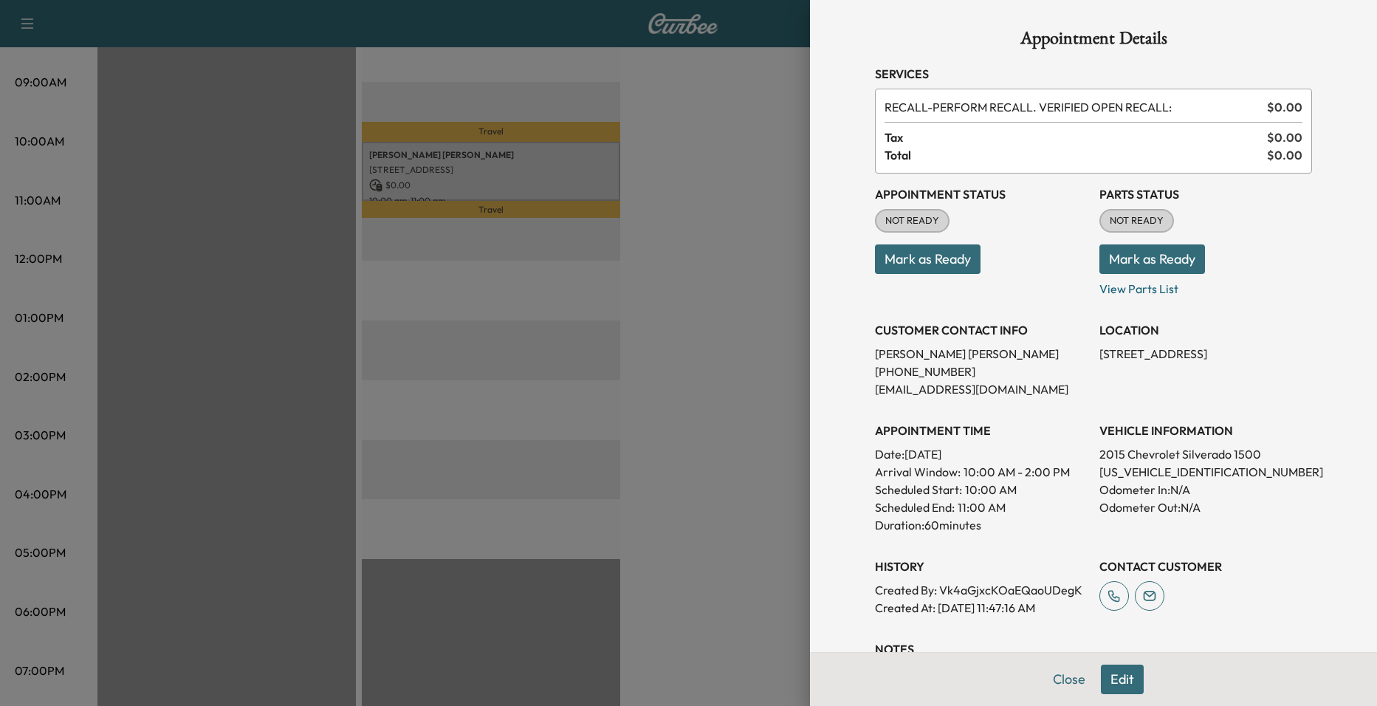
click at [770, 272] on div at bounding box center [688, 353] width 1377 height 706
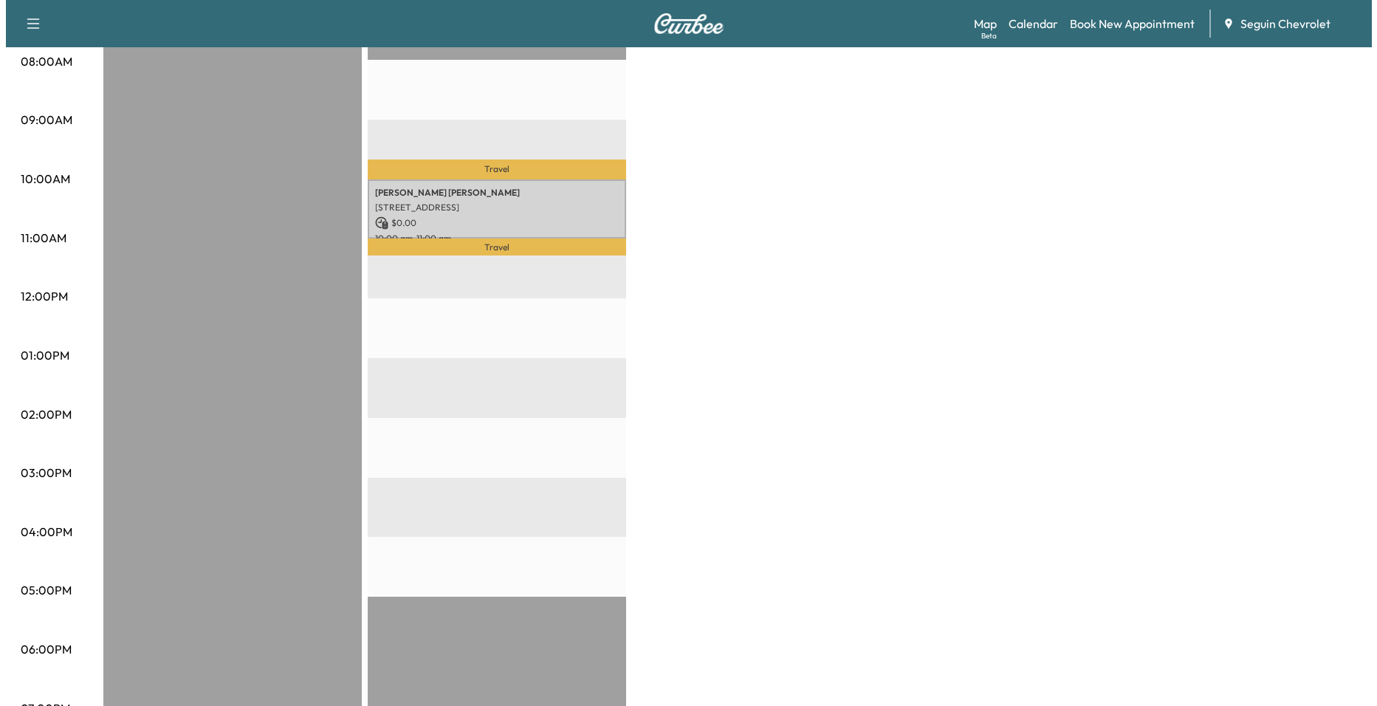
scroll to position [221, 0]
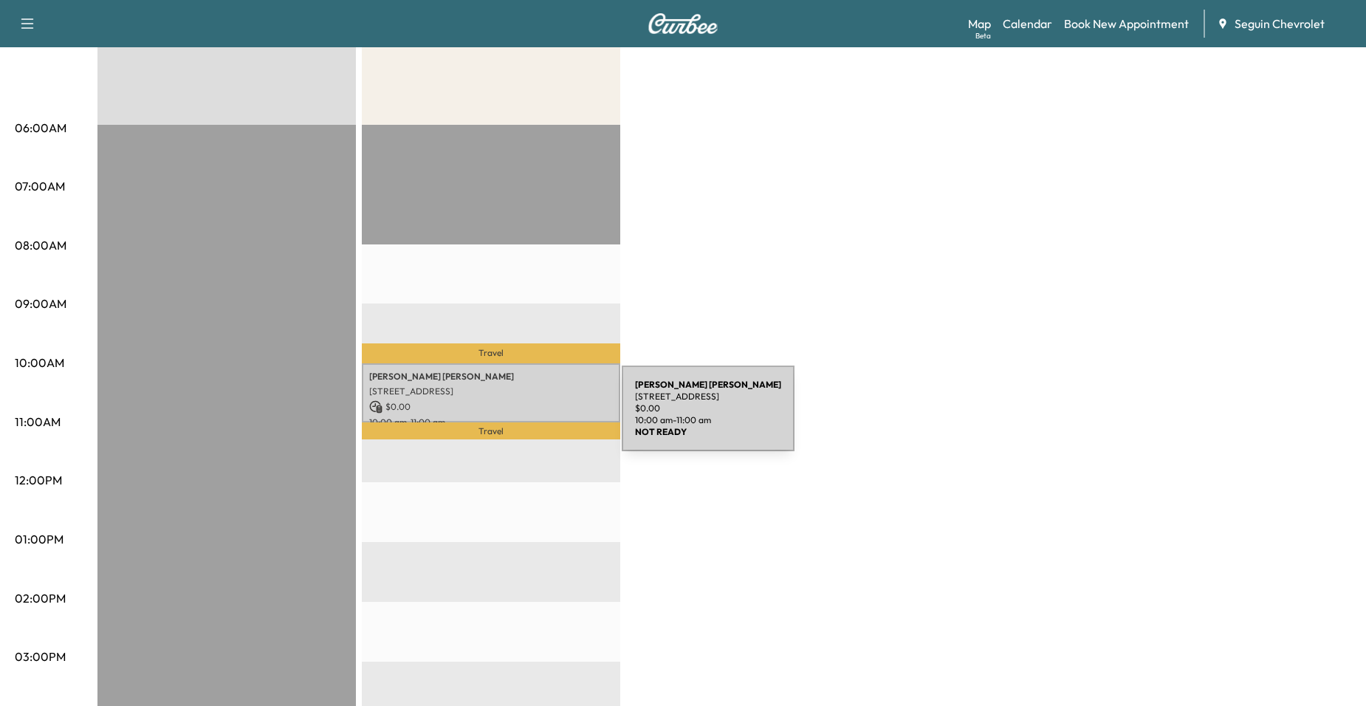
click at [509, 417] on p "10:00 am - 11:00 am" at bounding box center [491, 422] width 244 height 12
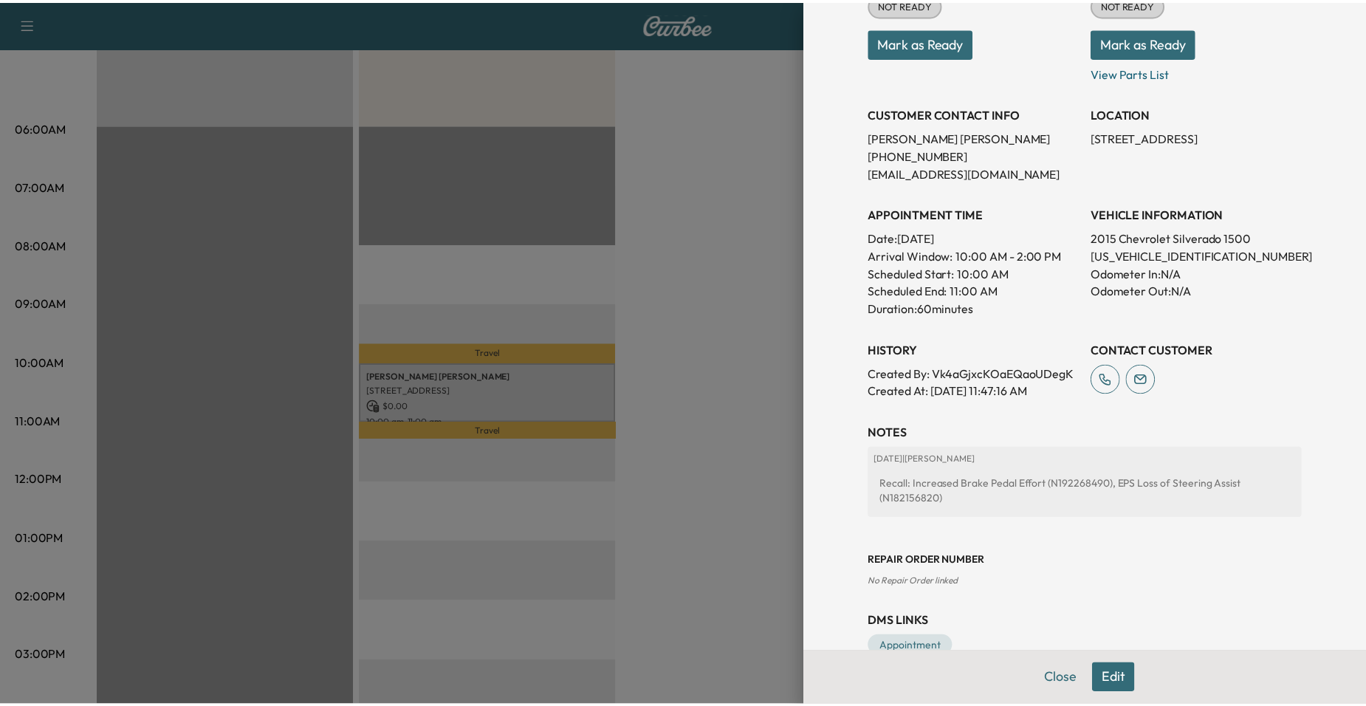
scroll to position [251, 0]
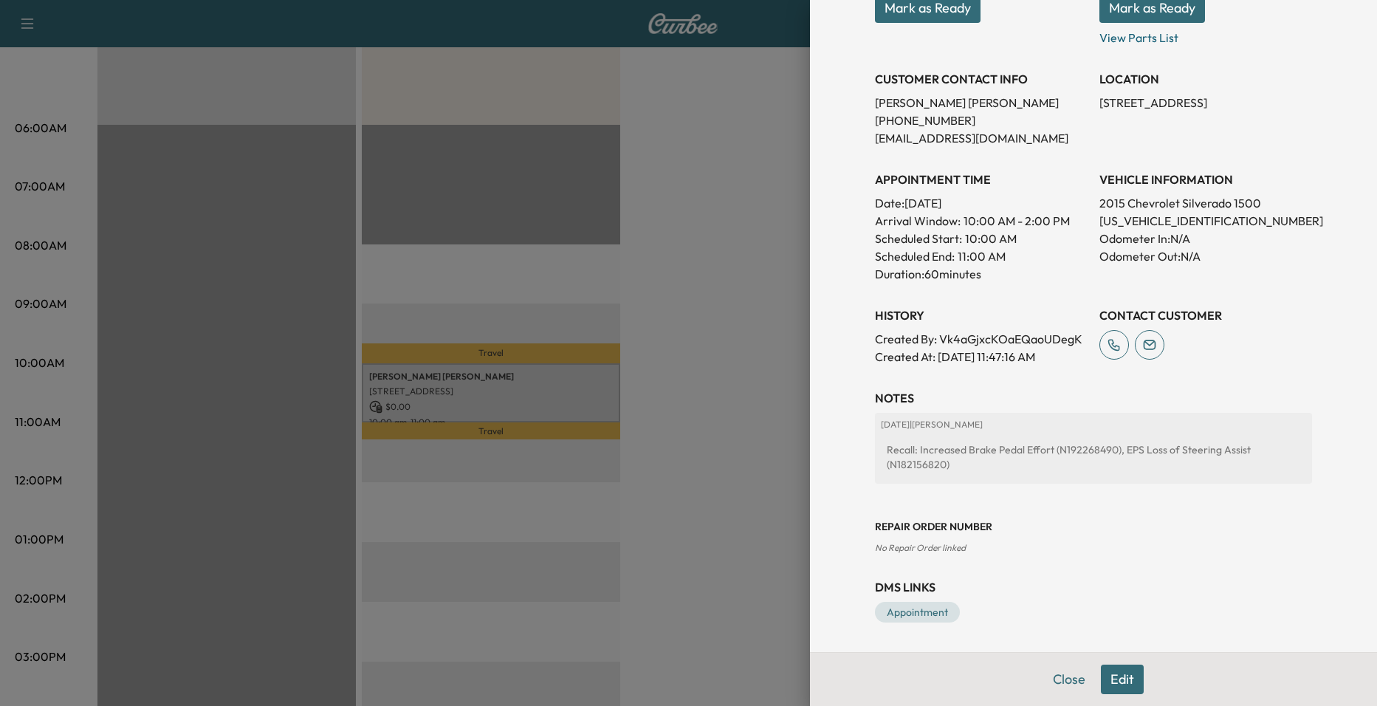
click at [780, 371] on div at bounding box center [688, 353] width 1377 height 706
